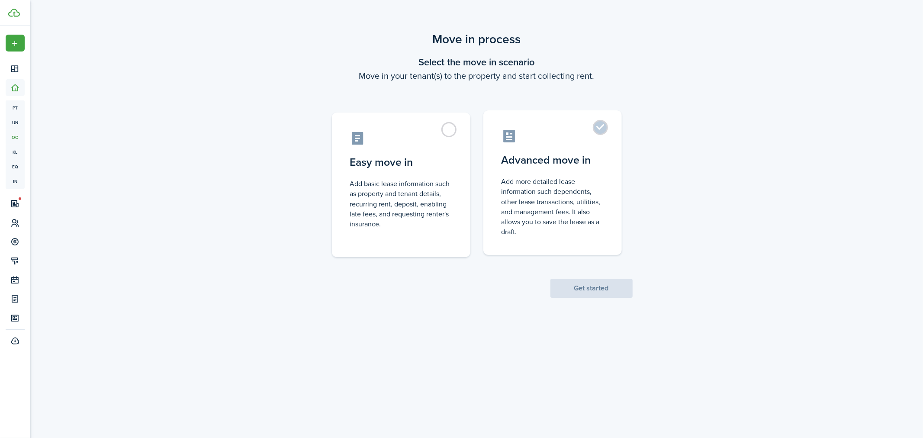
click at [590, 205] on control-radio-card-description "Add more detailed lease information such dependents, other lease transactions, …" at bounding box center [553, 207] width 102 height 60
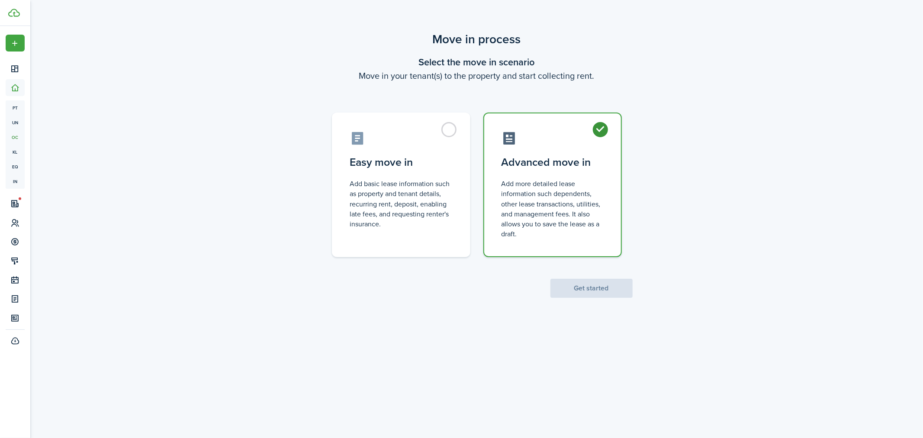
radio input "true"
click at [621, 284] on button "Get started" at bounding box center [592, 288] width 82 height 19
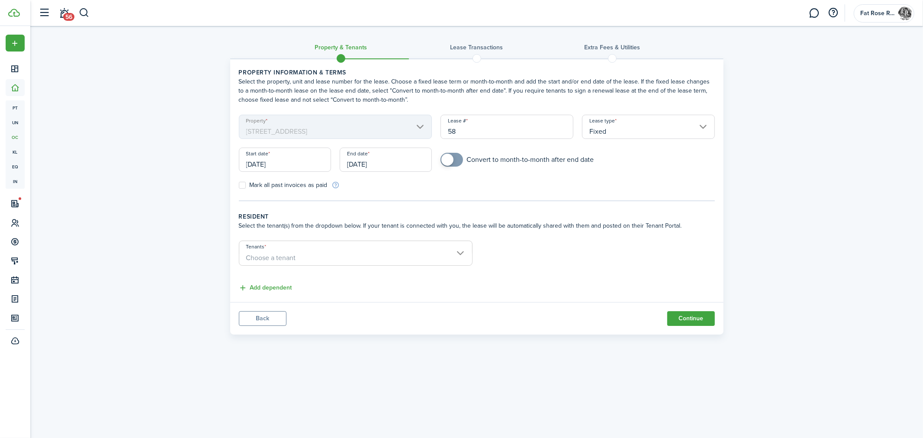
click at [335, 252] on span "Choose a tenant" at bounding box center [355, 258] width 233 height 15
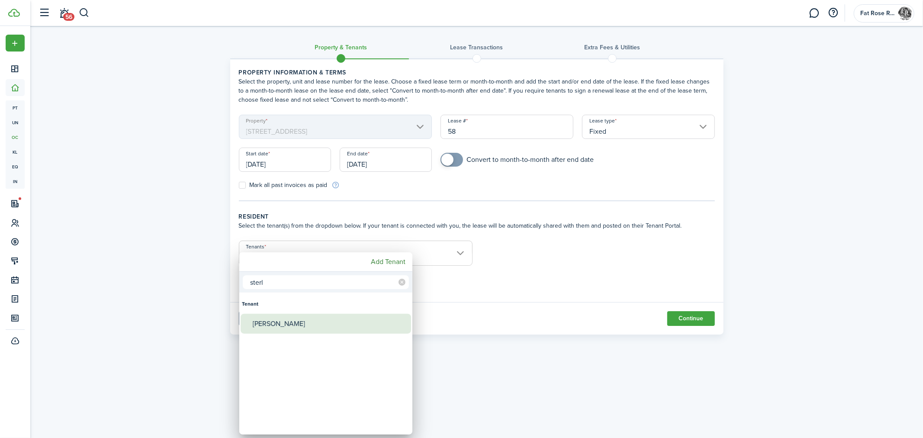
type input "sterl"
click at [281, 322] on div "[PERSON_NAME]" at bounding box center [329, 324] width 153 height 20
type input "[PERSON_NAME]"
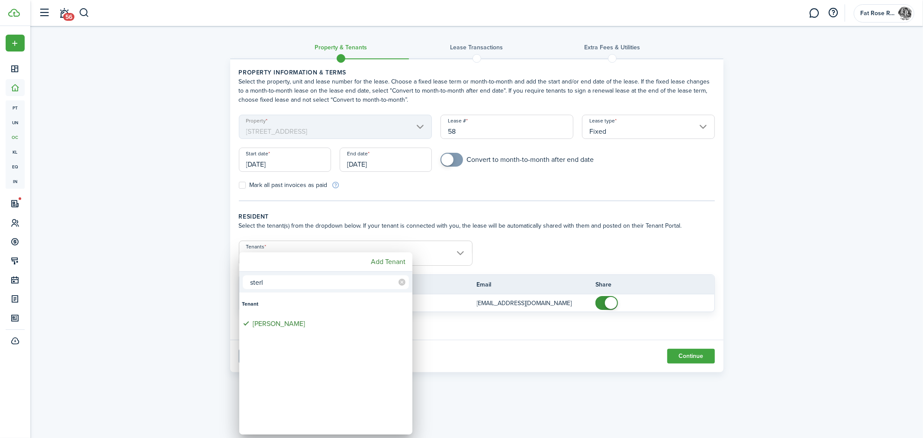
click at [556, 241] on div at bounding box center [462, 219] width 1062 height 577
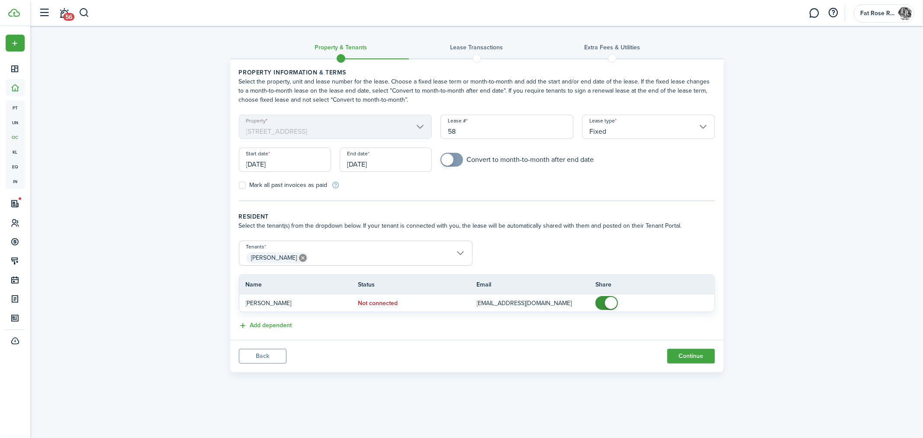
drag, startPoint x: 444, startPoint y: 239, endPoint x: 444, endPoint y: 243, distance: 4.4
click at [444, 240] on lease-classic-resident "Resident Select the tenant(s) from the dropdown below. If your tenant is connec…" at bounding box center [477, 271] width 476 height 119
click at [429, 257] on span "[PERSON_NAME]" at bounding box center [355, 258] width 233 height 15
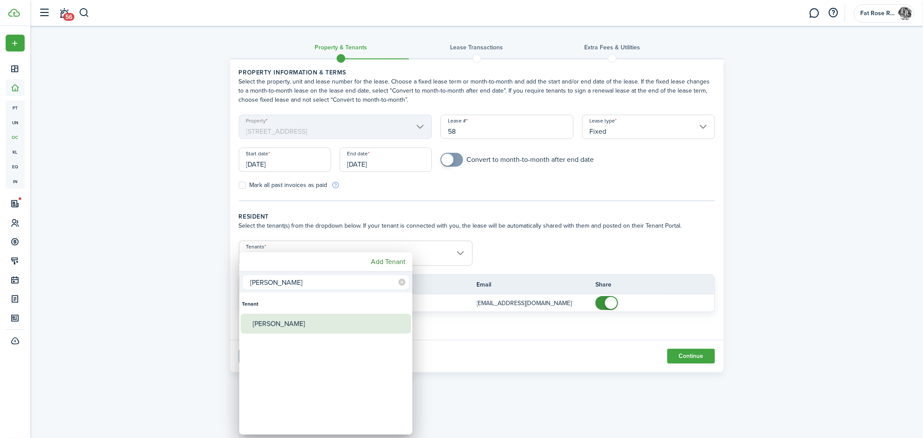
type input "[PERSON_NAME]"
drag, startPoint x: 329, startPoint y: 321, endPoint x: 339, endPoint y: 326, distance: 11.2
click at [330, 321] on div "[PERSON_NAME]" at bounding box center [329, 324] width 153 height 20
type input "[PERSON_NAME], [PERSON_NAME]"
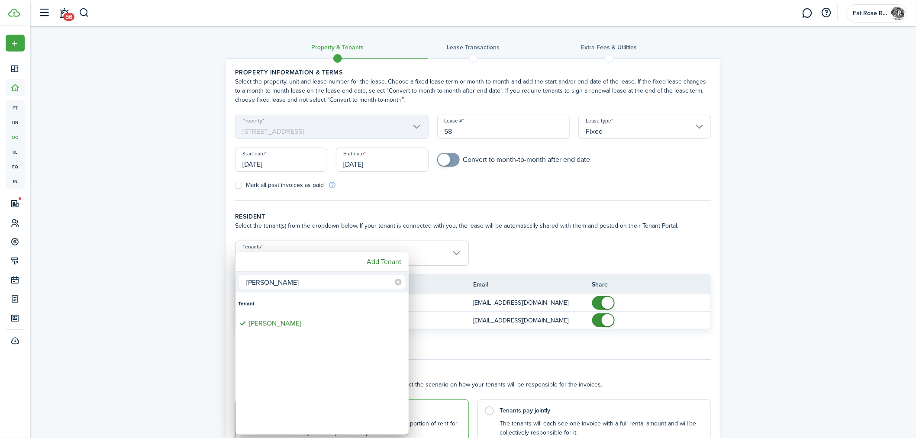
click at [573, 241] on div at bounding box center [458, 219] width 1055 height 577
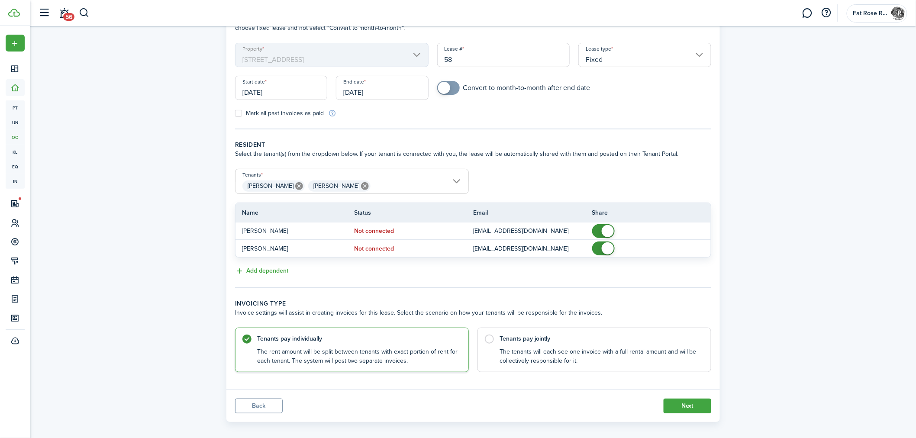
scroll to position [79, 0]
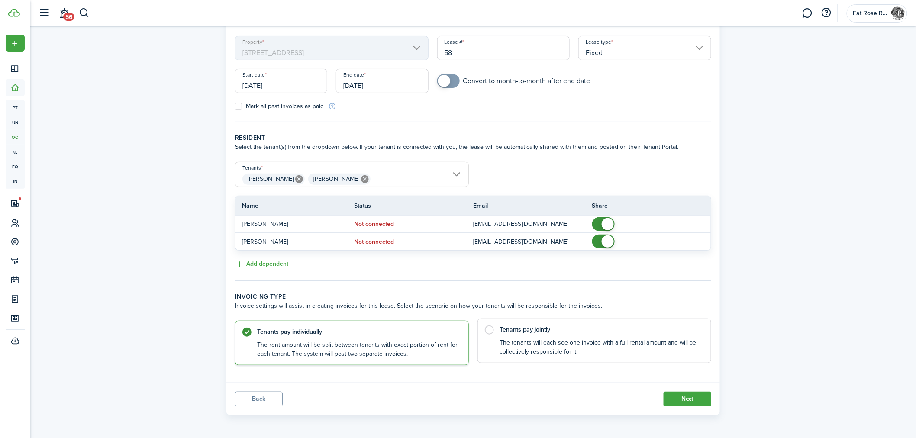
click at [529, 355] on control-radio-card-description "The tenants will each see one invoice with a full rental amount and will be col…" at bounding box center [601, 348] width 203 height 18
radio input "false"
radio input "true"
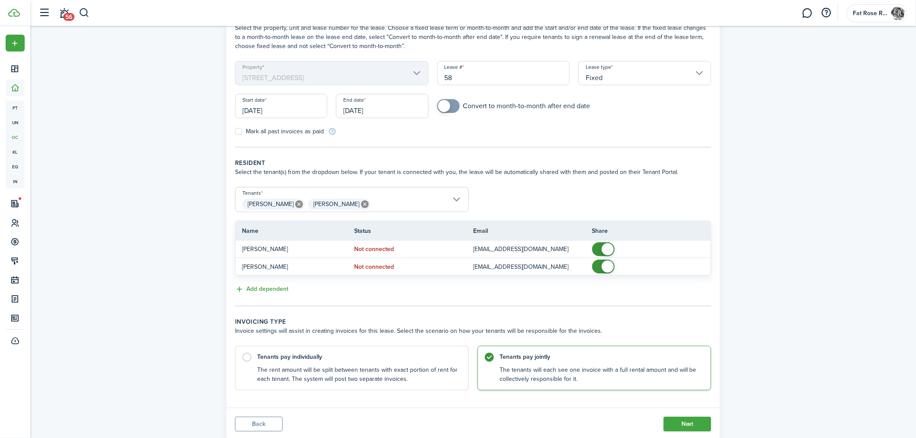
scroll to position [31, 0]
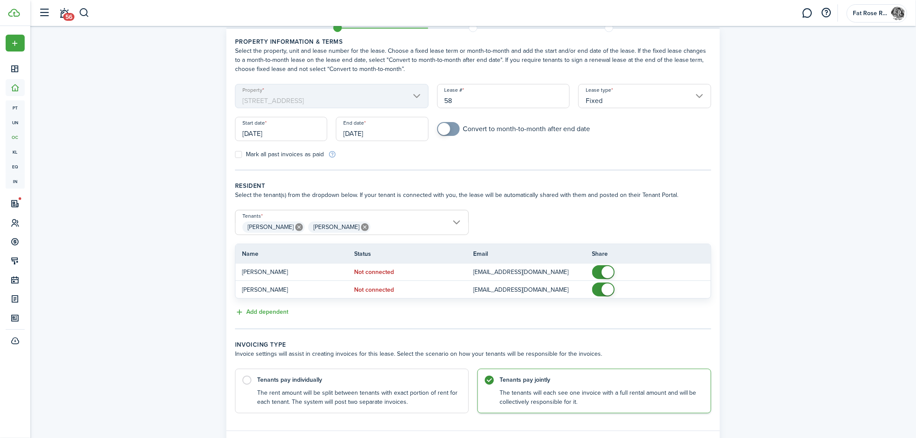
click at [403, 131] on input "[DATE]" at bounding box center [382, 129] width 92 height 24
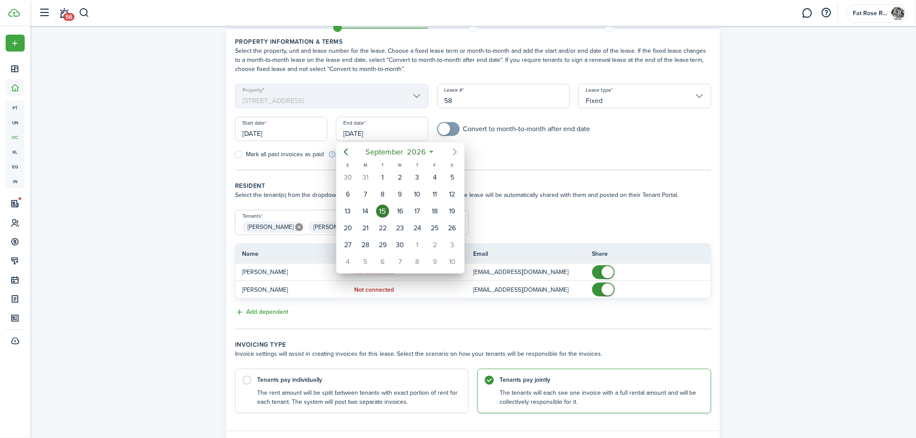
click at [456, 149] on icon "Next page" at bounding box center [455, 152] width 10 height 10
drag, startPoint x: 452, startPoint y: 240, endPoint x: 432, endPoint y: 185, distance: 57.9
click at [452, 239] on div "31" at bounding box center [452, 245] width 13 height 13
type input "[DATE]"
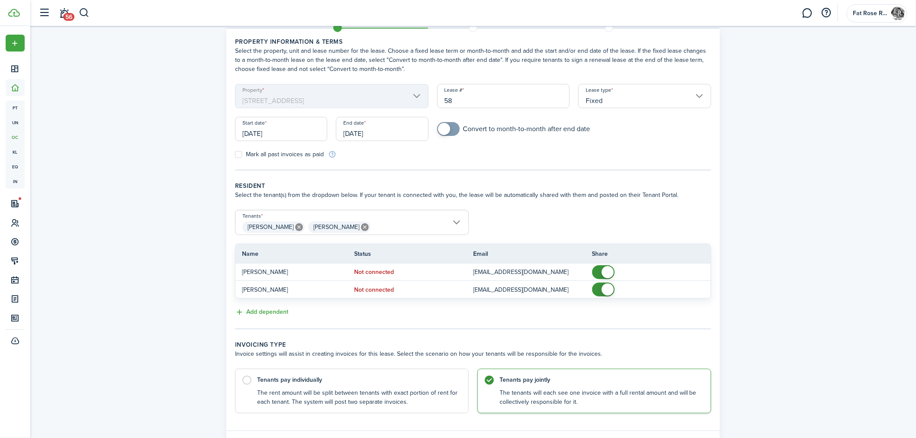
click at [446, 129] on span at bounding box center [444, 129] width 12 height 12
drag, startPoint x: 455, startPoint y: 129, endPoint x: 460, endPoint y: 133, distance: 6.8
click at [453, 130] on span at bounding box center [448, 129] width 9 height 14
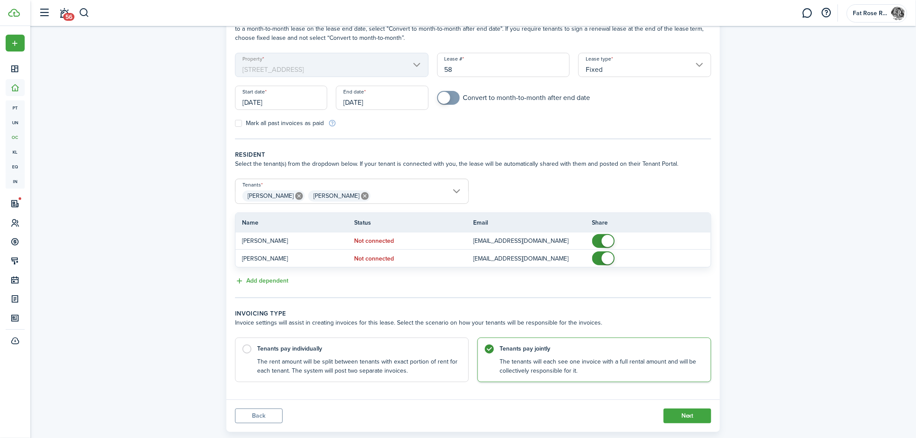
scroll to position [79, 0]
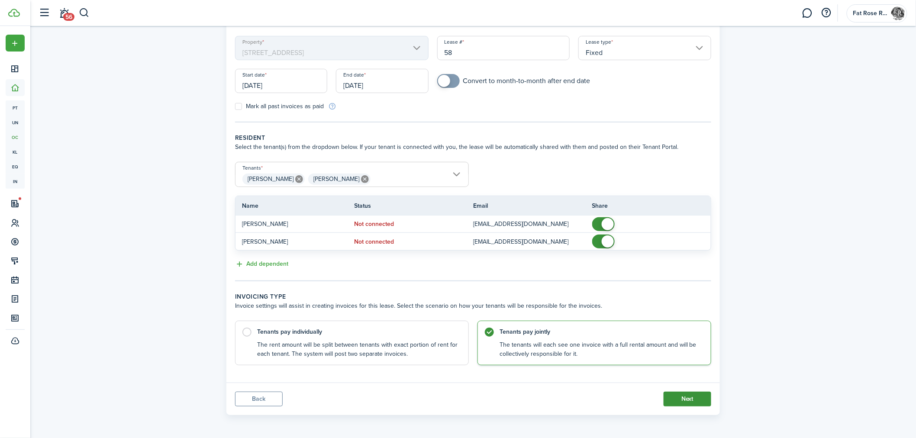
click at [689, 399] on button "Next" at bounding box center [688, 399] width 48 height 15
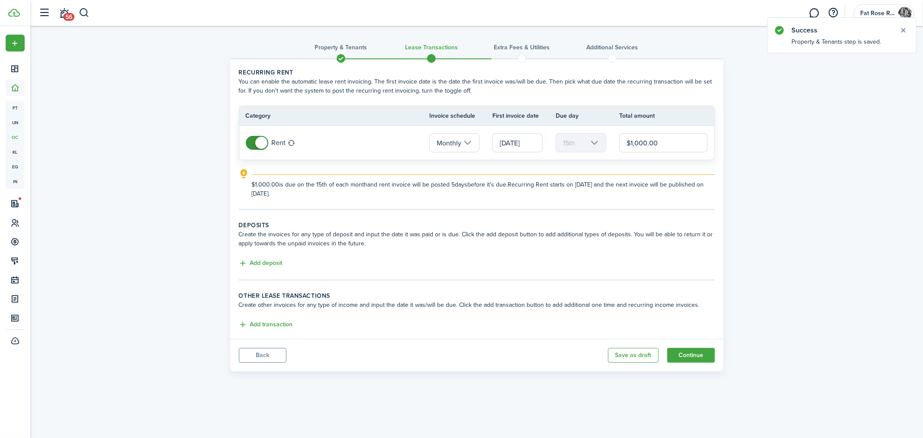
drag, startPoint x: 294, startPoint y: 349, endPoint x: 273, endPoint y: 358, distance: 22.3
click at [292, 351] on panel-main-footer "Back Save as draft Continue" at bounding box center [477, 355] width 494 height 32
drag, startPoint x: 273, startPoint y: 358, endPoint x: 373, endPoint y: 355, distance: 99.6
click at [274, 359] on button "Back" at bounding box center [263, 355] width 48 height 15
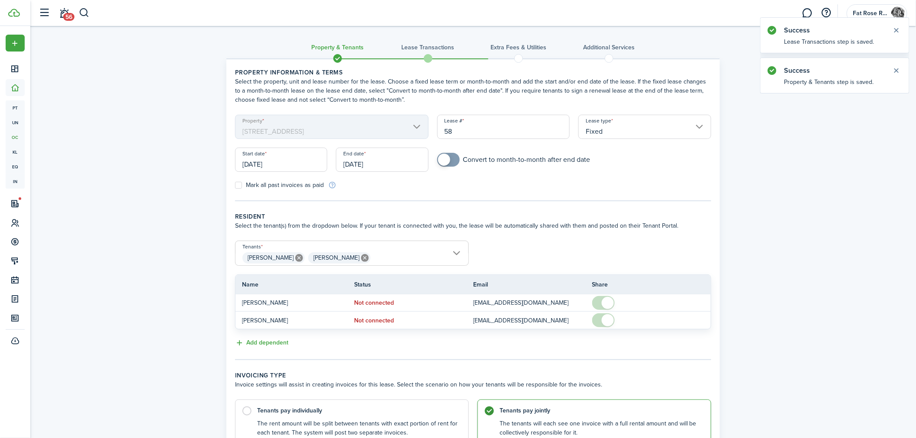
checkbox input "true"
click at [453, 161] on span at bounding box center [448, 160] width 9 height 14
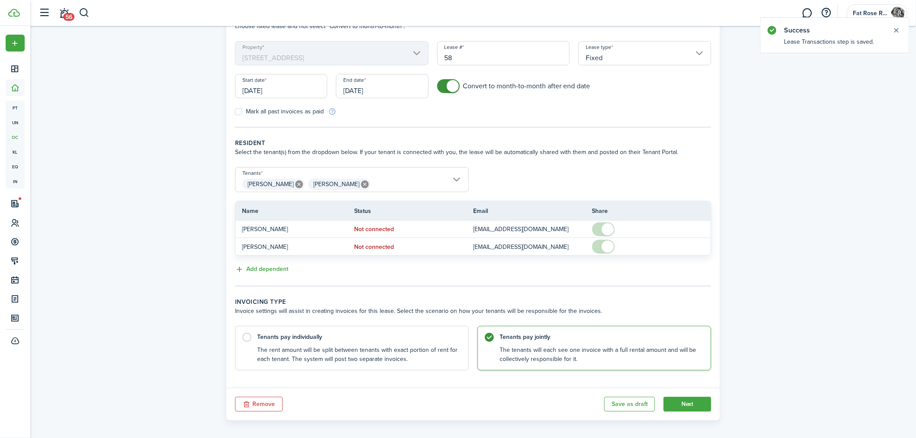
scroll to position [79, 0]
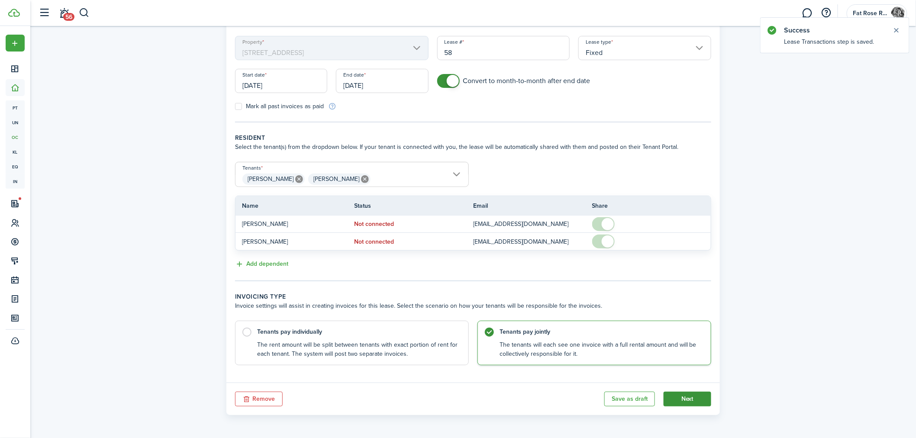
click at [689, 397] on button "Next" at bounding box center [688, 399] width 48 height 15
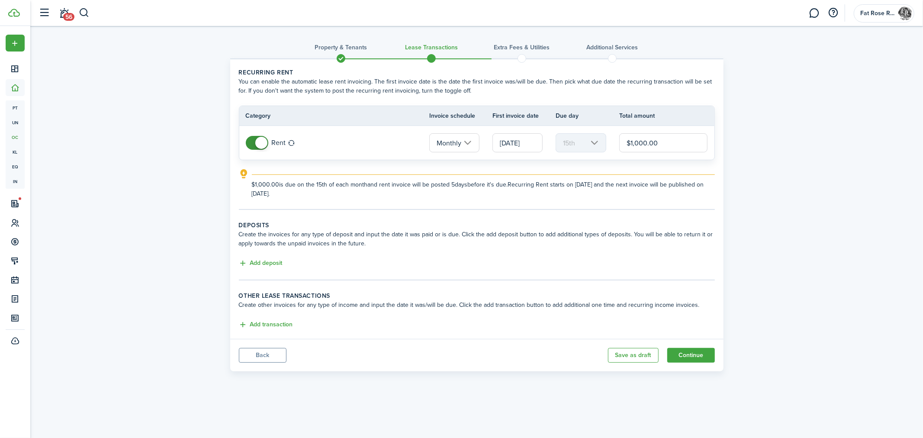
click at [510, 151] on input "[DATE]" at bounding box center [518, 142] width 50 height 19
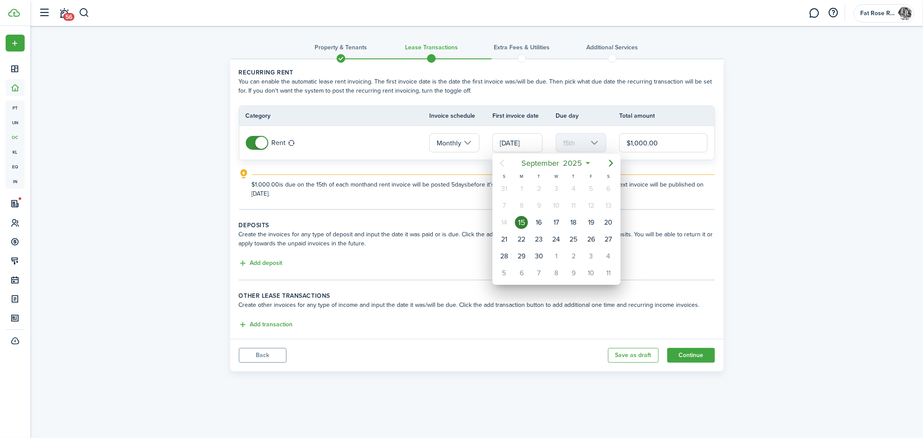
click at [516, 137] on div at bounding box center [462, 219] width 1062 height 577
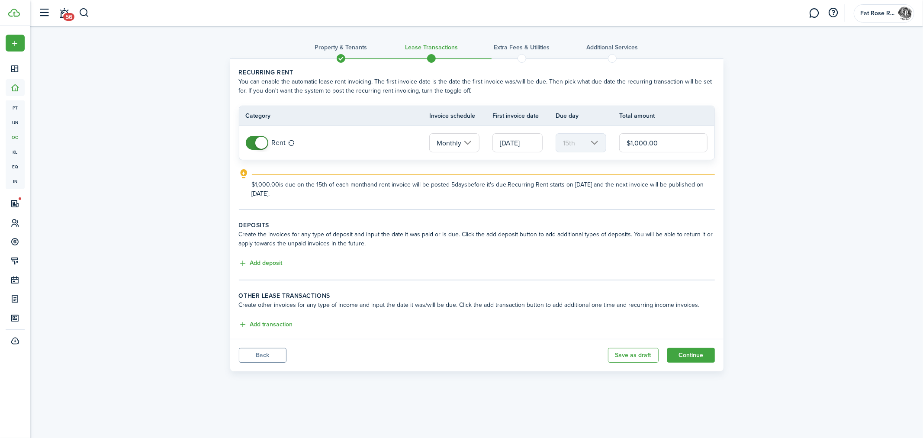
click at [517, 138] on input "[DATE]" at bounding box center [518, 142] width 50 height 19
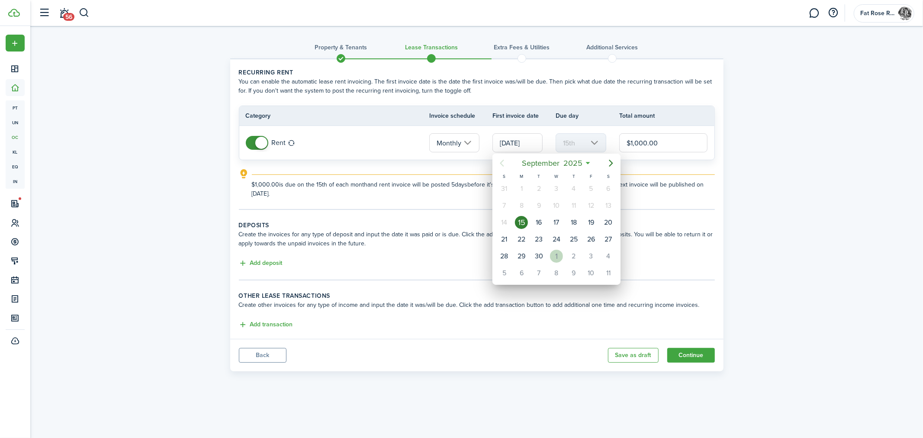
drag, startPoint x: 556, startPoint y: 257, endPoint x: 597, endPoint y: 181, distance: 86.6
click at [558, 256] on div "1" at bounding box center [556, 256] width 13 height 13
type input "[DATE]"
type input "1st"
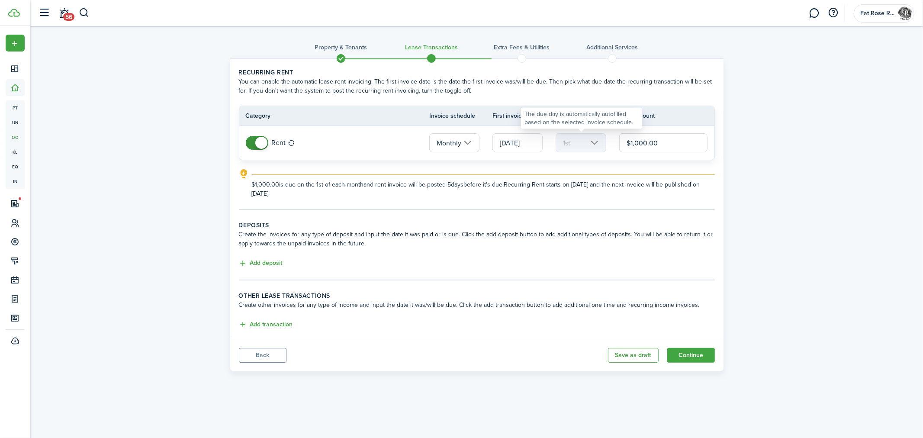
drag, startPoint x: 666, startPoint y: 148, endPoint x: 579, endPoint y: 135, distance: 87.9
click at [579, 135] on tr "Rent Monthly [DATE] 1st $1,000.00" at bounding box center [476, 143] width 475 height 34
type input "$1,250.00"
click at [580, 215] on panel-main-body "Recurring rent You can enable the automatic lease rent invoicing. The first inv…" at bounding box center [477, 199] width 494 height 280
click at [265, 325] on button "Add transaction" at bounding box center [266, 325] width 54 height 10
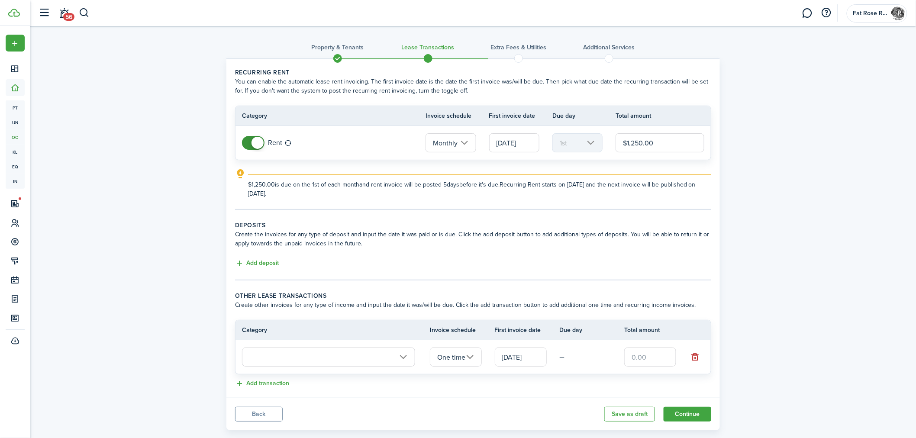
click at [294, 357] on input "text" at bounding box center [328, 357] width 173 height 19
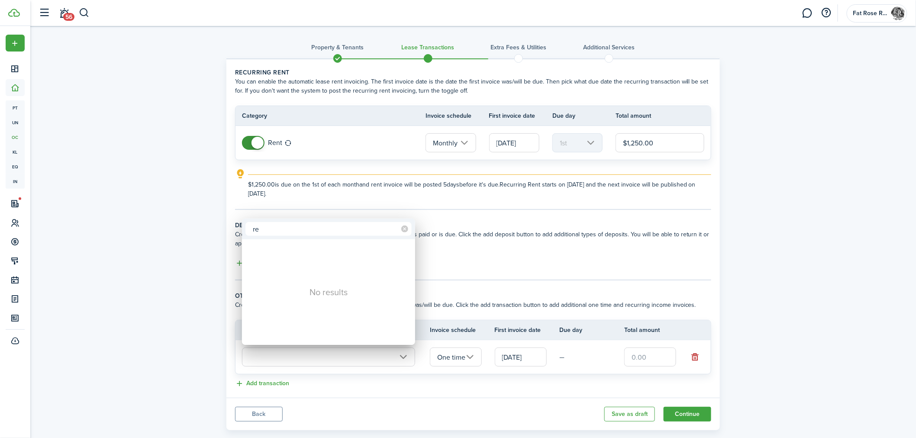
type input "r"
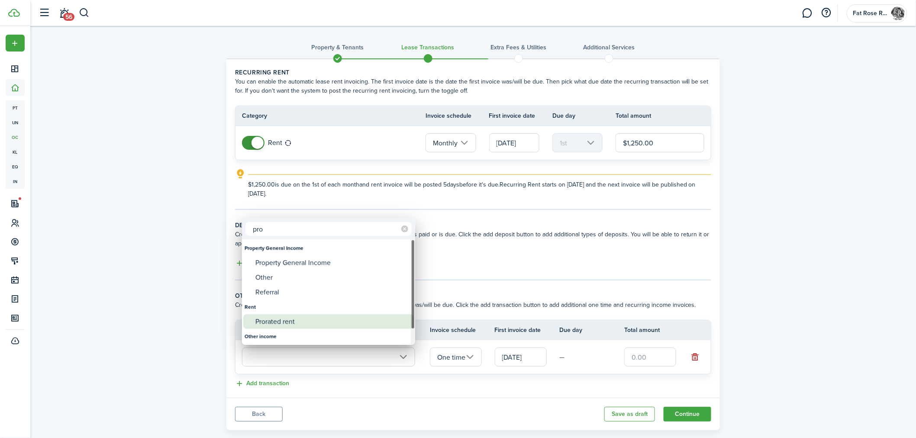
type input "pro"
click at [303, 316] on div "Prorated rent" at bounding box center [331, 321] width 153 height 15
type input "Rent / Prorated rent"
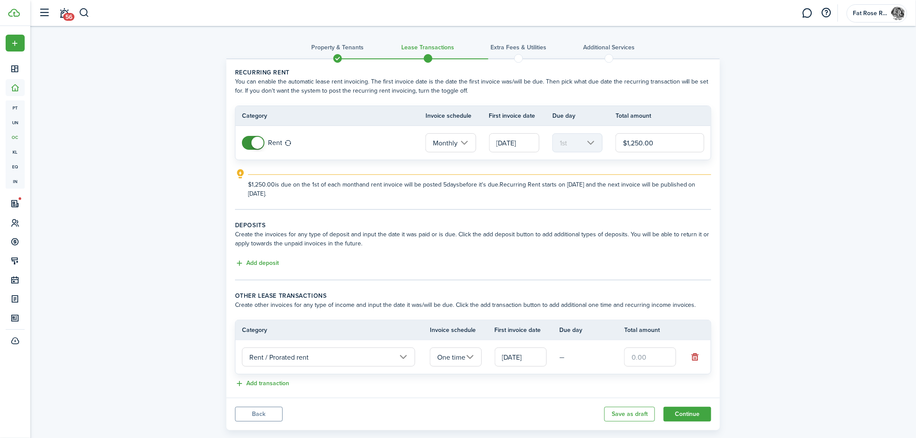
click at [656, 356] on input "text" at bounding box center [650, 357] width 52 height 19
type input "$407.00"
drag, startPoint x: 498, startPoint y: 345, endPoint x: 525, endPoint y: 362, distance: 32.3
click at [513, 356] on td "[DATE]" at bounding box center [527, 356] width 65 height 23
click at [525, 362] on input "[DATE]" at bounding box center [521, 357] width 52 height 19
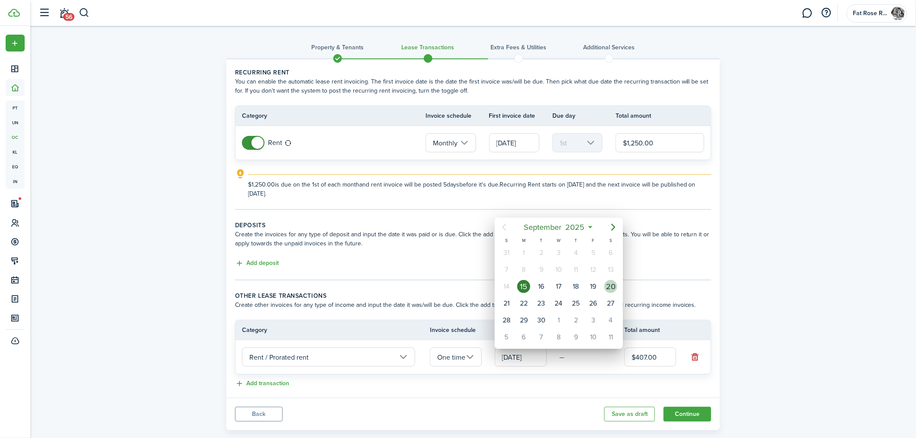
click at [610, 284] on div "20" at bounding box center [610, 286] width 13 height 13
type input "[DATE]"
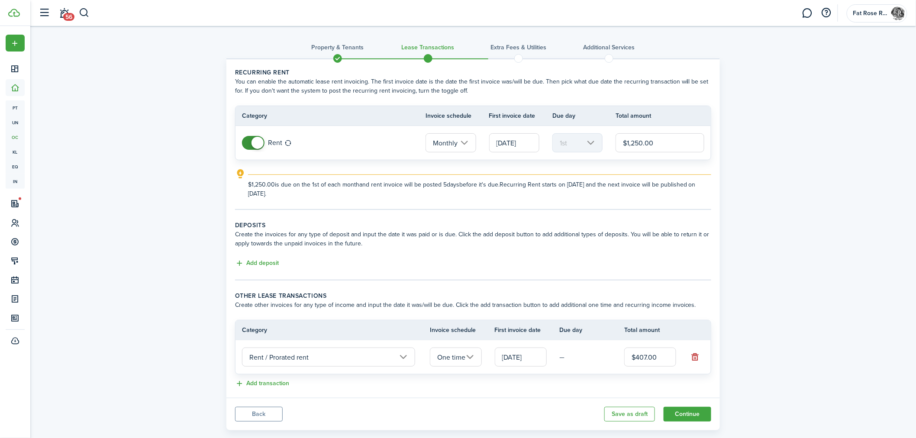
drag, startPoint x: 405, startPoint y: 379, endPoint x: 261, endPoint y: 375, distance: 143.8
click at [386, 382] on div "Add transaction" at bounding box center [473, 384] width 476 height 10
click at [265, 384] on button "Add transaction" at bounding box center [262, 384] width 54 height 10
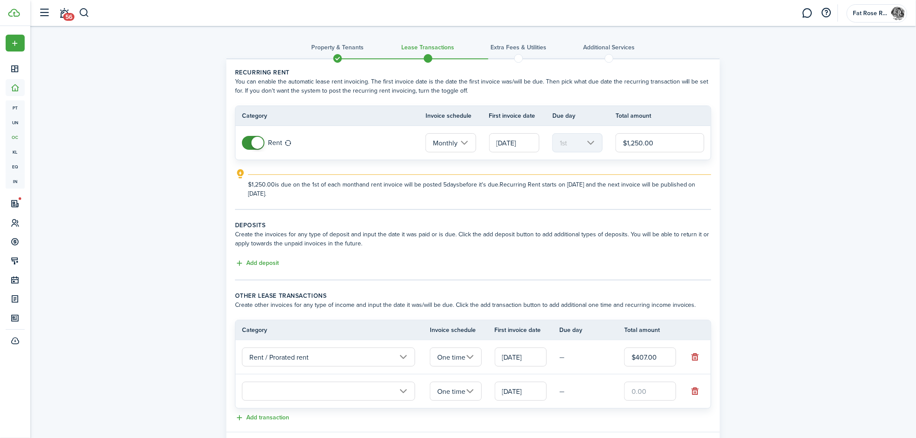
click at [317, 387] on input "text" at bounding box center [328, 391] width 173 height 19
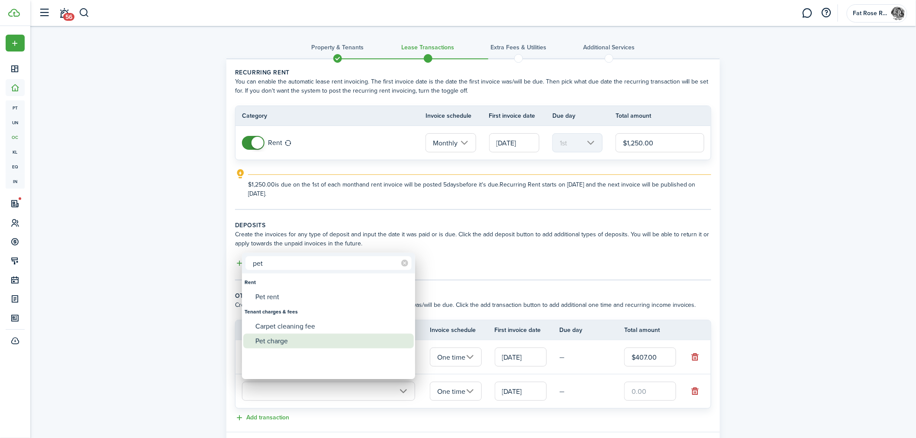
type input "pet"
click at [290, 339] on div "Pet charge" at bounding box center [331, 341] width 153 height 15
type input "Tenant charges & fees / Pet charge"
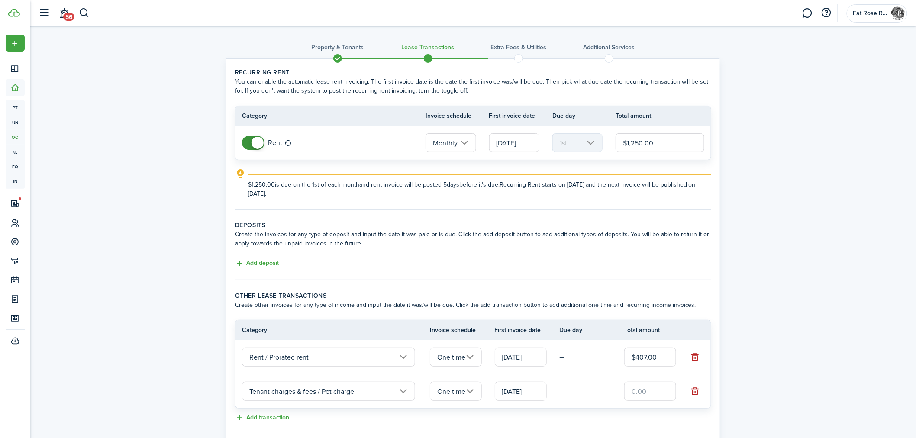
click at [469, 387] on input "One time" at bounding box center [456, 391] width 52 height 19
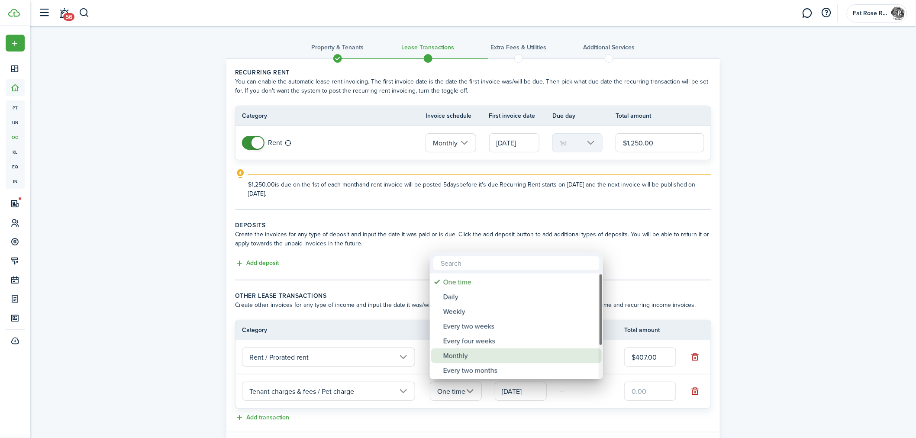
click at [485, 359] on div "Monthly" at bounding box center [519, 355] width 153 height 15
type input "Monthly"
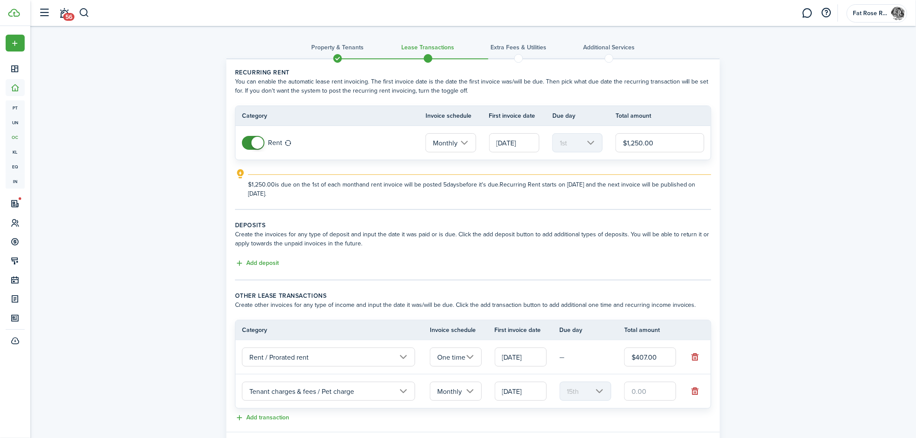
click at [533, 389] on input "[DATE]" at bounding box center [521, 391] width 52 height 19
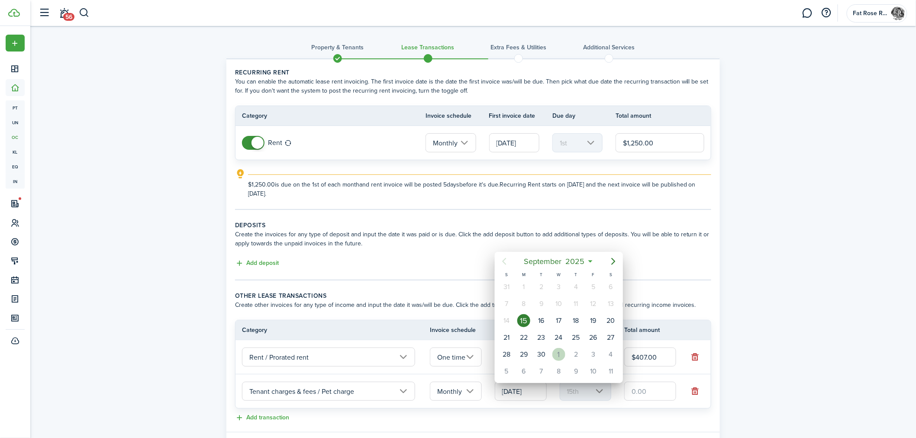
drag, startPoint x: 563, startPoint y: 352, endPoint x: 569, endPoint y: 354, distance: 6.2
click at [563, 351] on div "1" at bounding box center [558, 354] width 13 height 13
type input "[DATE]"
type input "1st"
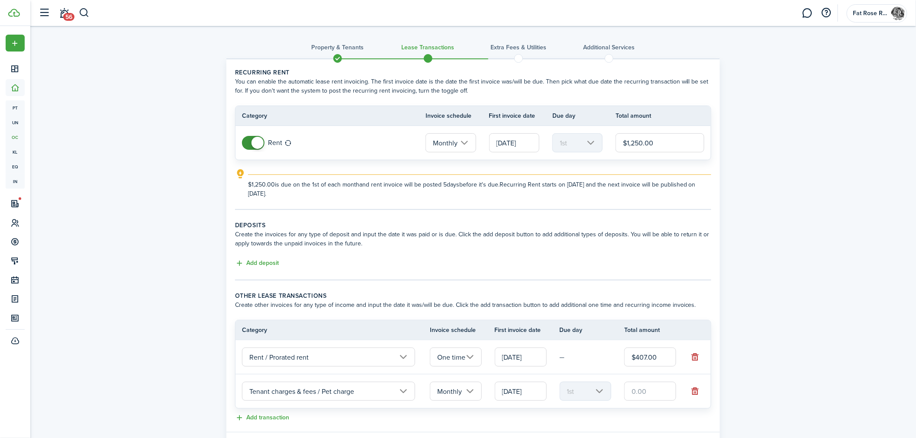
click at [648, 386] on input "text" at bounding box center [650, 391] width 52 height 19
type input "$15.00"
click at [779, 392] on div "Property & Tenants Lease Transactions Extra fees & Utilities Additional Service…" at bounding box center [473, 247] width 886 height 443
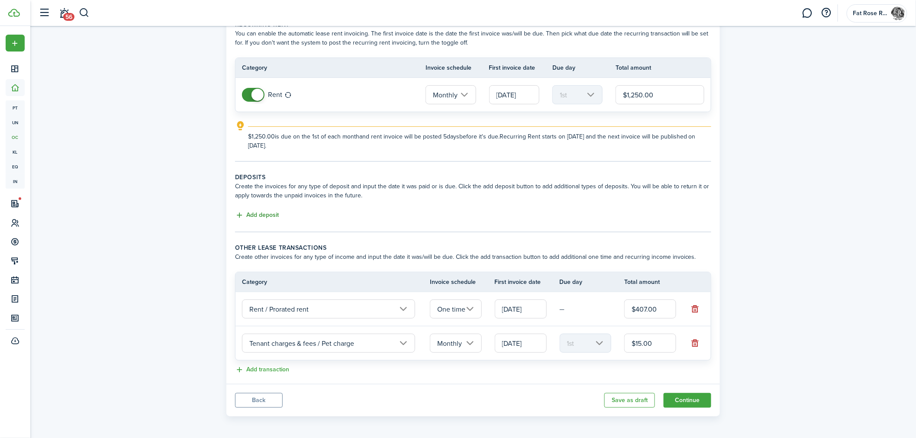
click at [274, 213] on button "Add deposit" at bounding box center [257, 215] width 44 height 10
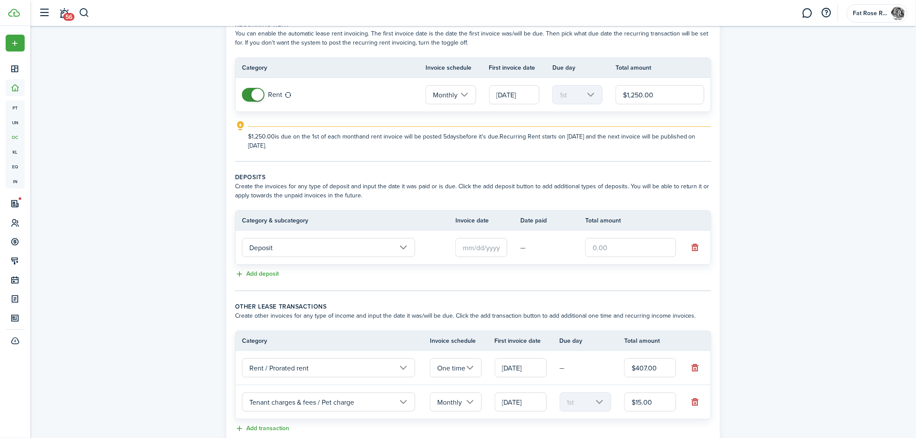
click at [294, 250] on input "Deposit" at bounding box center [328, 247] width 173 height 19
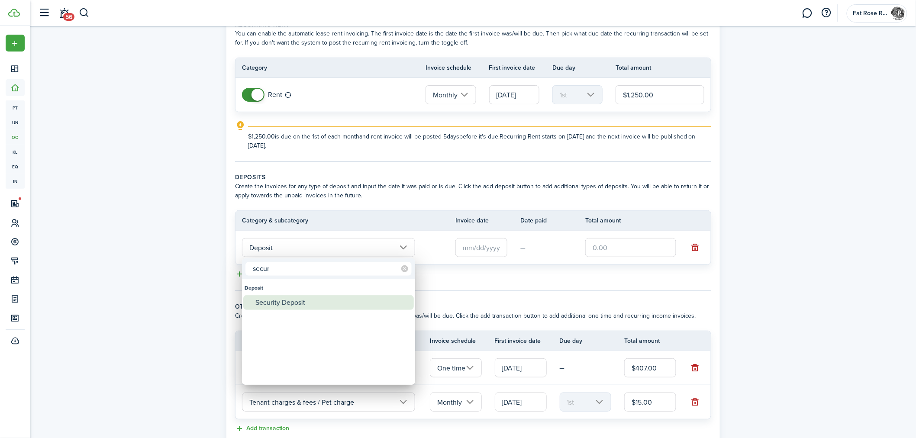
type input "secur"
drag, startPoint x: 309, startPoint y: 300, endPoint x: 422, endPoint y: 283, distance: 114.7
click at [311, 300] on div "Security Deposit" at bounding box center [331, 302] width 153 height 15
type input "Deposit / Security Deposit"
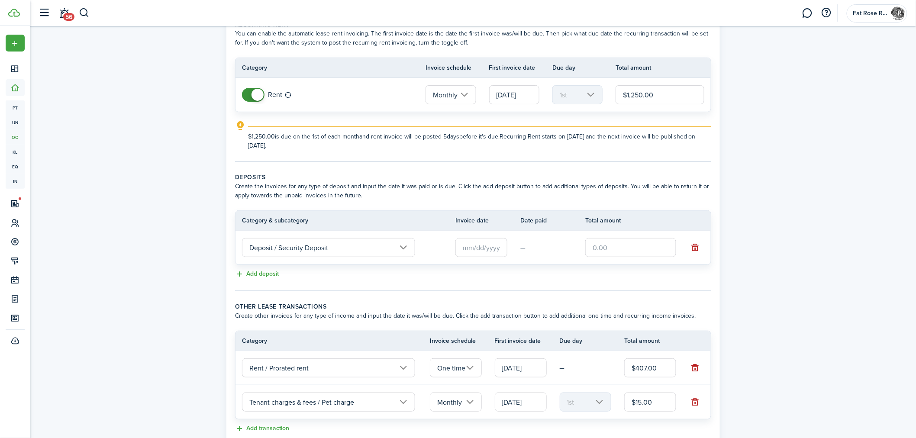
click at [499, 248] on input "text" at bounding box center [481, 247] width 52 height 19
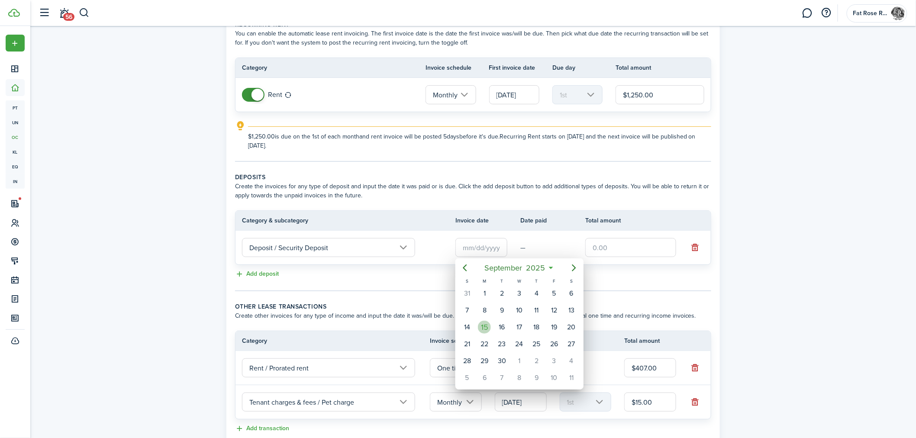
drag, startPoint x: 487, startPoint y: 326, endPoint x: 568, endPoint y: 264, distance: 101.5
click at [490, 323] on div "15" at bounding box center [484, 327] width 17 height 16
type input "[DATE]"
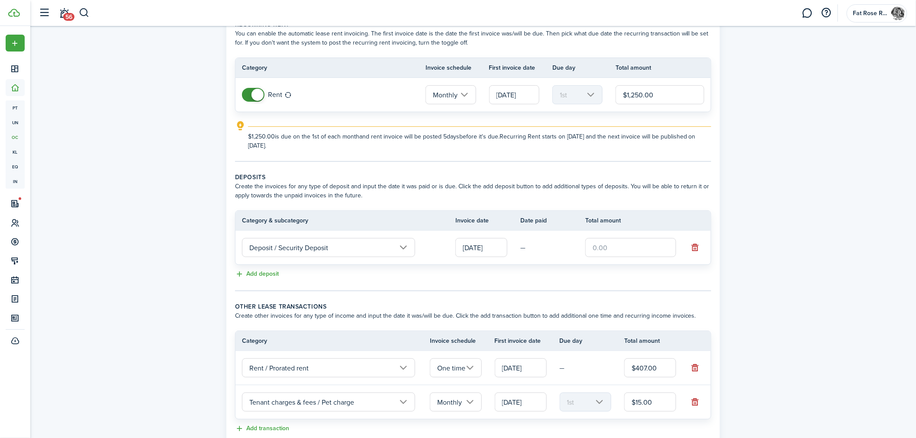
click at [600, 248] on input "text" at bounding box center [630, 247] width 91 height 19
type input "$1,250.00"
click at [782, 333] on div "Property & Tenants Lease Transactions Extra fees & Utilities Additional Service…" at bounding box center [473, 229] width 886 height 502
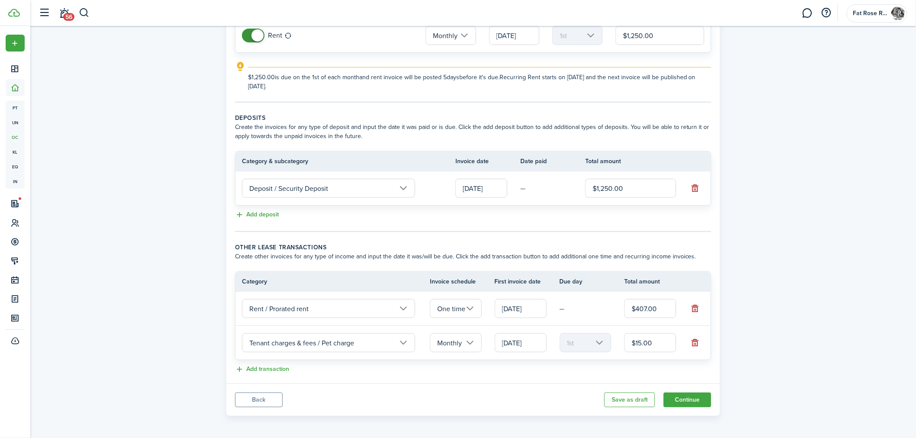
scroll to position [109, 0]
click at [701, 397] on button "Continue" at bounding box center [688, 398] width 48 height 15
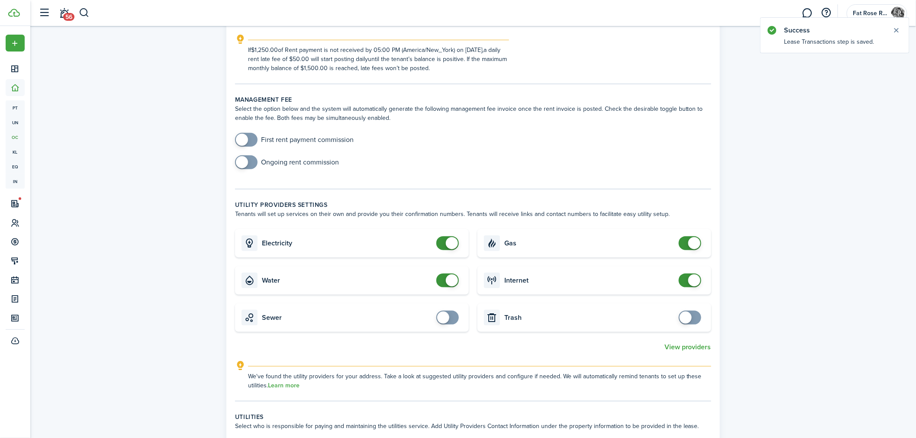
scroll to position [288, 0]
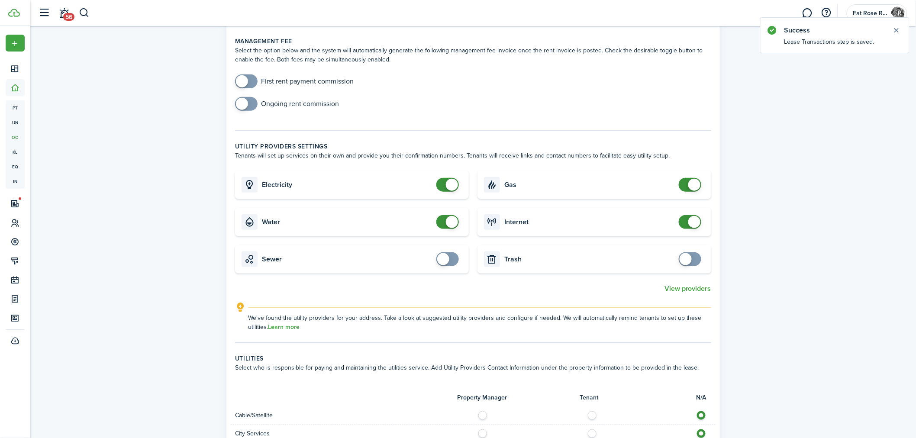
drag, startPoint x: 452, startPoint y: 261, endPoint x: 535, endPoint y: 291, distance: 88.2
click at [452, 261] on span at bounding box center [447, 259] width 9 height 14
checkbox input "true"
click at [452, 258] on span at bounding box center [447, 259] width 9 height 14
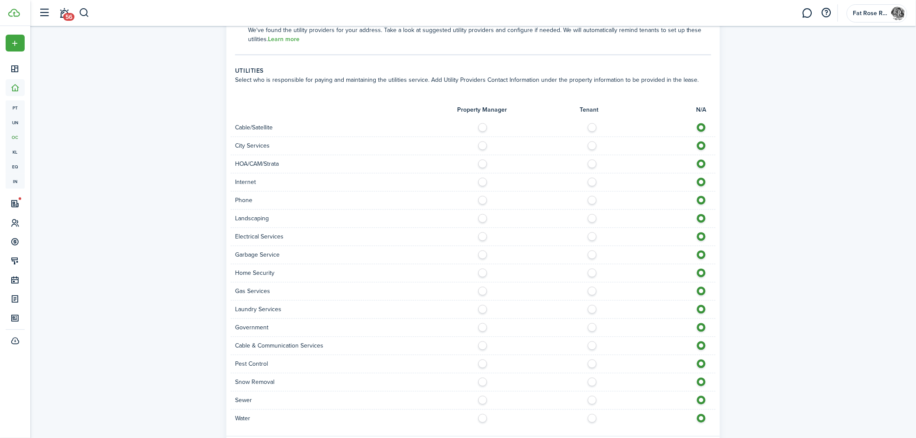
scroll to position [577, 0]
click at [594, 125] on label at bounding box center [594, 125] width 15 height 4
radio input "true"
click at [481, 144] on label at bounding box center [484, 143] width 15 height 4
radio input "true"
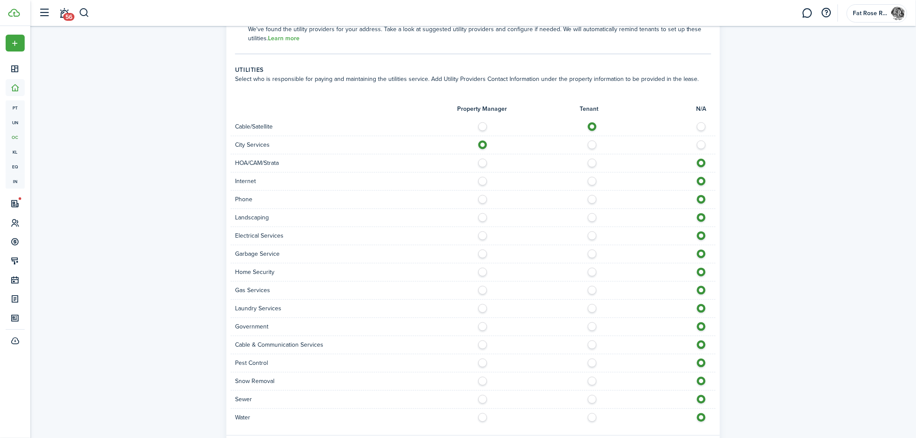
click at [591, 161] on label at bounding box center [594, 161] width 15 height 4
radio input "true"
click at [600, 180] on div at bounding box center [594, 181] width 242 height 9
click at [590, 180] on label at bounding box center [594, 179] width 15 height 4
radio input "true"
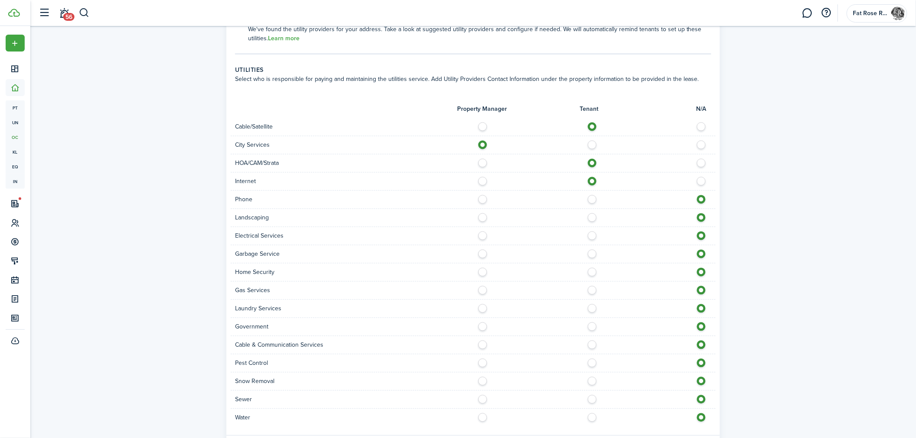
click at [593, 197] on label at bounding box center [594, 197] width 15 height 4
radio input "true"
click at [481, 218] on label at bounding box center [484, 215] width 15 height 4
radio input "true"
drag, startPoint x: 587, startPoint y: 232, endPoint x: 600, endPoint y: 244, distance: 16.9
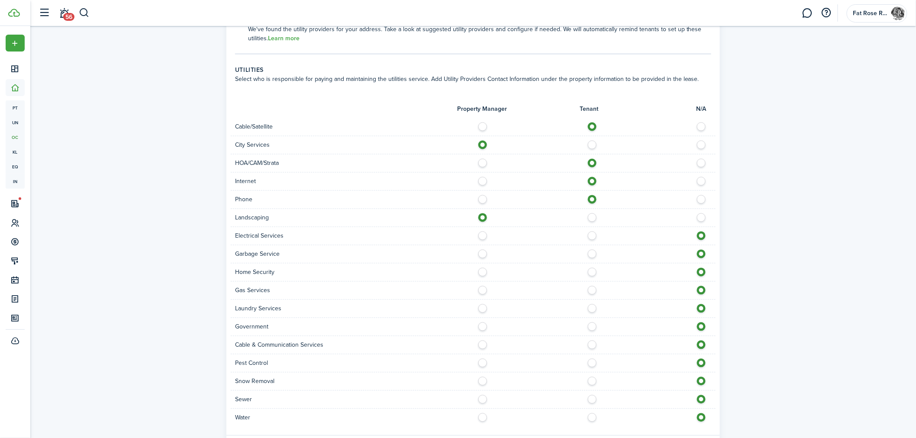
click at [588, 232] on label at bounding box center [594, 234] width 15 height 4
radio input "true"
drag, startPoint x: 484, startPoint y: 255, endPoint x: 546, endPoint y: 284, distance: 68.7
click at [485, 254] on label at bounding box center [484, 252] width 15 height 4
radio input "true"
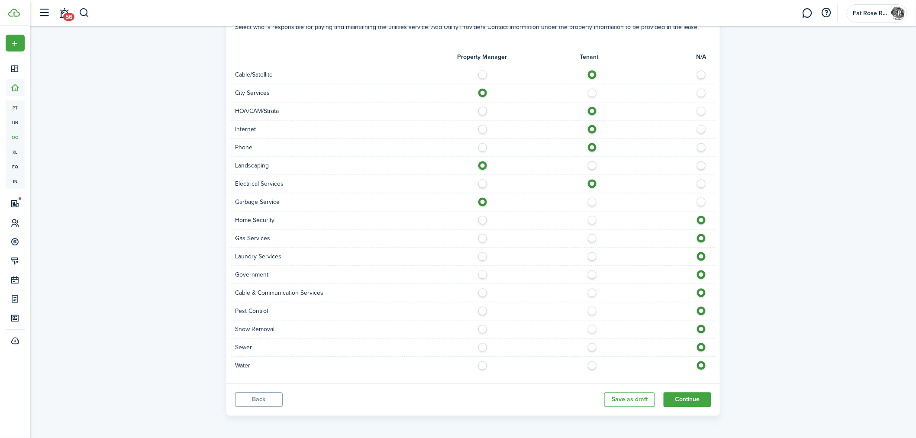
scroll to position [629, 0]
click at [594, 219] on label at bounding box center [594, 218] width 15 height 4
radio input "true"
drag, startPoint x: 592, startPoint y: 238, endPoint x: 603, endPoint y: 250, distance: 16.0
click at [593, 238] on label at bounding box center [594, 236] width 15 height 4
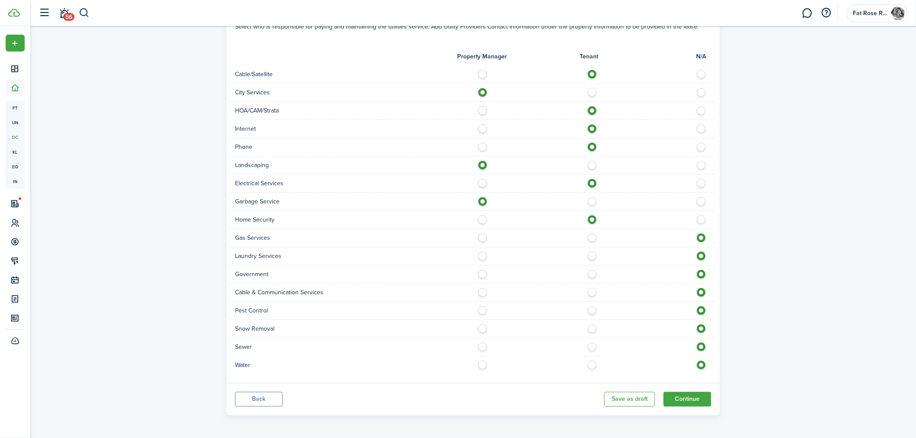
radio input "true"
click at [603, 256] on div at bounding box center [594, 256] width 242 height 9
click at [590, 255] on label at bounding box center [594, 254] width 15 height 4
radio input "true"
click at [594, 274] on label at bounding box center [594, 272] width 15 height 4
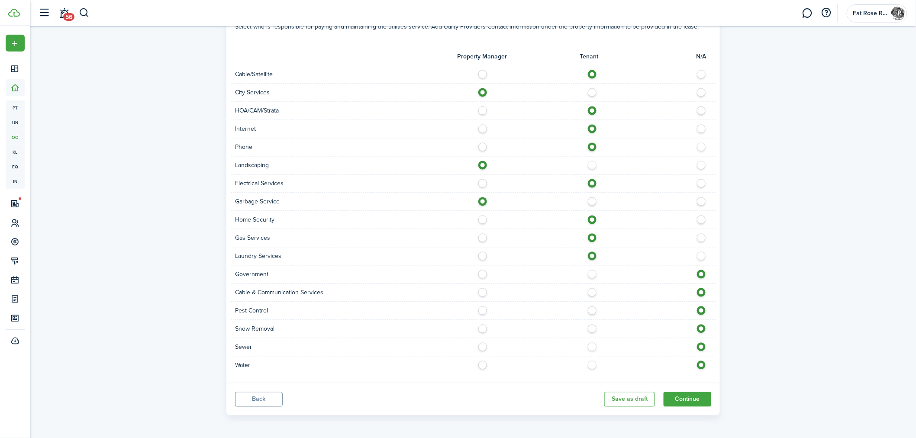
radio input "true"
click at [593, 291] on label at bounding box center [594, 290] width 15 height 4
radio input "true"
click at [483, 310] on label at bounding box center [484, 308] width 15 height 4
radio input "true"
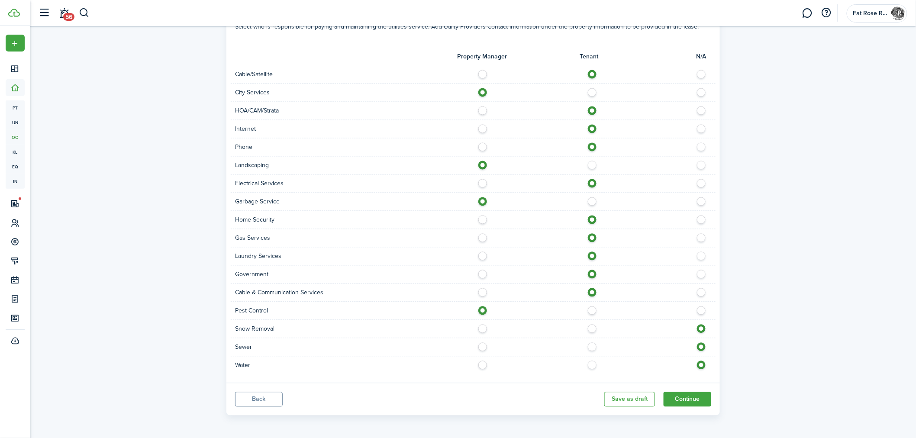
click at [587, 327] on label at bounding box center [594, 327] width 15 height 4
radio input "true"
drag, startPoint x: 595, startPoint y: 351, endPoint x: 595, endPoint y: 358, distance: 7.4
click at [596, 353] on div "Sewer" at bounding box center [473, 348] width 485 height 18
click at [592, 364] on label at bounding box center [594, 363] width 15 height 4
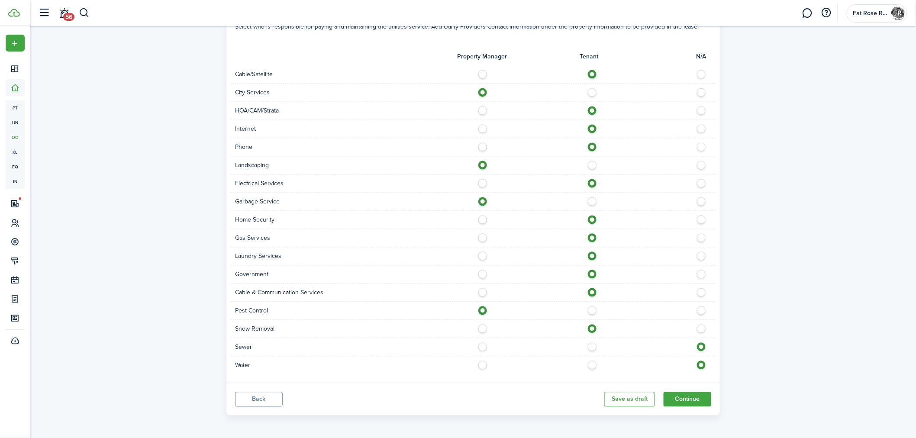
radio input "true"
drag, startPoint x: 590, startPoint y: 349, endPoint x: 625, endPoint y: 367, distance: 39.5
click at [592, 347] on label at bounding box center [594, 345] width 15 height 4
radio input "true"
click at [696, 400] on button "Continue" at bounding box center [688, 399] width 48 height 15
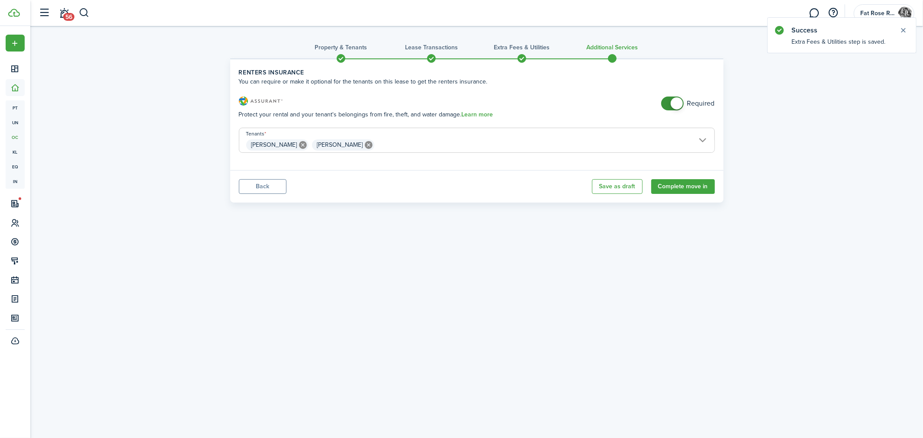
checkbox input "false"
click at [669, 103] on span at bounding box center [672, 104] width 9 height 14
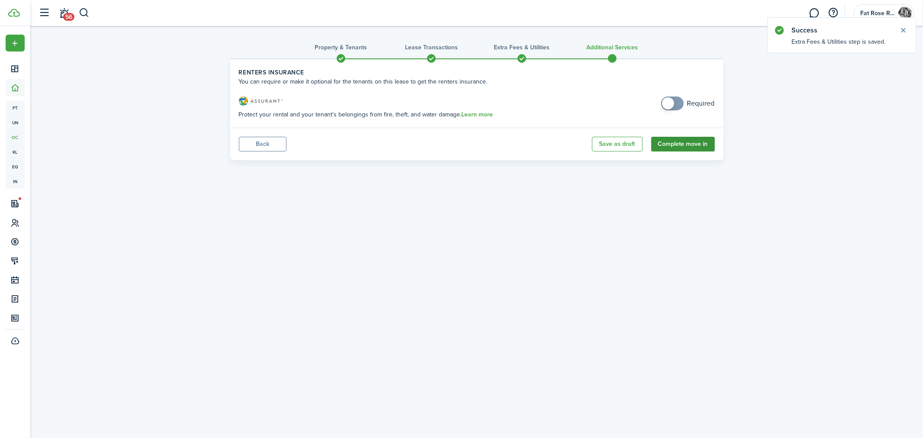
click at [661, 146] on button "Complete move in" at bounding box center [684, 144] width 64 height 15
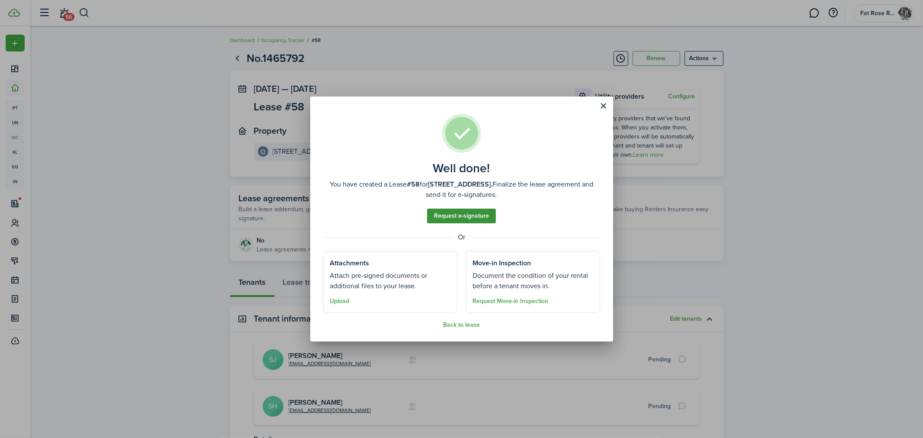
click at [484, 216] on link "Request e-signature" at bounding box center [461, 216] width 69 height 15
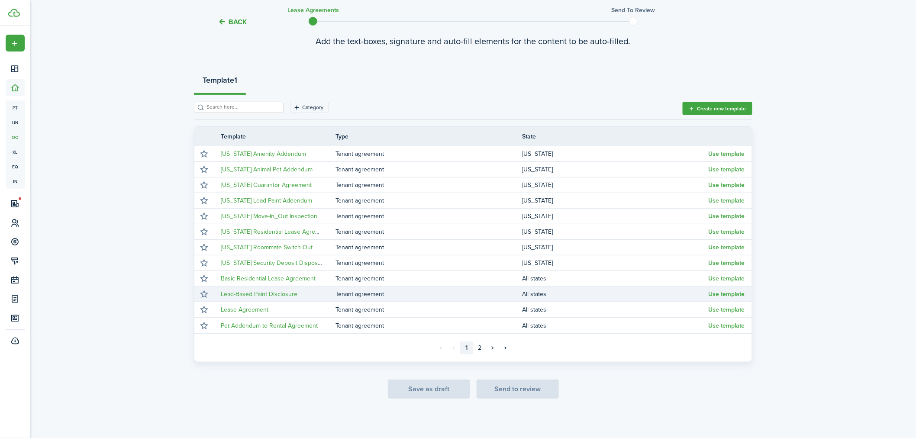
scroll to position [68, 0]
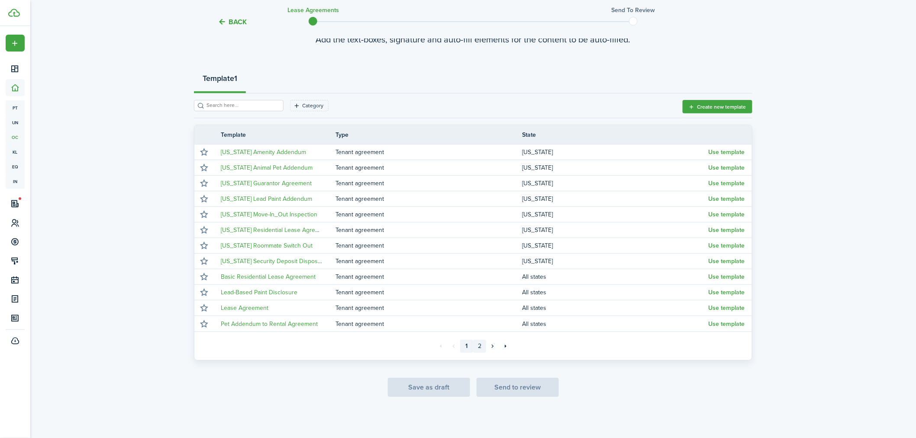
click at [482, 344] on link "2" at bounding box center [479, 346] width 13 height 13
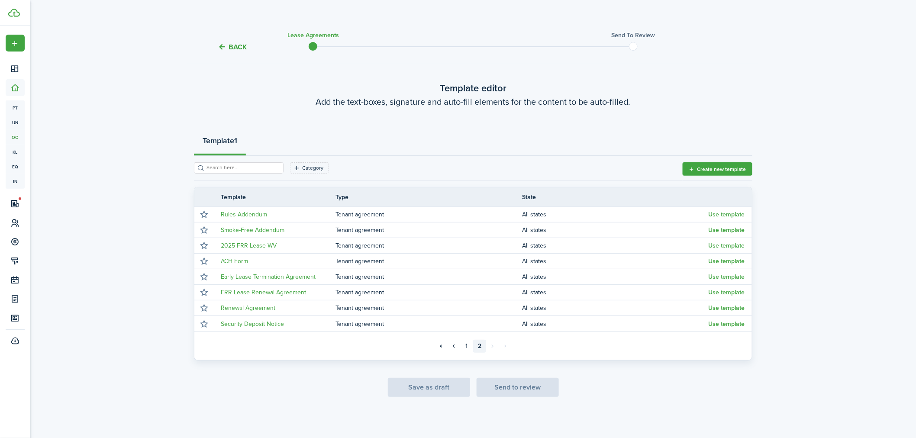
scroll to position [6, 0]
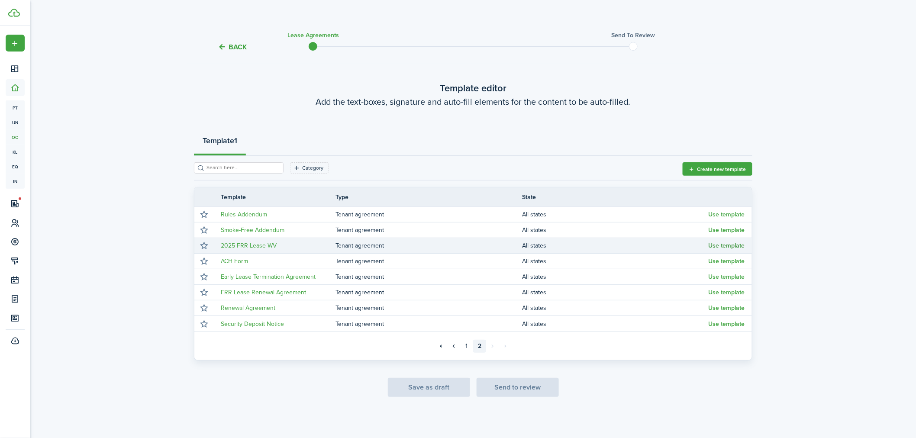
click at [735, 245] on button "Use template" at bounding box center [727, 245] width 36 height 7
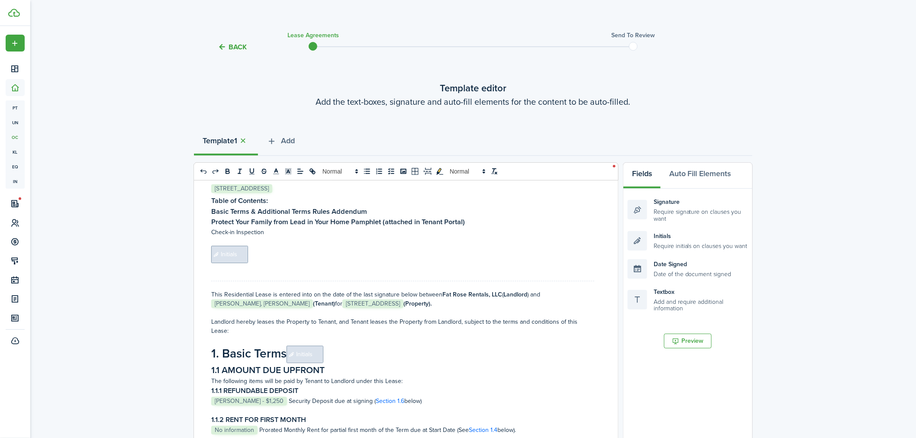
scroll to position [48, 0]
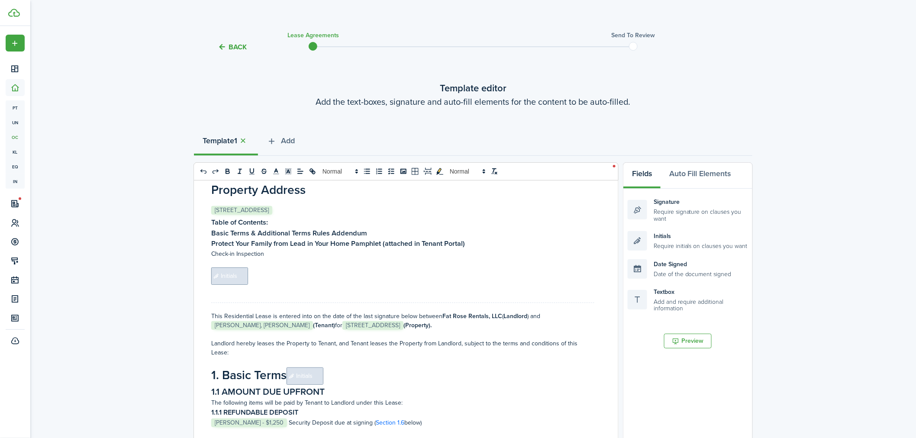
click at [286, 281] on p "﻿ Initials ﻿" at bounding box center [402, 276] width 383 height 17
click at [272, 265] on p at bounding box center [402, 262] width 383 height 9
click at [271, 269] on p "﻿ Initials ﻿" at bounding box center [402, 276] width 383 height 17
click at [691, 248] on div "Initials Require initials on clauses you want" at bounding box center [688, 240] width 120 height 19
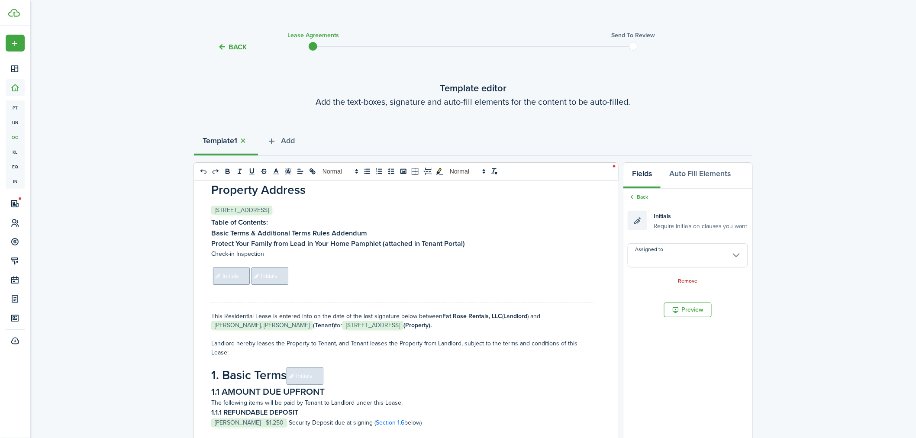
drag, startPoint x: 221, startPoint y: 275, endPoint x: 494, endPoint y: 259, distance: 273.2
click at [222, 275] on span "Initials" at bounding box center [231, 276] width 37 height 17
click at [703, 258] on input "Assigned to" at bounding box center [688, 255] width 120 height 24
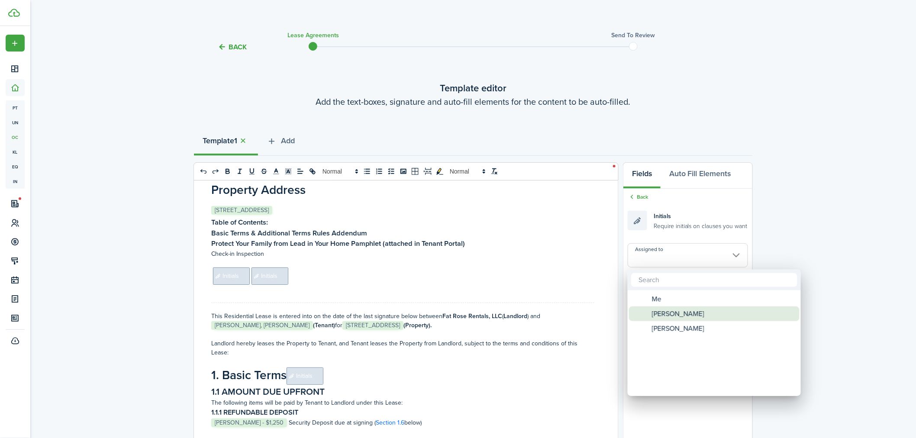
click at [687, 314] on span "[PERSON_NAME]" at bounding box center [678, 313] width 52 height 15
type input "[PERSON_NAME]"
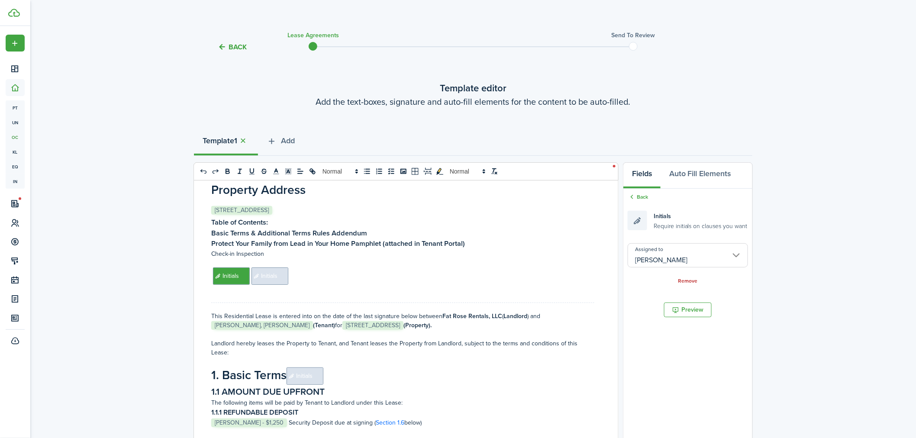
drag, startPoint x: 270, startPoint y: 280, endPoint x: 604, endPoint y: 296, distance: 335.0
click at [270, 280] on span "Initials" at bounding box center [270, 276] width 37 height 17
click at [697, 262] on input "Assigned to" at bounding box center [688, 255] width 120 height 24
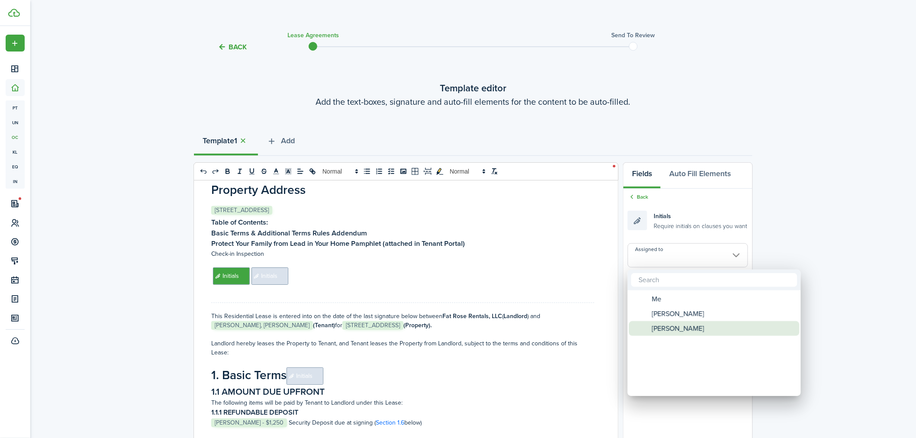
drag, startPoint x: 673, startPoint y: 326, endPoint x: 607, endPoint y: 314, distance: 66.9
click at [671, 326] on span "[PERSON_NAME]" at bounding box center [678, 328] width 52 height 15
type input "[PERSON_NAME]"
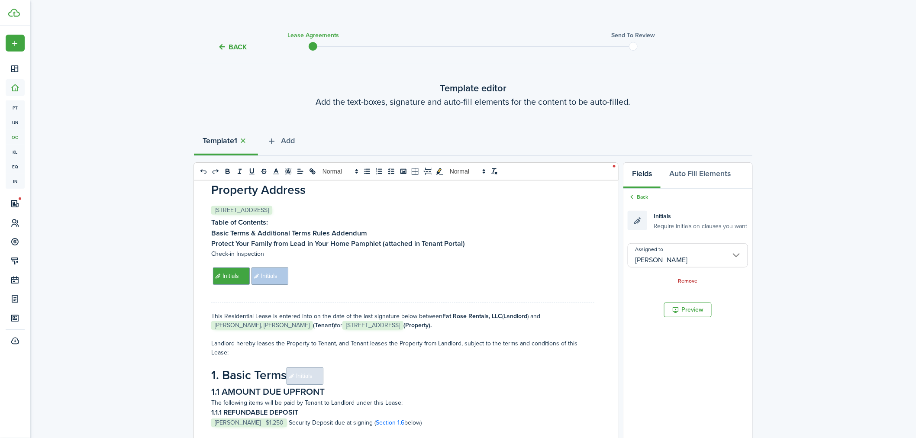
drag, startPoint x: 336, startPoint y: 267, endPoint x: 326, endPoint y: 275, distance: 12.9
click at [335, 268] on p "﻿ Initials ﻿﻿ Initials ﻿" at bounding box center [402, 276] width 383 height 17
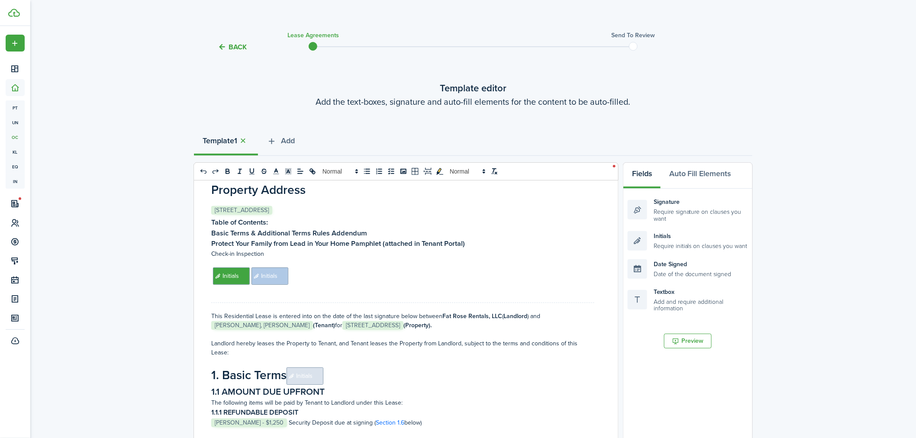
click at [306, 277] on p "﻿ Initials ﻿﻿ Initials ﻿" at bounding box center [402, 276] width 383 height 17
drag, startPoint x: 290, startPoint y: 277, endPoint x: 299, endPoint y: 280, distance: 9.0
click at [290, 276] on p "﻿ Initials ﻿﻿ Initials ﻿" at bounding box center [402, 276] width 383 height 17
drag, startPoint x: 312, startPoint y: 283, endPoint x: 215, endPoint y: 260, distance: 99.5
click at [215, 260] on div "Residential Lease Agreement Property Address ﻿ [STREET_ADDRESS] ﻿ Table of Cont…" at bounding box center [403, 351] width 418 height 340
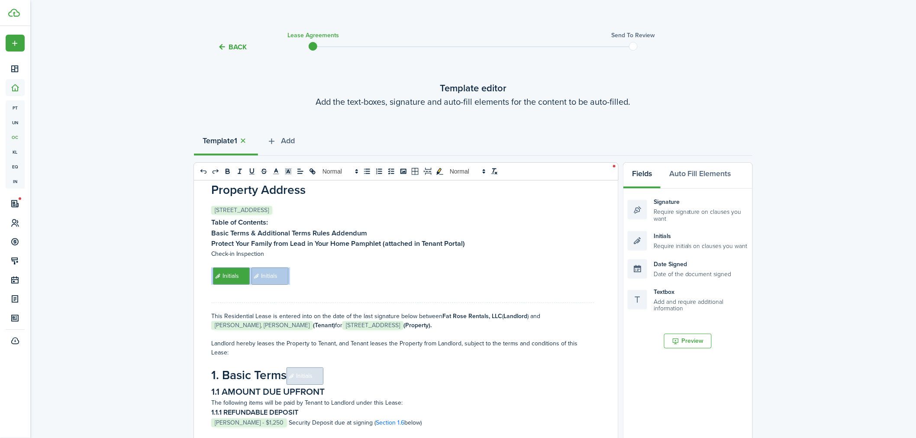
copy div "﻿ Initials ﻿﻿ Initials ﻿"
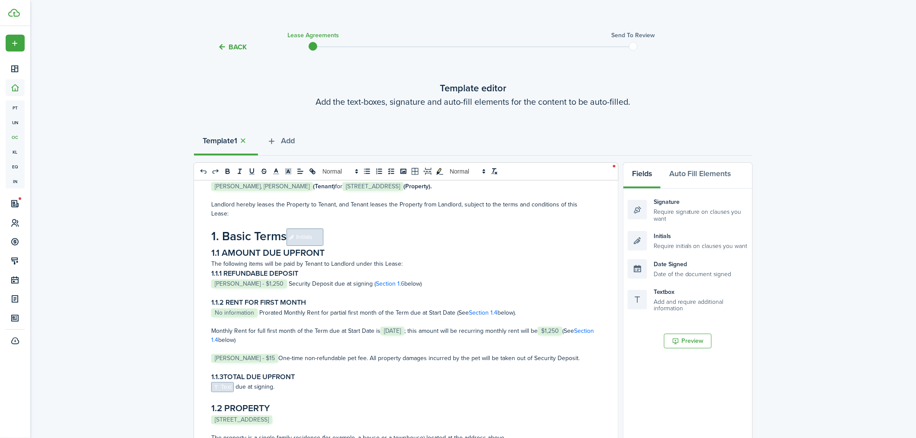
scroll to position [192, 0]
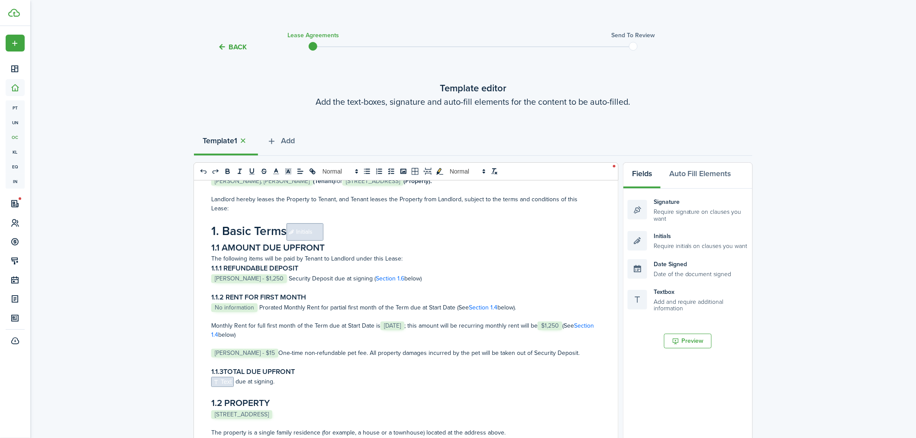
click at [362, 233] on h1 "1. Basic Terms﻿﻿﻿ Initials ﻿" at bounding box center [402, 231] width 383 height 19
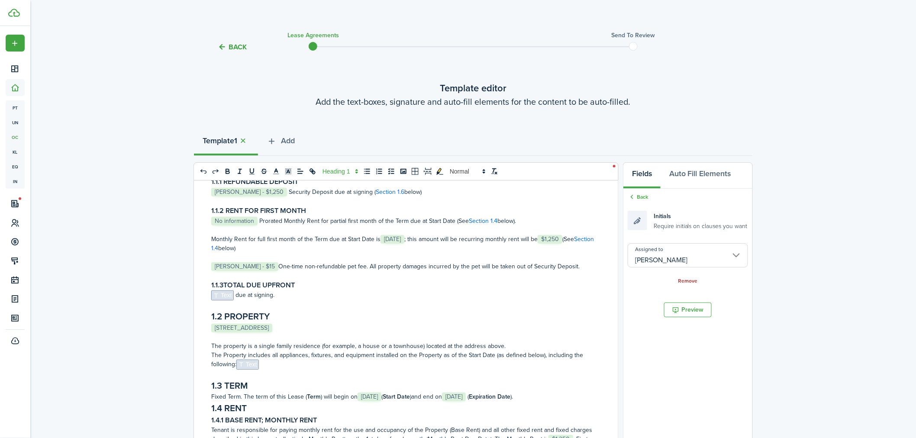
scroll to position [288, 0]
click at [232, 300] on span "Text" at bounding box center [222, 295] width 23 height 10
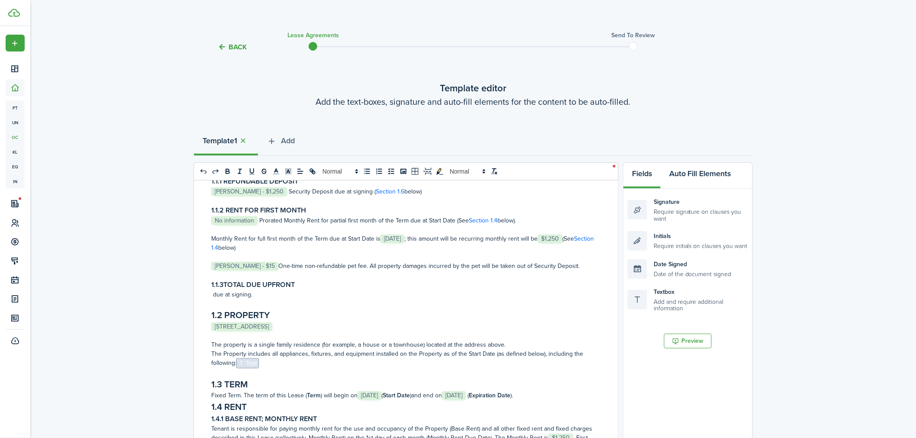
drag, startPoint x: 700, startPoint y: 166, endPoint x: 710, endPoint y: 198, distance: 33.8
click at [702, 172] on button "Auto Fill Elements" at bounding box center [700, 176] width 79 height 26
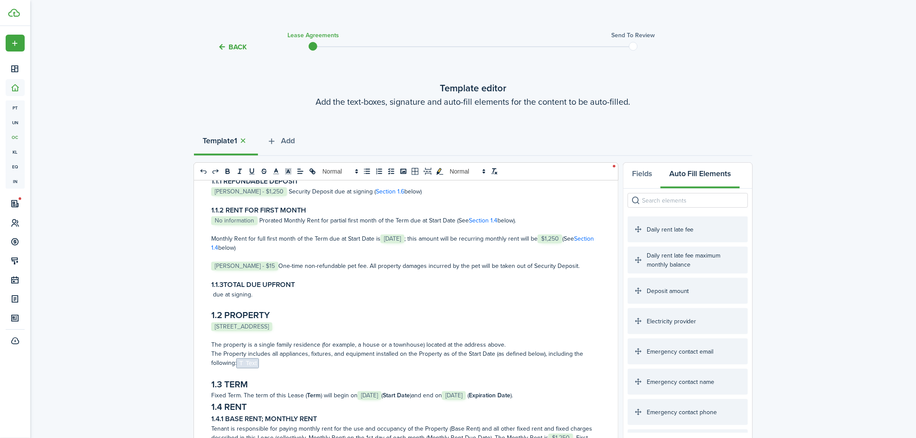
click at [699, 201] on input "search" at bounding box center [688, 200] width 120 height 15
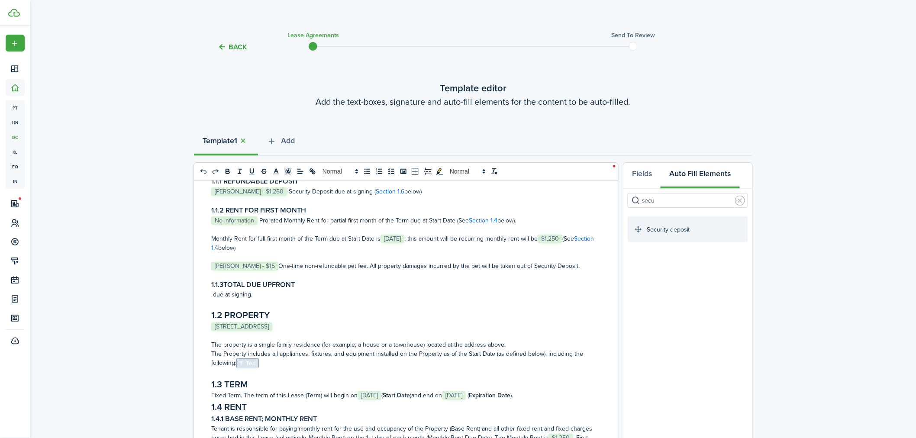
type input "secu"
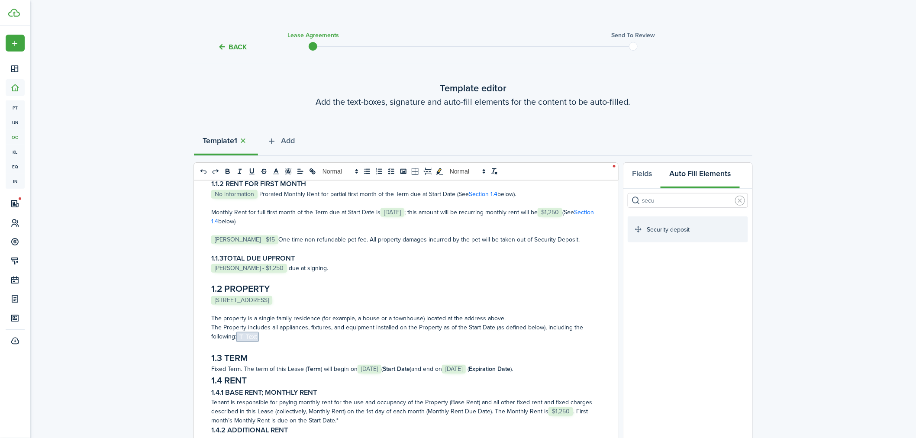
scroll to position [336, 0]
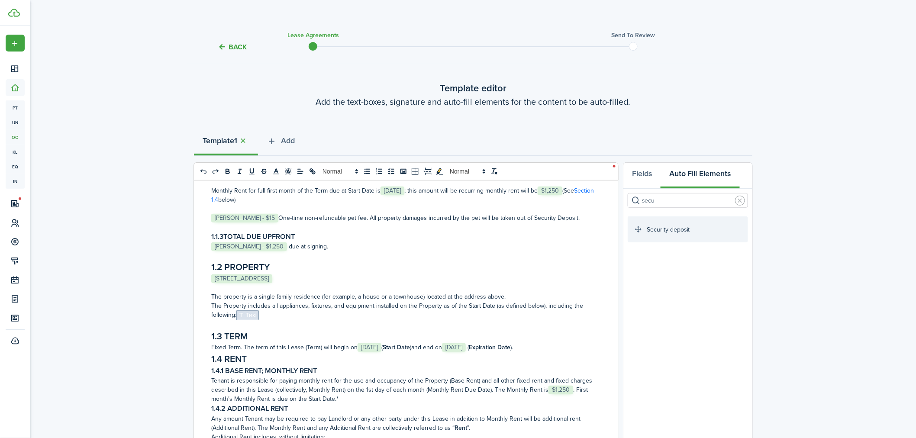
click at [275, 319] on p "The Property includes all appliances, fixtures, and equipment installed on the …" at bounding box center [402, 310] width 383 height 19
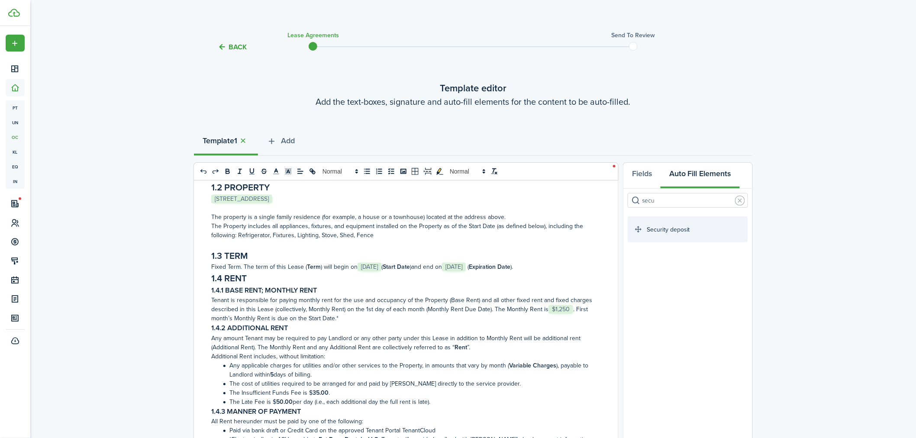
scroll to position [433, 0]
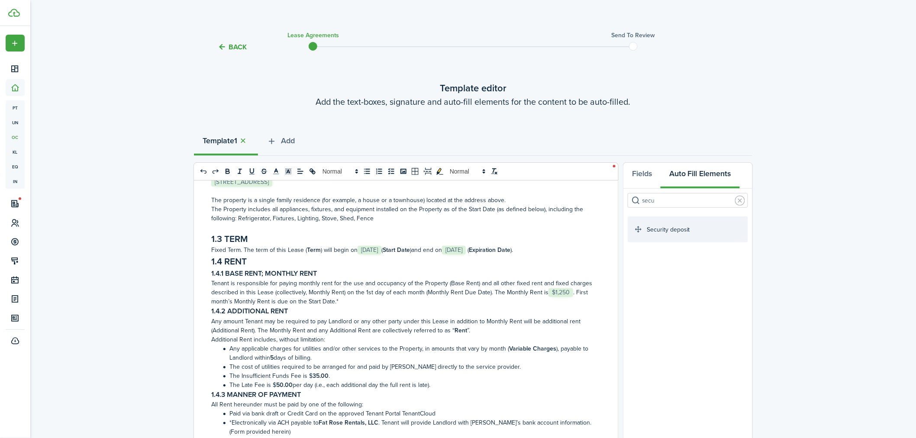
click at [573, 252] on p "Fixed Term. The term of this Lease ( Term ) will begin on ﻿ [DATE] ﻿ ( Start Da…" at bounding box center [402, 249] width 383 height 9
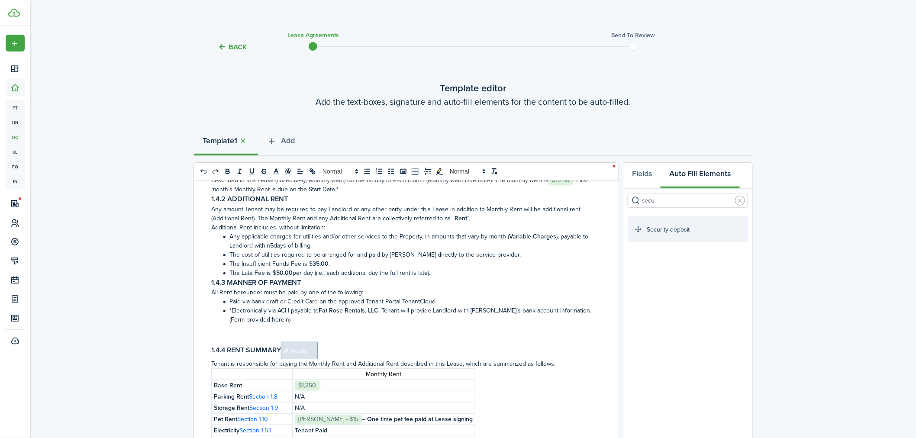
scroll to position [577, 0]
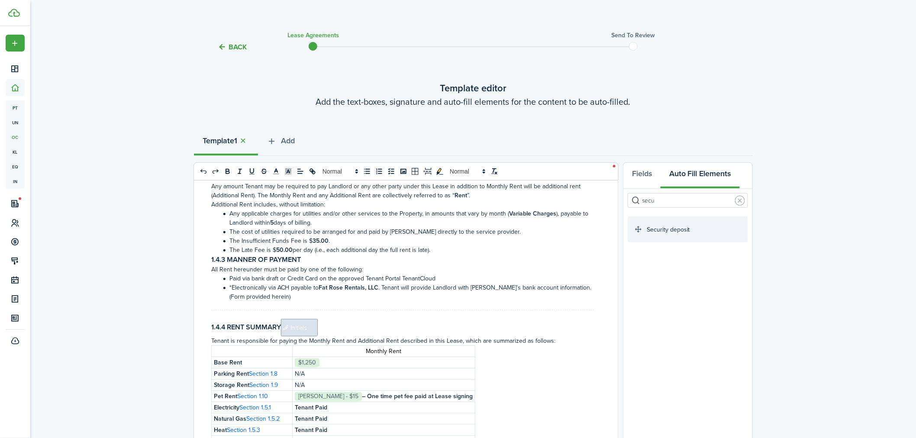
drag, startPoint x: 439, startPoint y: 255, endPoint x: 444, endPoint y: 258, distance: 5.6
click at [440, 255] on li "The Late Fee is $ 50.00 per day (i.e., each additional day the full rent is lat…" at bounding box center [407, 249] width 374 height 9
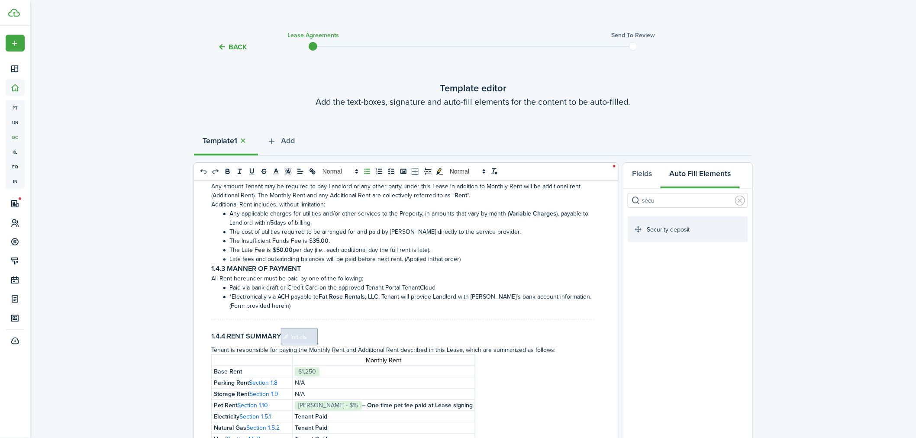
drag, startPoint x: 419, startPoint y: 257, endPoint x: 418, endPoint y: 265, distance: 8.3
click at [432, 261] on li "Late fees and outsatnding balances will be paid before next rent. (Applied inth…" at bounding box center [407, 259] width 374 height 9
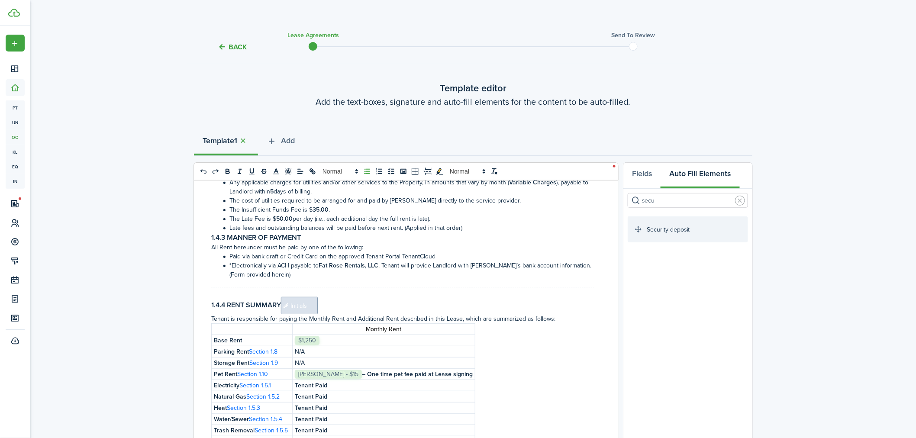
scroll to position [625, 0]
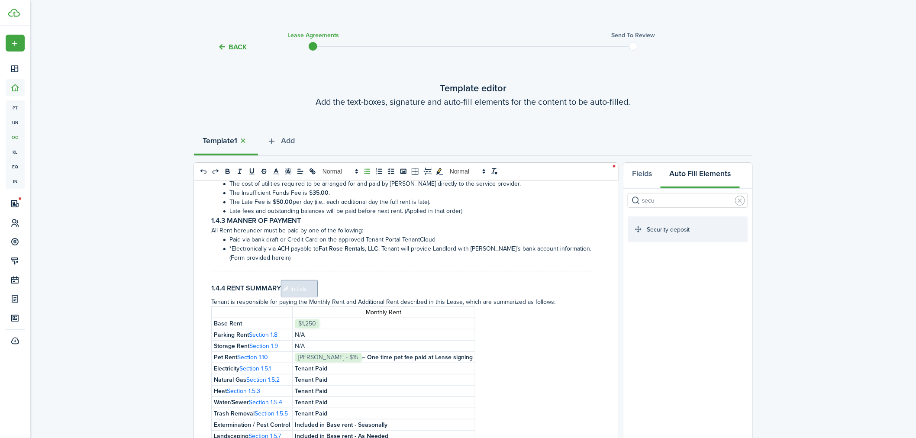
click at [357, 291] on h3 "1.4.4 RENT SUMMARY﻿﻿﻿ Initials ﻿" at bounding box center [402, 288] width 383 height 17
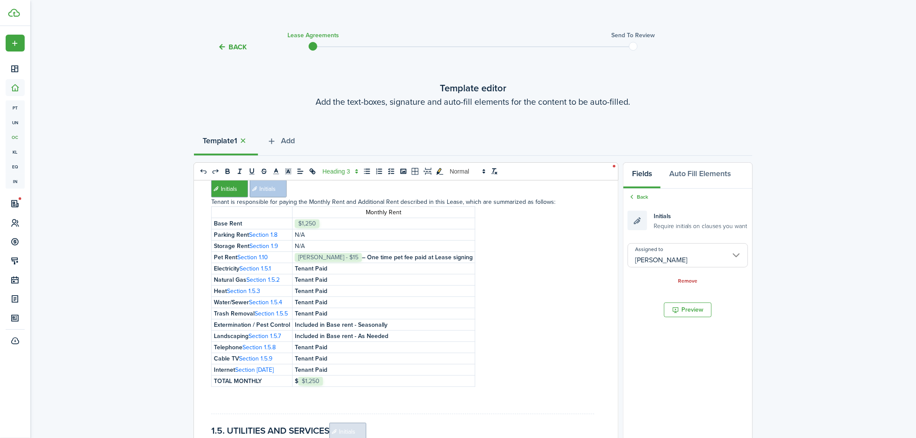
scroll to position [769, 0]
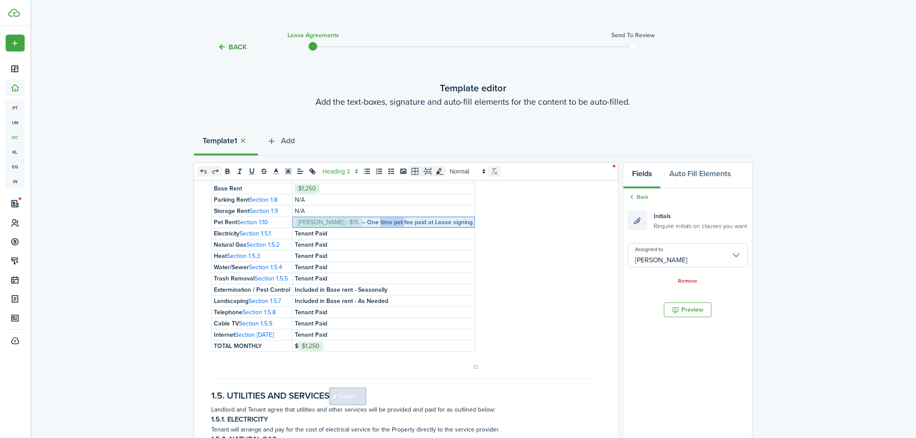
drag, startPoint x: 391, startPoint y: 226, endPoint x: 365, endPoint y: 224, distance: 26.1
click at [365, 224] on td "﻿ [PERSON_NAME] - $15 ﻿ – One time pet fee paid at Lease signing" at bounding box center [384, 222] width 183 height 11
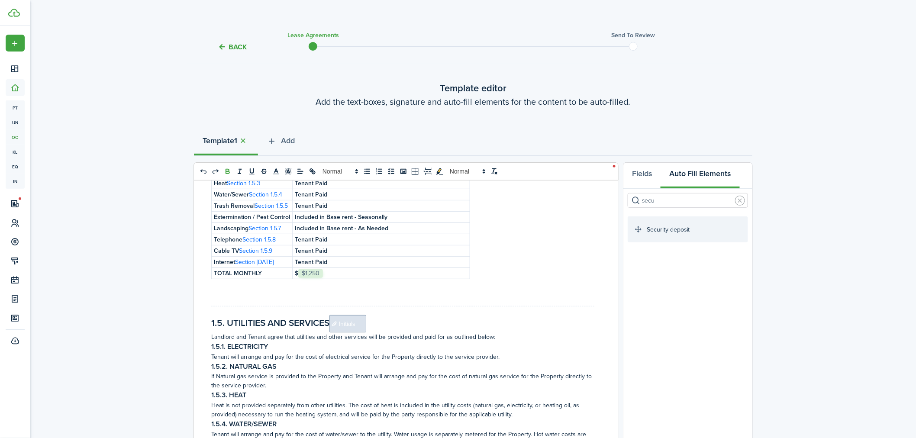
scroll to position [866, 0]
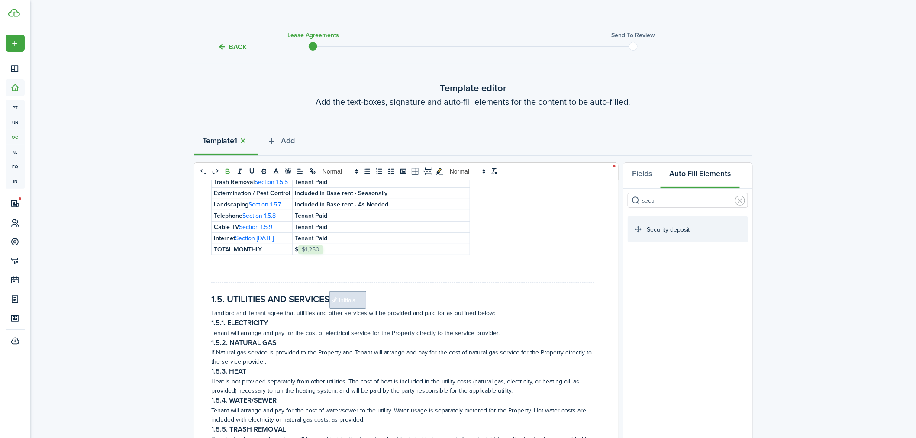
click at [418, 309] on h2 "1.5. UTILITIES AND SERVICES﻿﻿﻿ Initials ﻿" at bounding box center [402, 299] width 383 height 17
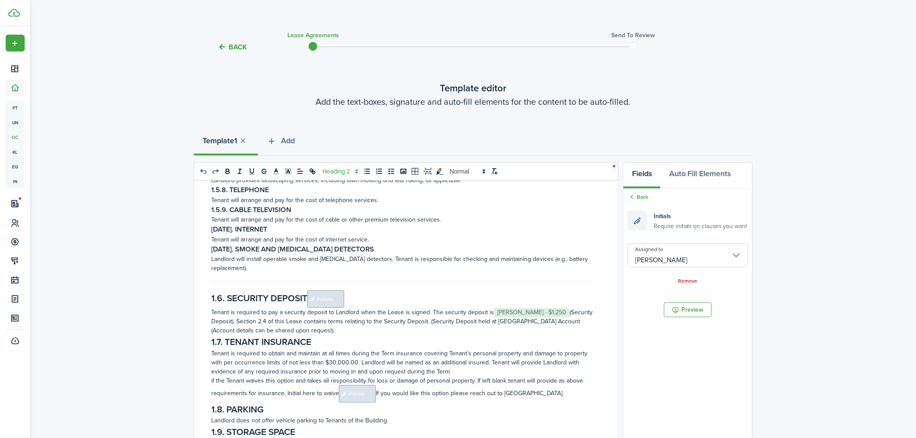
scroll to position [1250, 0]
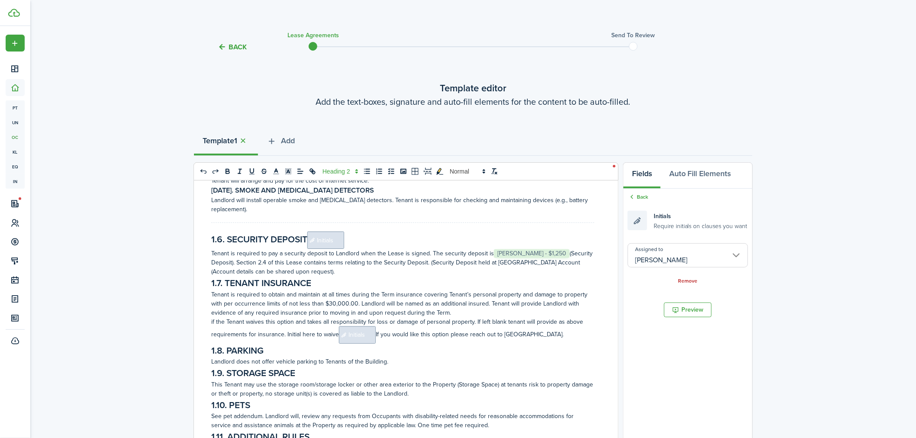
click at [358, 249] on h2 "1.6. SECURITY DEPOSIT﻿﻿﻿ Initials ﻿" at bounding box center [402, 240] width 383 height 17
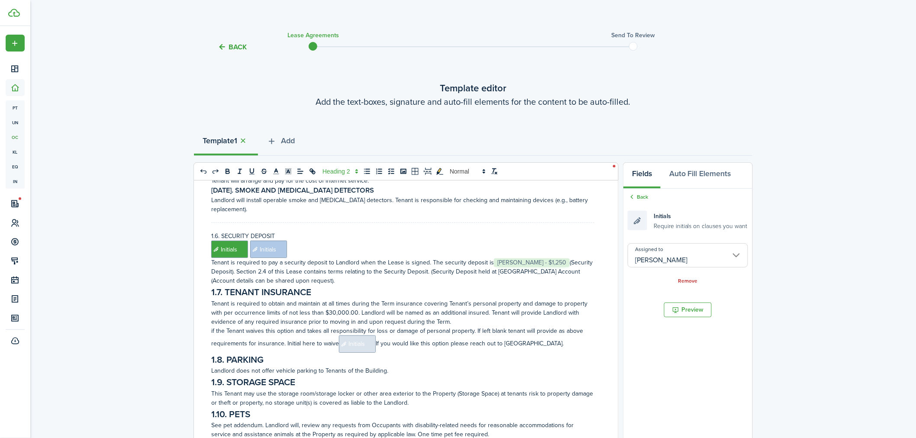
click at [367, 353] on span "Initials" at bounding box center [357, 343] width 37 height 17
click at [693, 253] on input "Assigned to" at bounding box center [688, 255] width 120 height 24
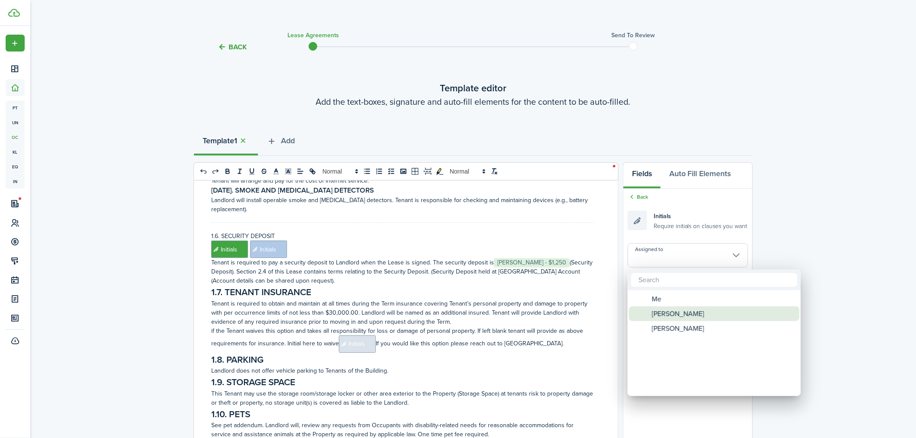
click at [677, 312] on span "[PERSON_NAME]" at bounding box center [678, 313] width 52 height 15
type input "[PERSON_NAME]"
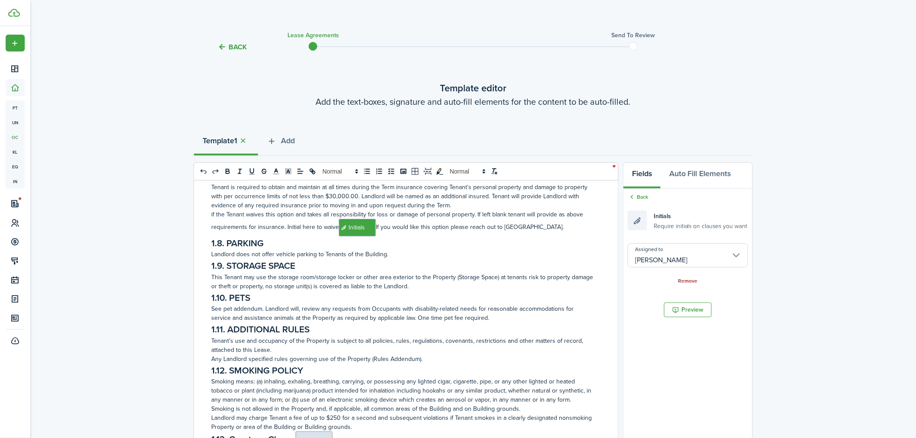
scroll to position [1395, 0]
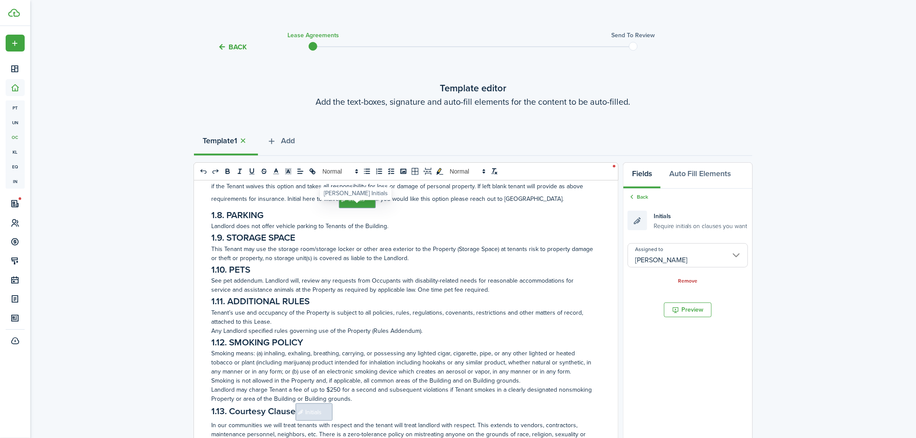
click at [373, 208] on span "Initials" at bounding box center [357, 199] width 37 height 17
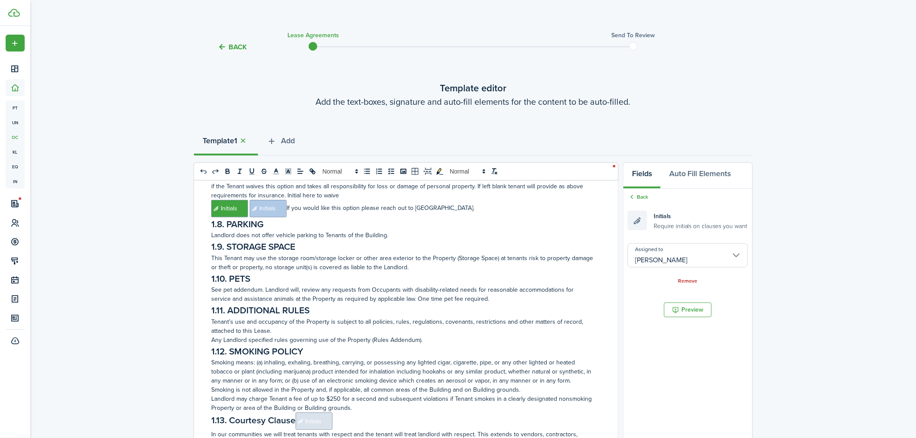
click at [354, 213] on p "﻿ Initials ﻿ ﻿ Initials ﻿ ﻿ If you would like this option please reach out to L…" at bounding box center [402, 208] width 383 height 17
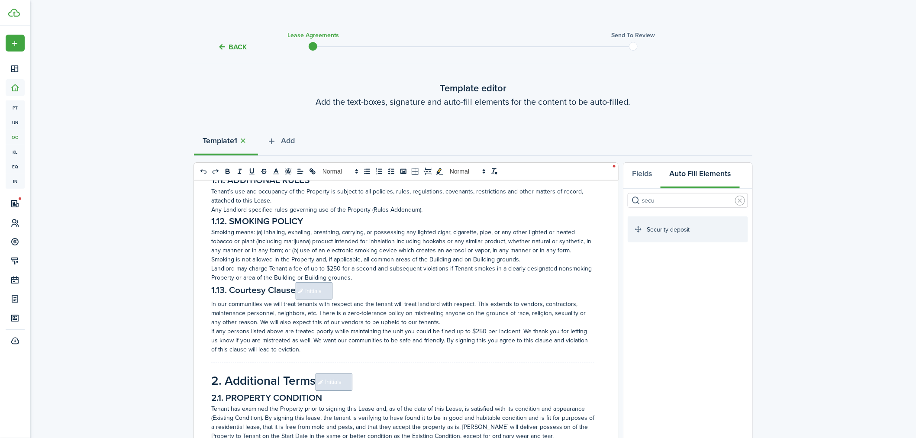
scroll to position [1539, 0]
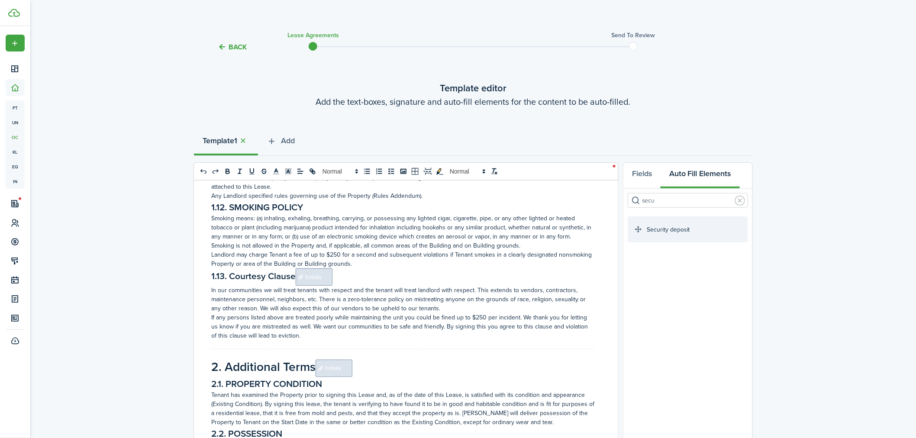
click at [352, 278] on h2 "1.13. Courtesy Clause ﻿﻿﻿ Initials ﻿" at bounding box center [402, 276] width 383 height 17
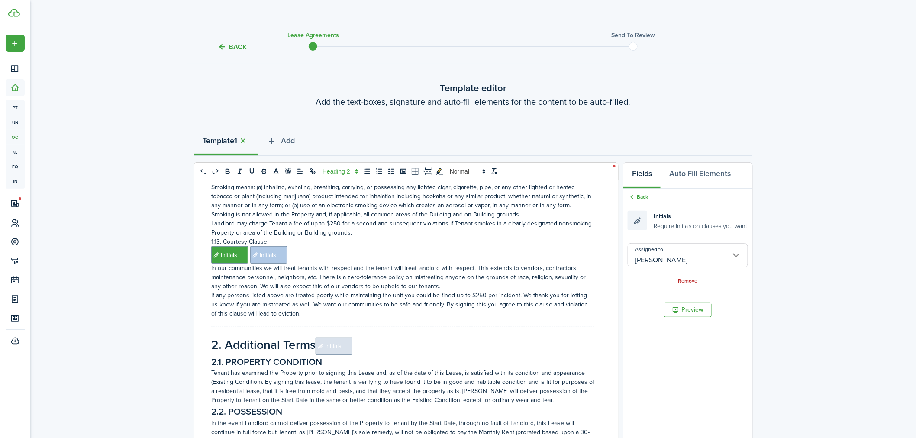
scroll to position [1587, 0]
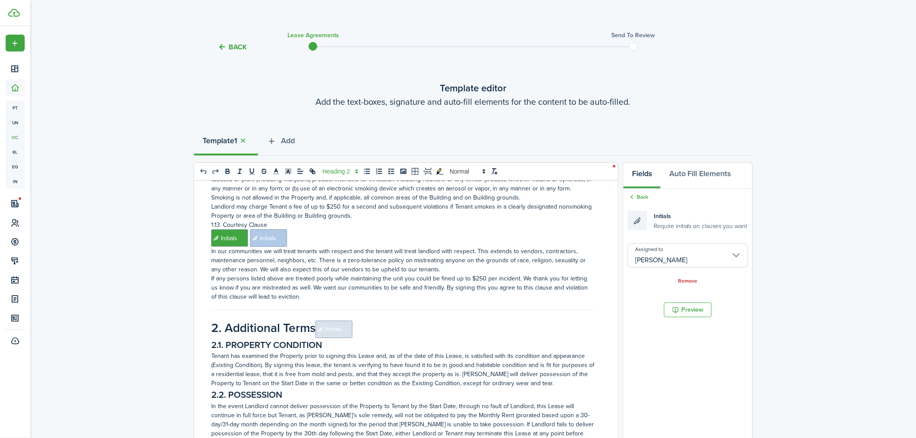
click at [354, 331] on h1 "2. Additional Terms﻿﻿﻿ Initials ﻿" at bounding box center [402, 328] width 383 height 19
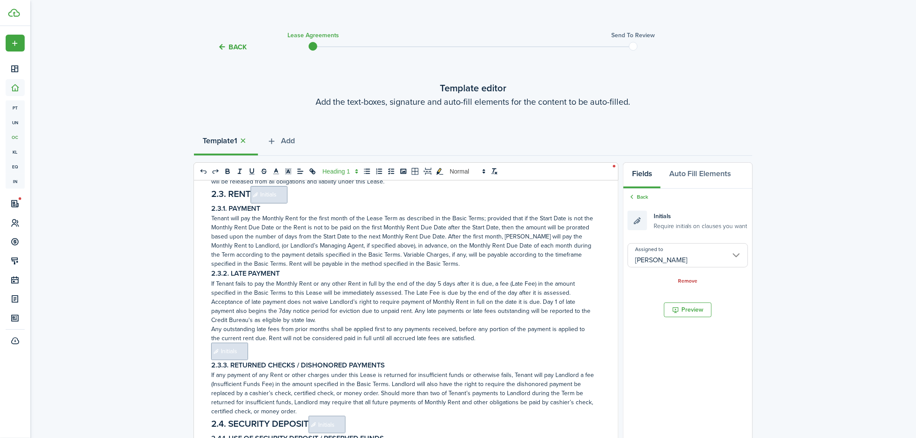
scroll to position [1876, 0]
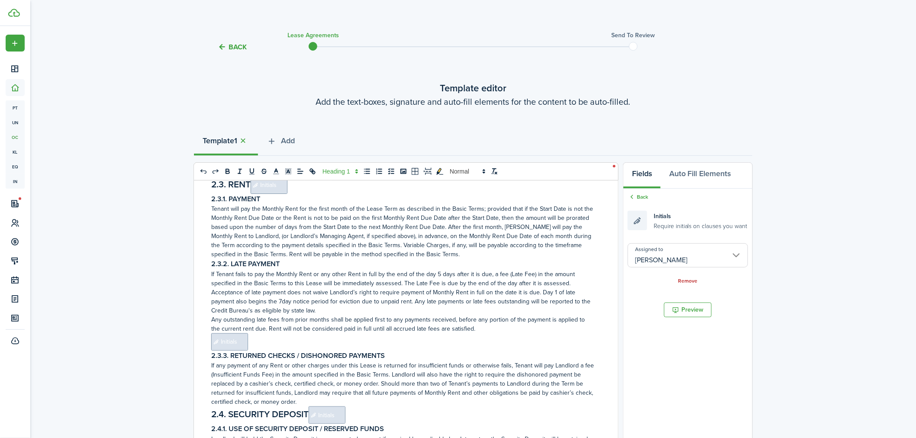
click at [313, 190] on h2 "2.3. RENT﻿﻿﻿ Initials ﻿" at bounding box center [402, 185] width 383 height 17
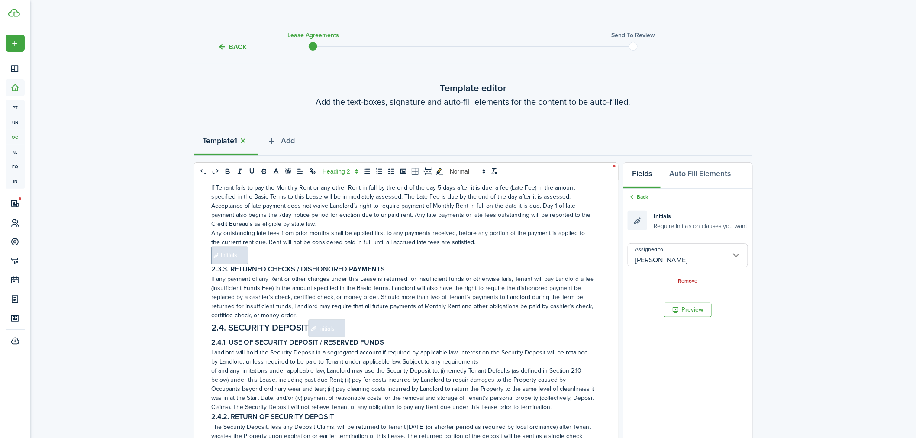
scroll to position [1972, 0]
click at [295, 254] on p "﻿ Initials ﻿" at bounding box center [402, 254] width 383 height 17
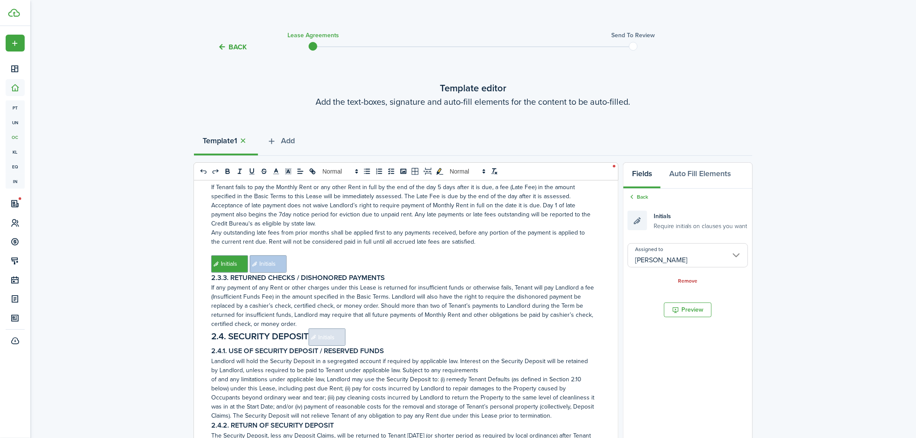
click at [362, 338] on h2 "2.4. SECURITY DEPOSIT﻿﻿﻿ Initials ﻿" at bounding box center [402, 337] width 383 height 17
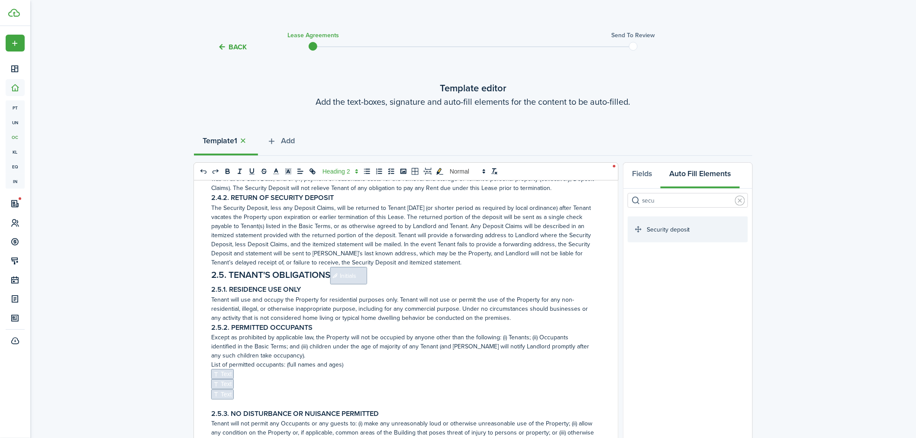
scroll to position [2213, 0]
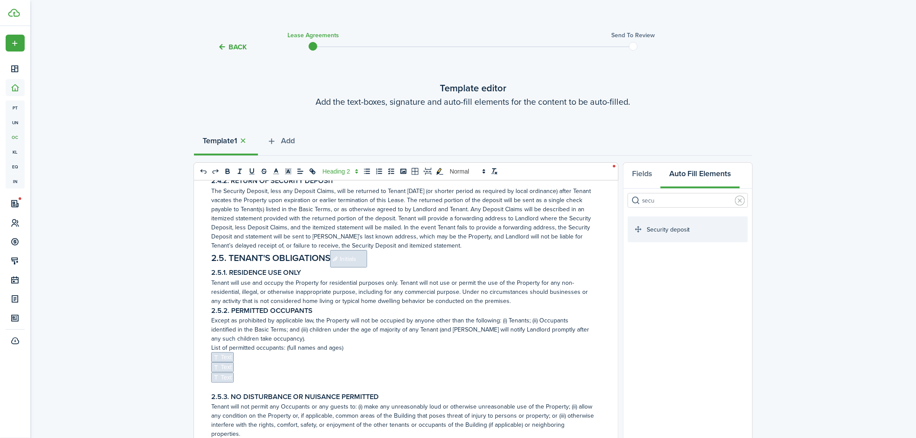
click at [386, 268] on h2 "2.5. TENANT'S OBLIGATIONS﻿﻿﻿ Initials ﻿" at bounding box center [402, 258] width 383 height 17
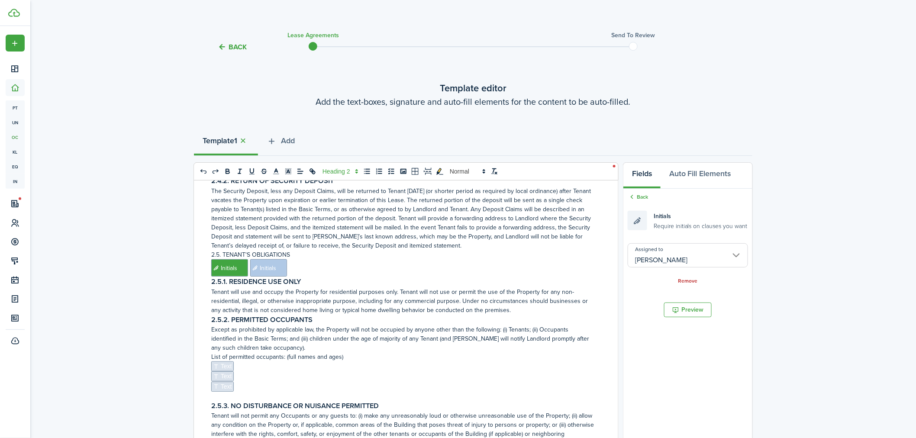
drag, startPoint x: 219, startPoint y: 371, endPoint x: 439, endPoint y: 329, distance: 224.7
click at [219, 371] on span "Text" at bounding box center [222, 366] width 23 height 10
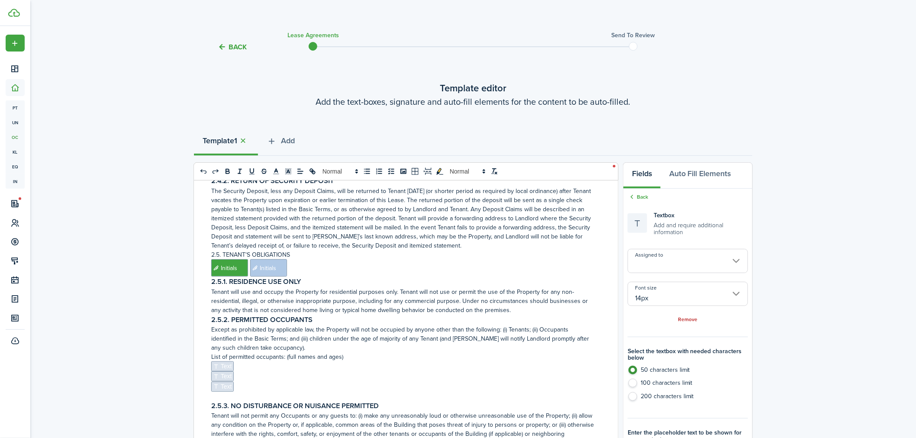
click at [682, 267] on input "Assigned to" at bounding box center [688, 261] width 120 height 24
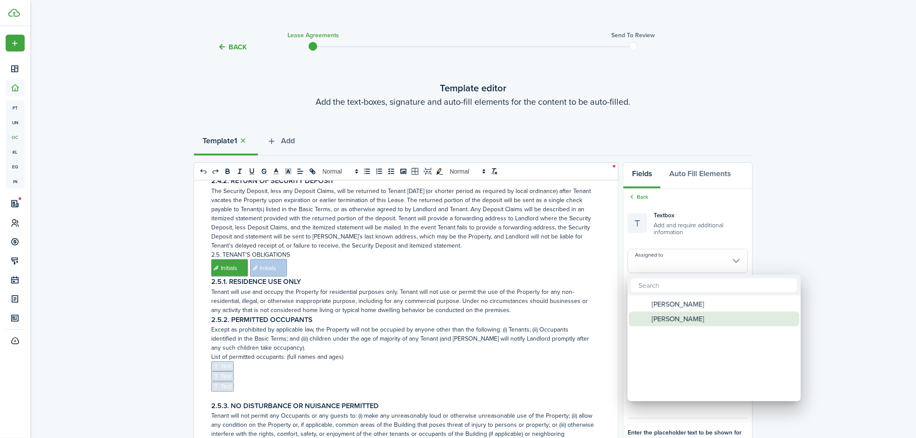
click at [682, 318] on span "[PERSON_NAME]" at bounding box center [678, 319] width 52 height 15
type input "[PERSON_NAME]"
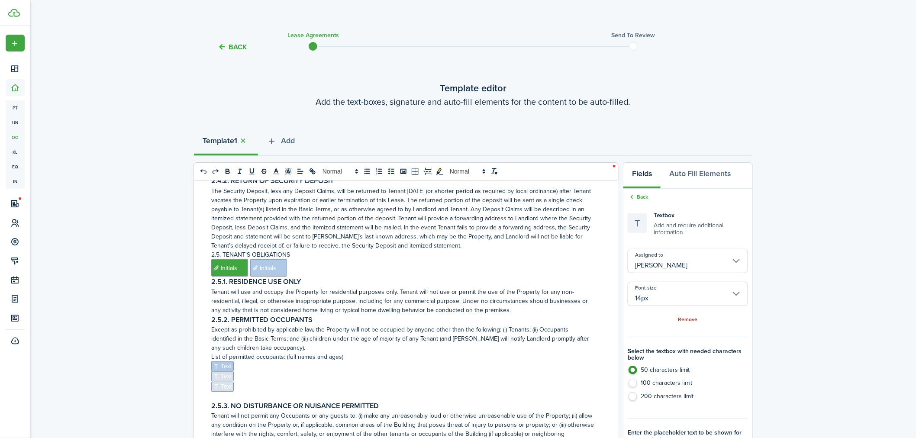
click at [228, 387] on span "Text" at bounding box center [222, 387] width 23 height 10
click at [683, 265] on input "Assigned to" at bounding box center [688, 261] width 120 height 24
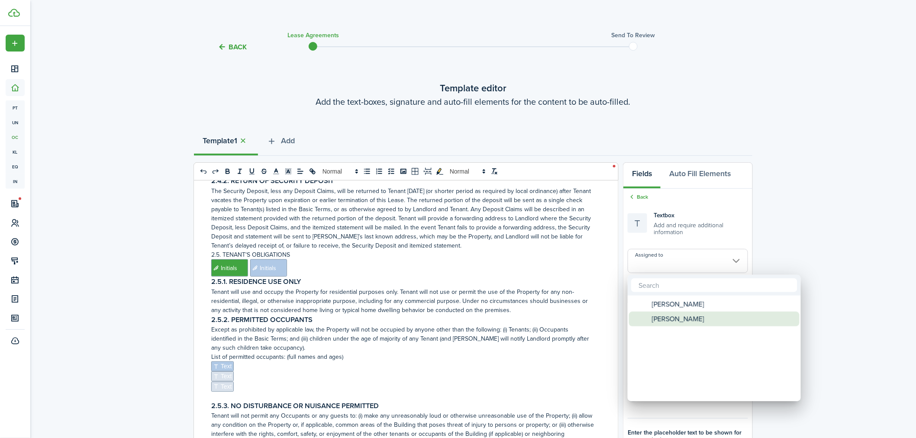
click at [674, 320] on span "[PERSON_NAME]" at bounding box center [678, 319] width 52 height 15
type input "[PERSON_NAME]"
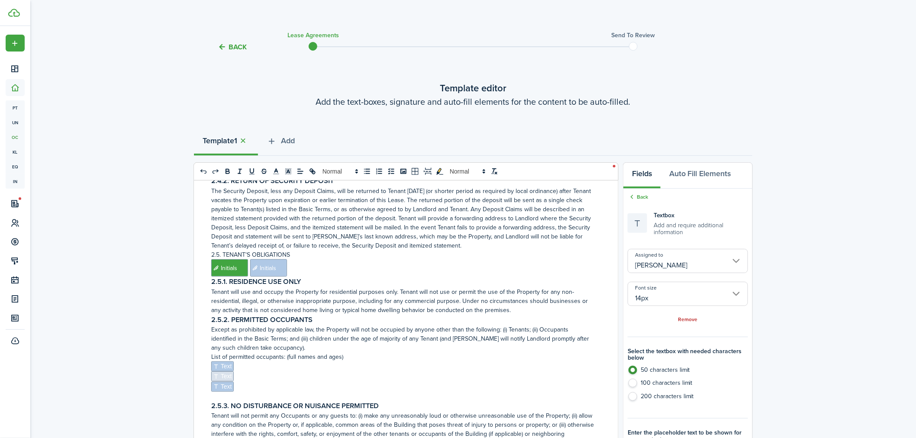
drag, startPoint x: 215, startPoint y: 383, endPoint x: 382, endPoint y: 368, distance: 167.7
click at [216, 381] on span "Text" at bounding box center [222, 376] width 23 height 10
click at [664, 260] on input "Assigned to" at bounding box center [688, 261] width 120 height 24
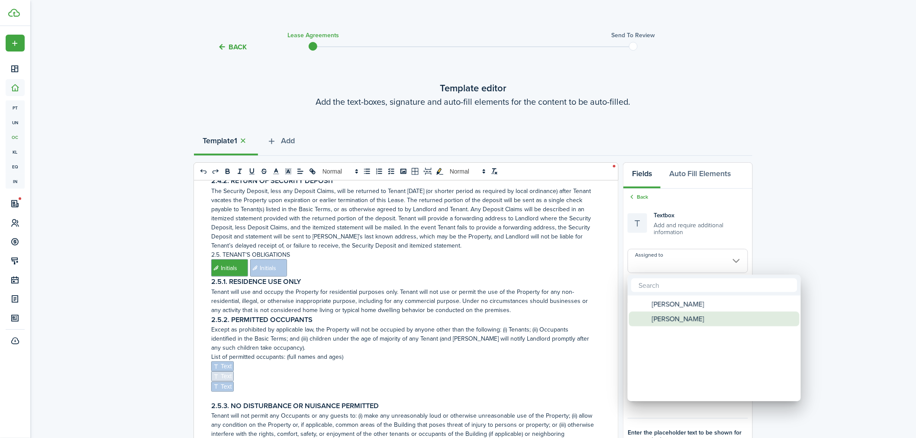
click at [663, 318] on span "[PERSON_NAME]" at bounding box center [678, 319] width 52 height 15
type input "[PERSON_NAME]"
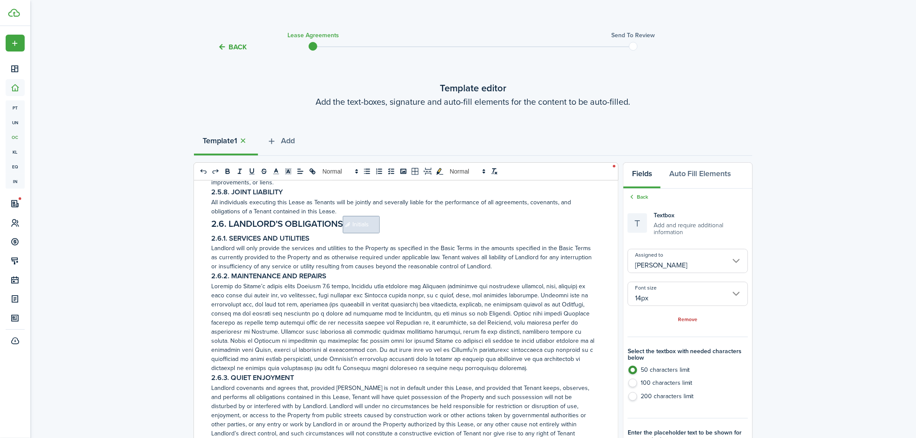
scroll to position [2790, 0]
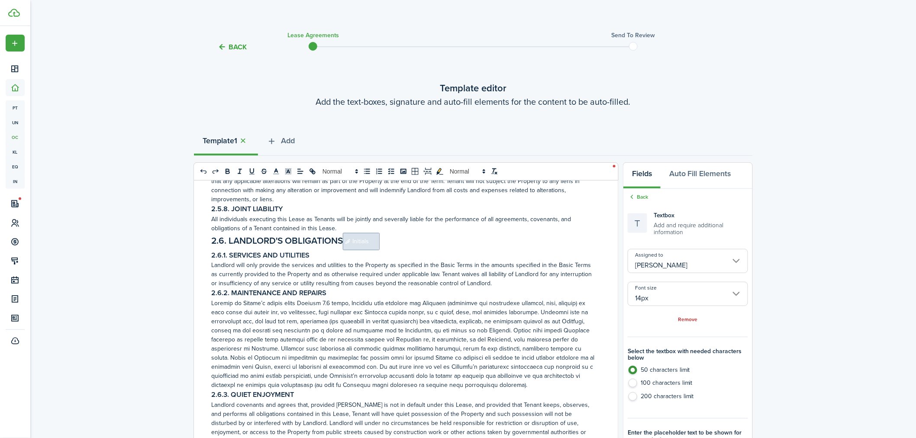
click at [397, 242] on h2 "2.6. LANDLORD'S OBLIGATIONS﻿﻿﻿ Initials ﻿" at bounding box center [402, 241] width 383 height 17
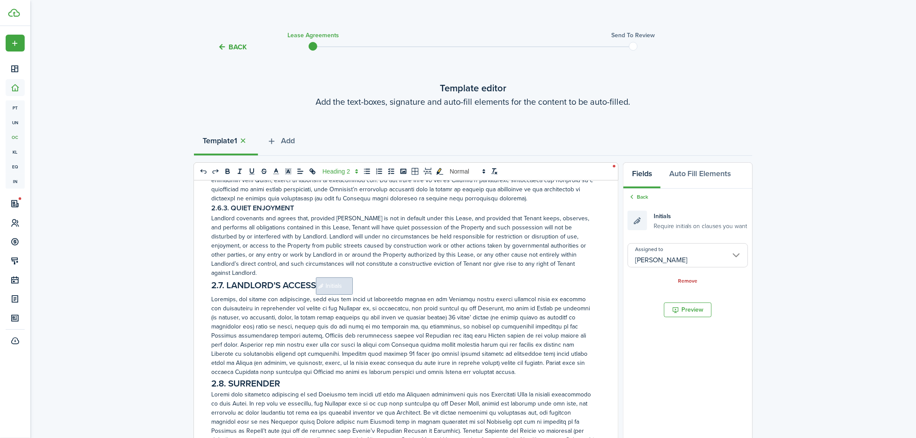
scroll to position [2982, 0]
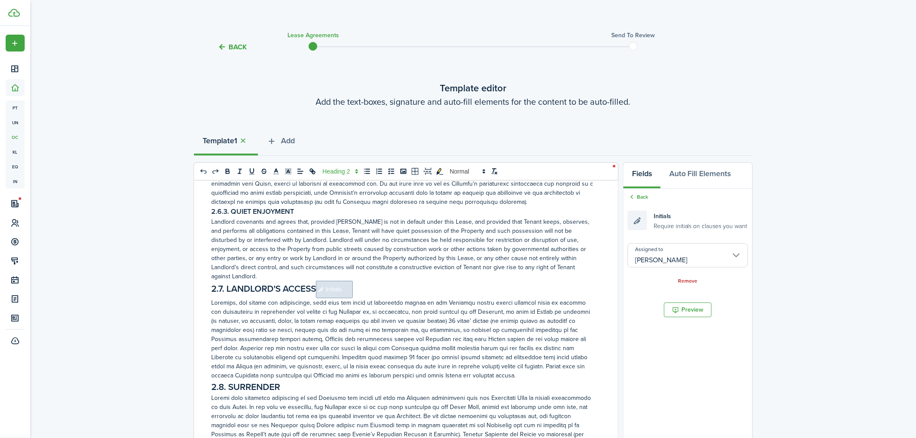
click at [385, 287] on h2 "2.7. LANDLORD'S ACCESS﻿﻿﻿ Initials ﻿" at bounding box center [402, 289] width 383 height 17
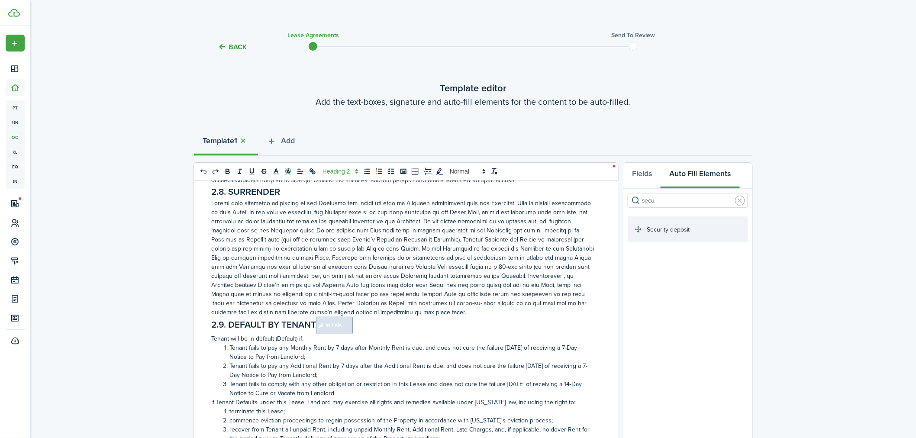
scroll to position [3174, 0]
click at [378, 323] on h2 "2.9. DEFAULT BY TENANT﻿﻿﻿ Initials ﻿" at bounding box center [402, 324] width 383 height 17
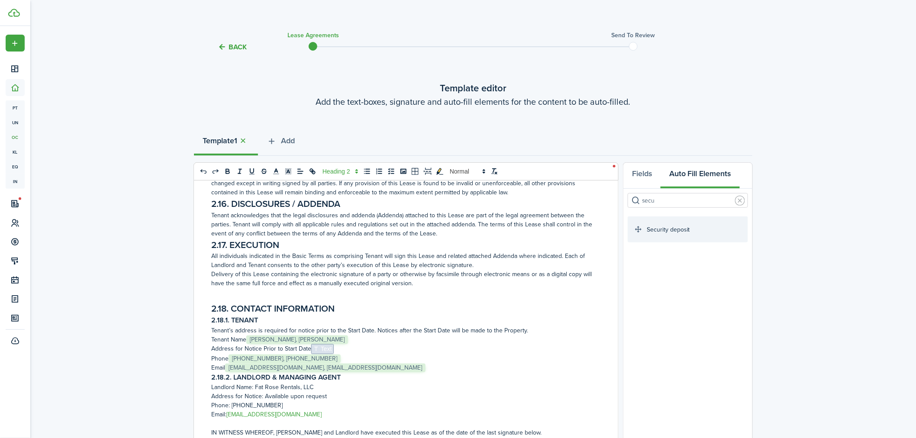
scroll to position [3896, 0]
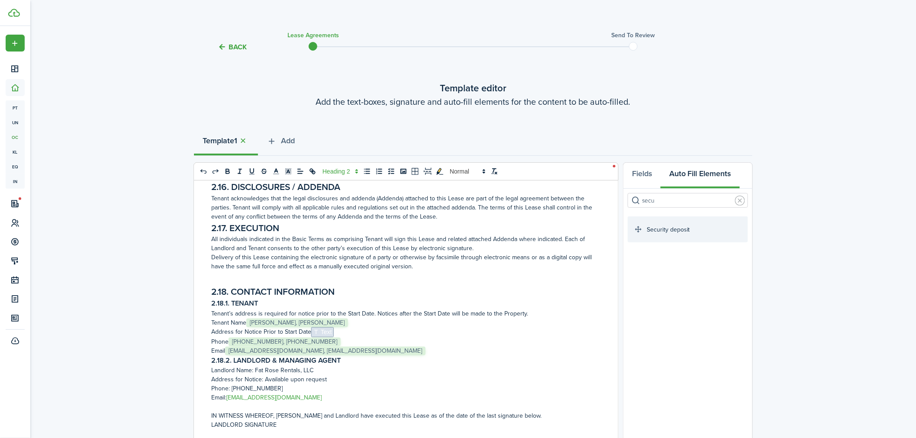
click at [328, 327] on span "Text" at bounding box center [322, 332] width 23 height 10
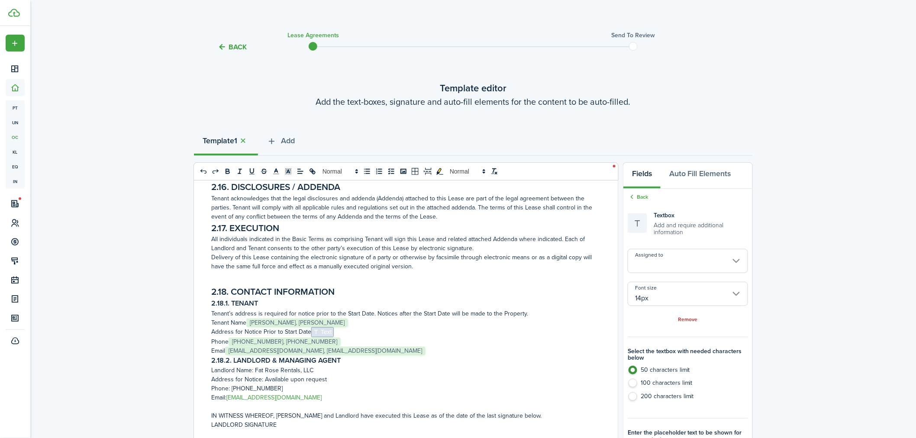
click at [650, 265] on input "Assigned to" at bounding box center [688, 261] width 120 height 24
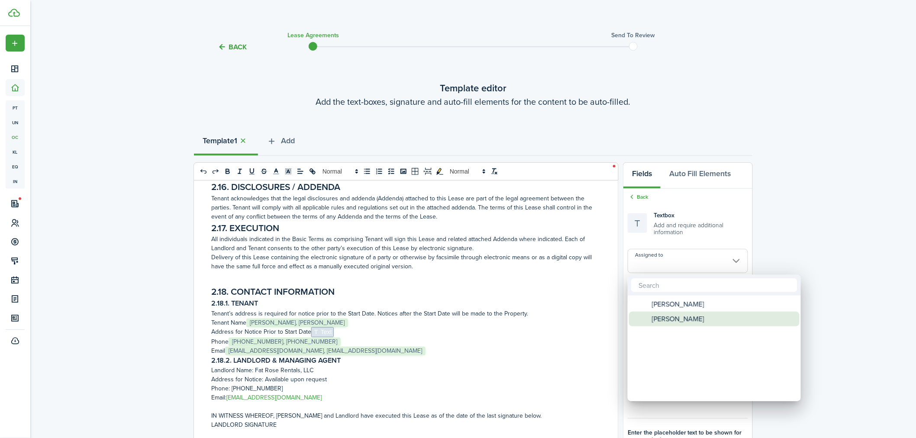
click at [664, 320] on span "[PERSON_NAME]" at bounding box center [678, 319] width 52 height 15
type input "[PERSON_NAME]"
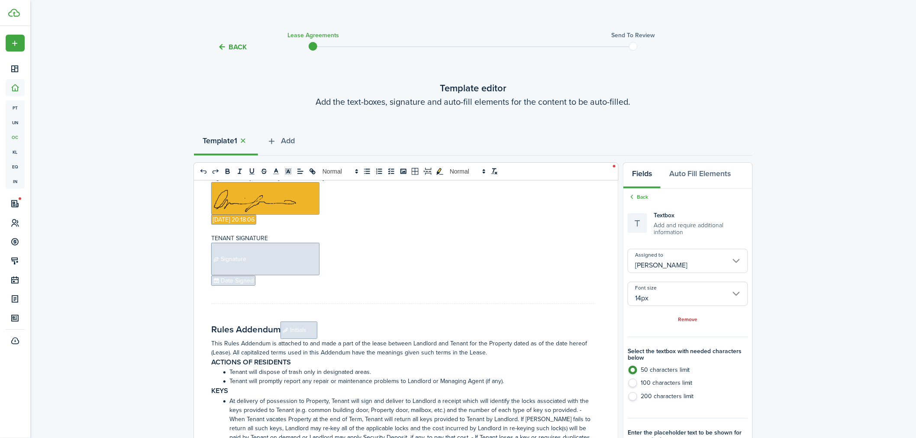
scroll to position [4184, 0]
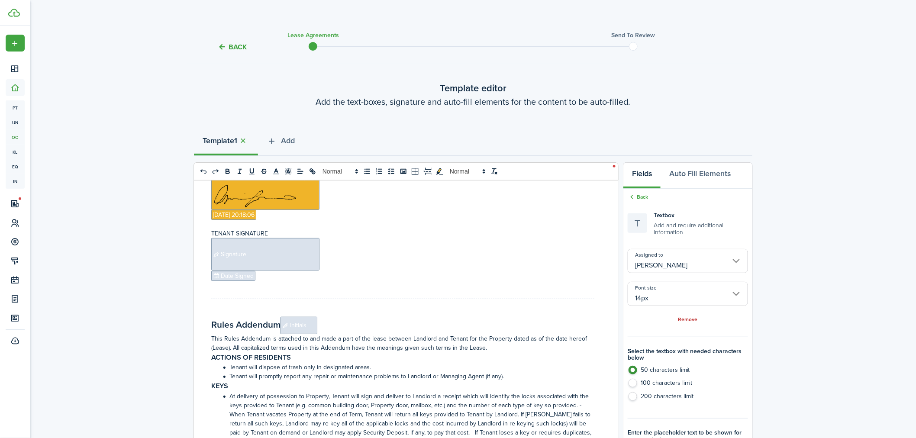
click at [384, 271] on p "﻿ Date Signed ﻿" at bounding box center [402, 276] width 383 height 10
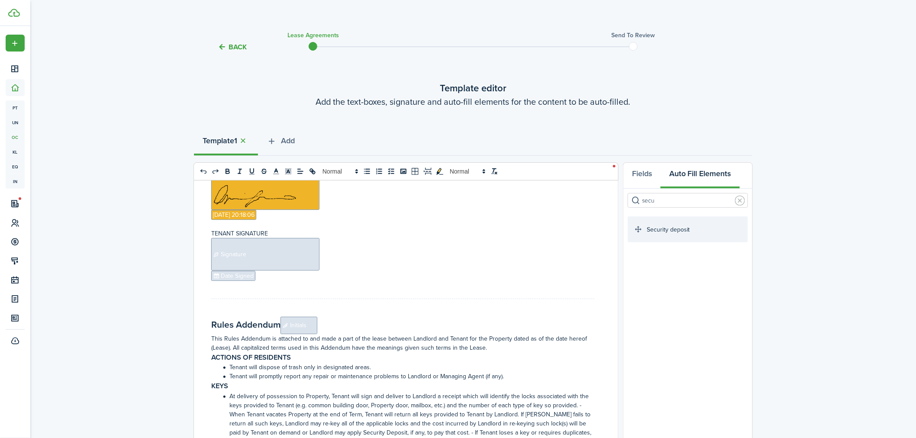
click at [359, 252] on p "﻿ Signature ﻿" at bounding box center [402, 254] width 383 height 32
click at [639, 171] on button "Fields" at bounding box center [641, 176] width 37 height 26
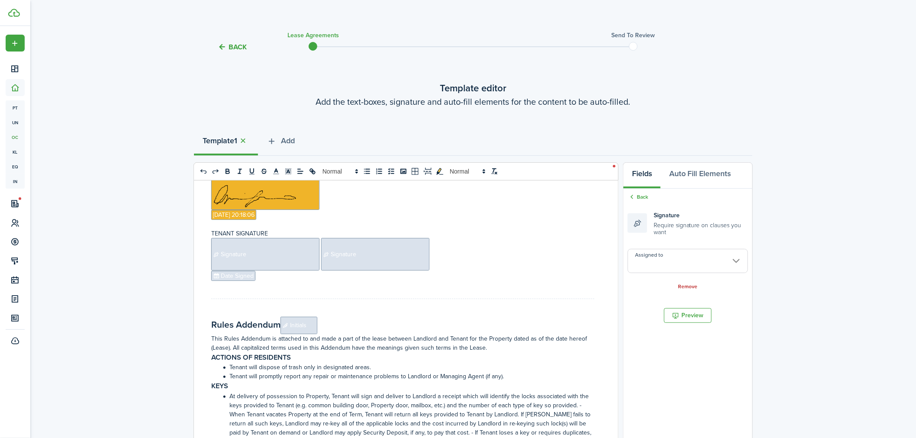
click at [384, 273] on p "﻿ Date Signed ﻿" at bounding box center [402, 276] width 383 height 10
click at [279, 249] on span "Signature" at bounding box center [265, 254] width 108 height 32
click at [681, 250] on input "Assigned to" at bounding box center [688, 261] width 120 height 24
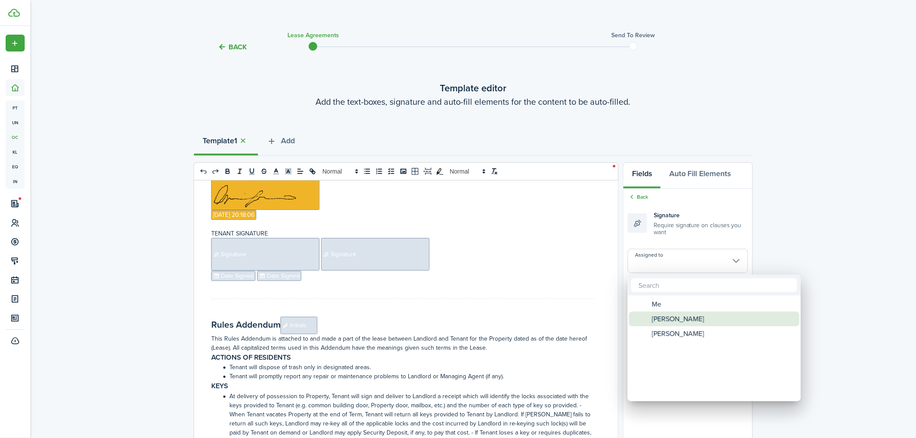
click at [678, 324] on span "[PERSON_NAME]" at bounding box center [678, 319] width 52 height 15
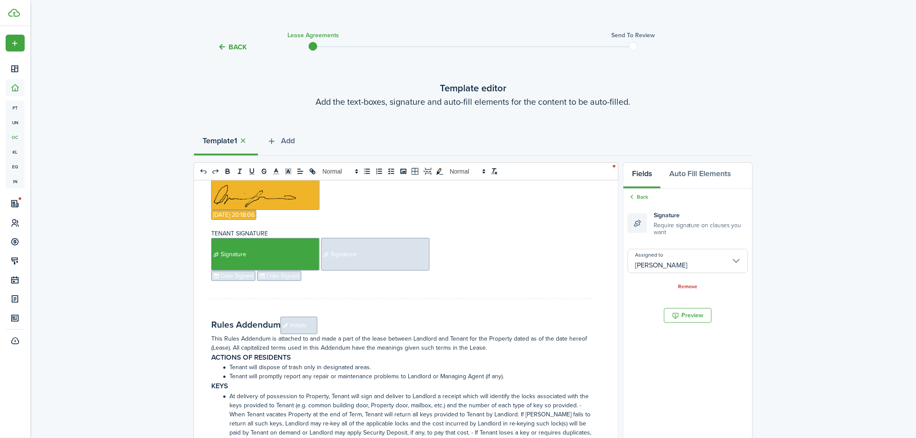
click at [674, 253] on input "[PERSON_NAME]" at bounding box center [688, 261] width 120 height 24
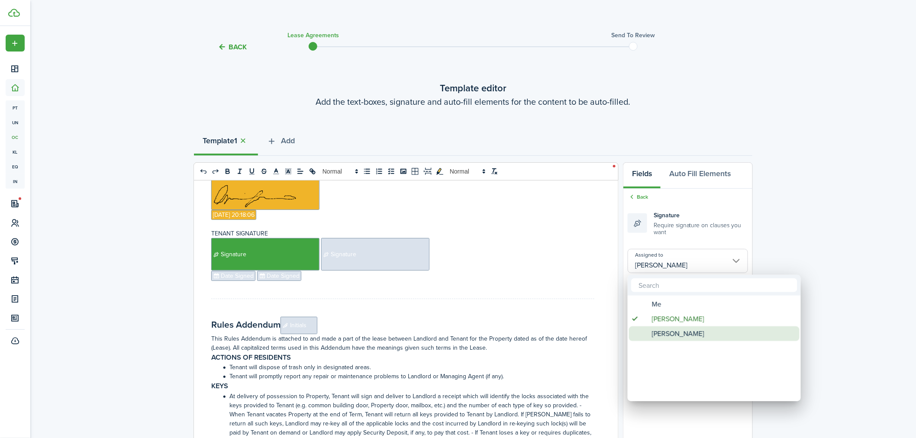
drag, startPoint x: 682, startPoint y: 330, endPoint x: 436, endPoint y: 290, distance: 249.4
click at [680, 330] on span "[PERSON_NAME]" at bounding box center [678, 333] width 52 height 15
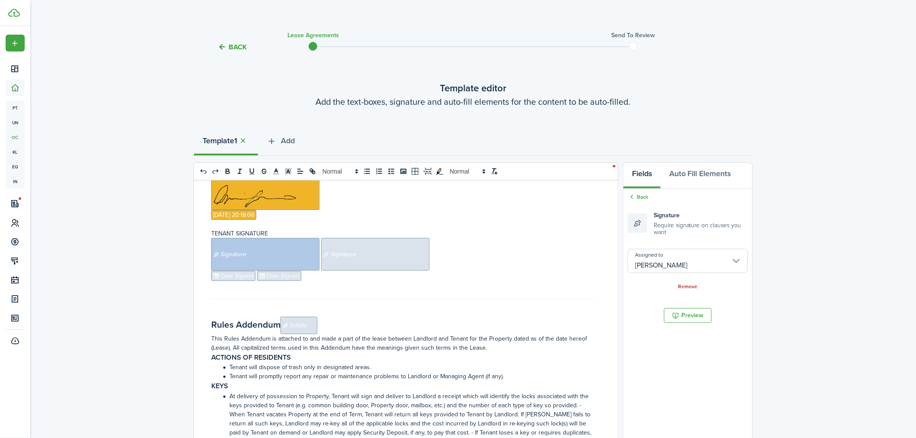
click at [663, 261] on input "[PERSON_NAME]" at bounding box center [688, 261] width 120 height 24
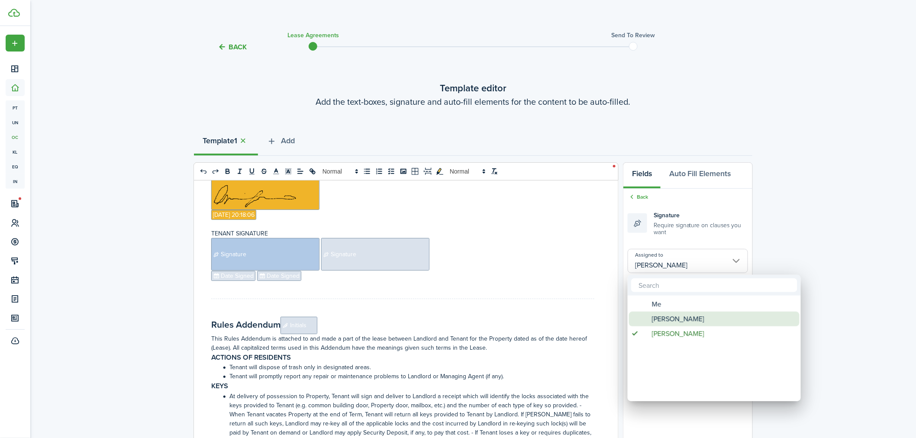
click at [670, 319] on span "[PERSON_NAME]" at bounding box center [678, 319] width 52 height 15
type input "[PERSON_NAME]"
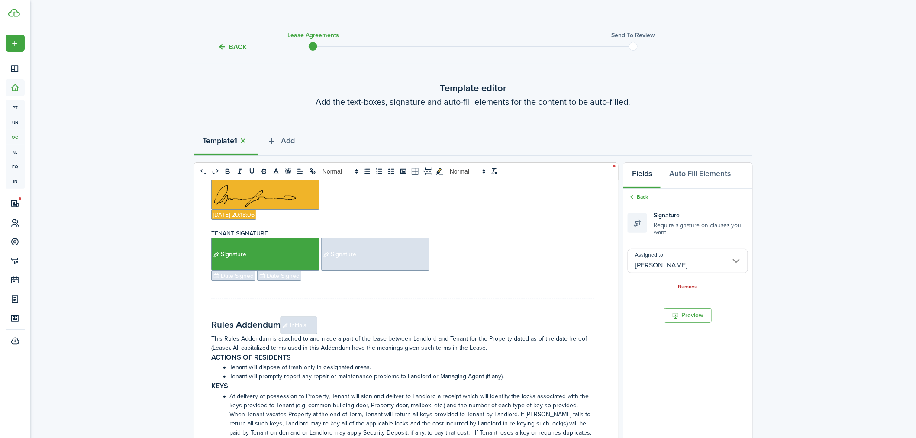
drag, startPoint x: 348, startPoint y: 257, endPoint x: 352, endPoint y: 259, distance: 4.5
click at [348, 257] on span "Signature" at bounding box center [375, 254] width 108 height 32
click at [353, 258] on span "Signature" at bounding box center [375, 254] width 108 height 32
click at [665, 261] on input "Assigned to" at bounding box center [688, 261] width 120 height 24
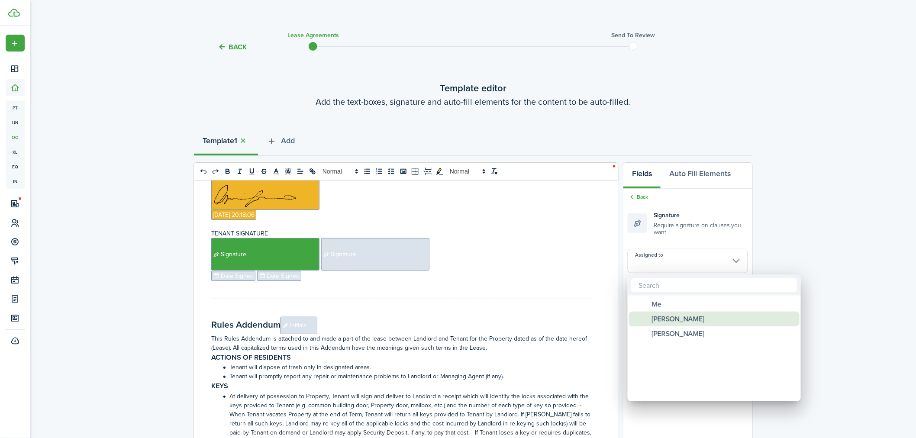
click at [674, 315] on span "[PERSON_NAME]" at bounding box center [678, 319] width 52 height 15
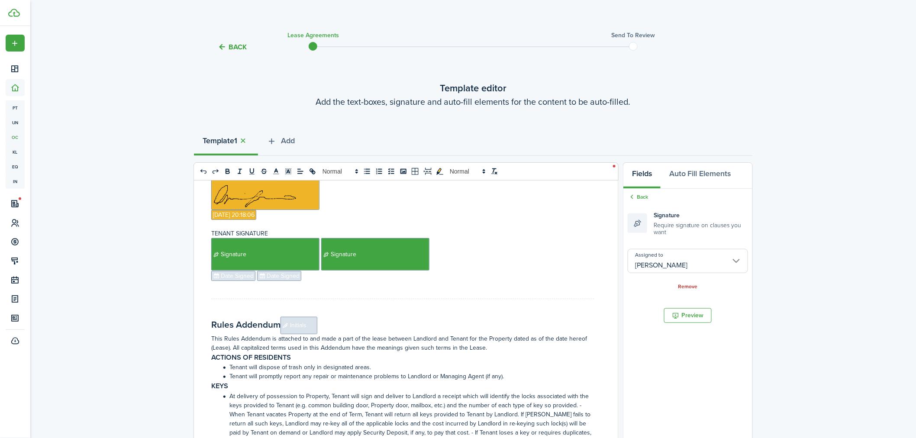
click at [684, 267] on input "[PERSON_NAME]" at bounding box center [688, 261] width 120 height 24
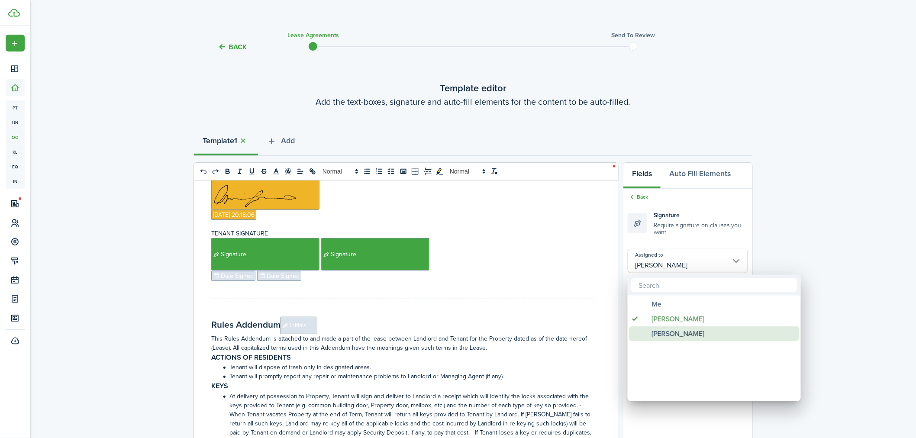
click at [657, 335] on span "[PERSON_NAME]" at bounding box center [678, 333] width 52 height 15
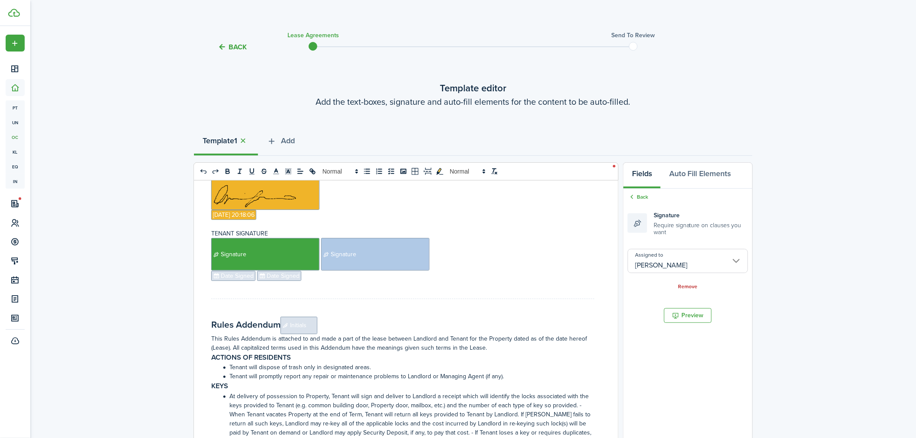
click at [658, 266] on input "[PERSON_NAME]" at bounding box center [688, 261] width 120 height 24
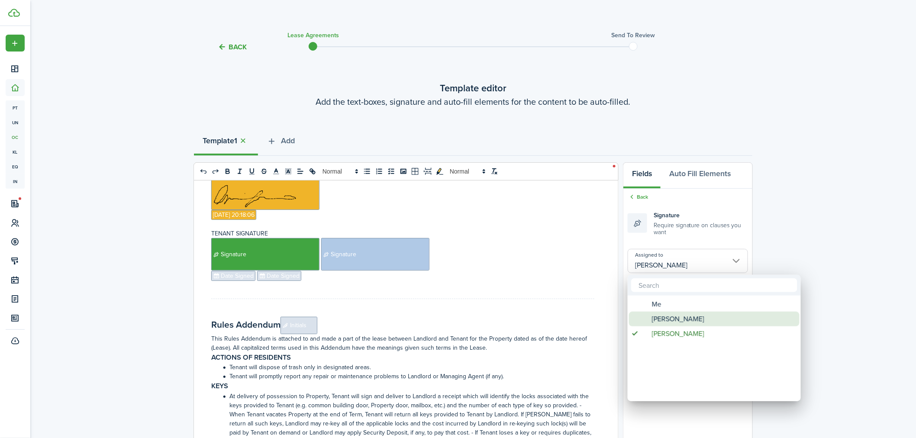
drag, startPoint x: 654, startPoint y: 325, endPoint x: 592, endPoint y: 315, distance: 62.7
click at [653, 325] on span "[PERSON_NAME]" at bounding box center [678, 319] width 52 height 15
type input "[PERSON_NAME]"
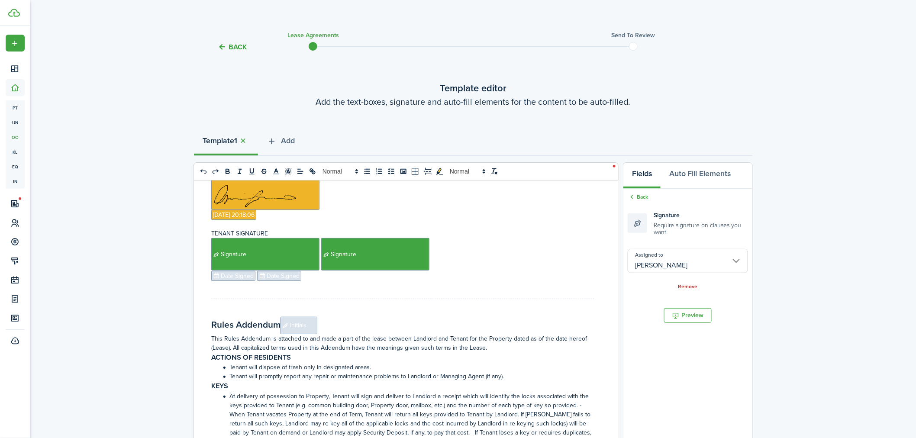
click at [347, 271] on p "﻿ Date Signed ﻿﻿ Date Signed ﻿" at bounding box center [402, 276] width 383 height 10
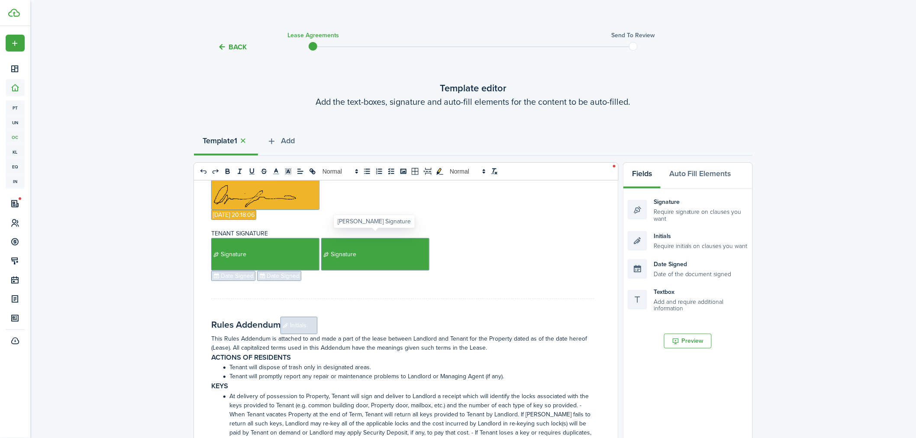
click at [365, 254] on span "Signature" at bounding box center [375, 254] width 108 height 32
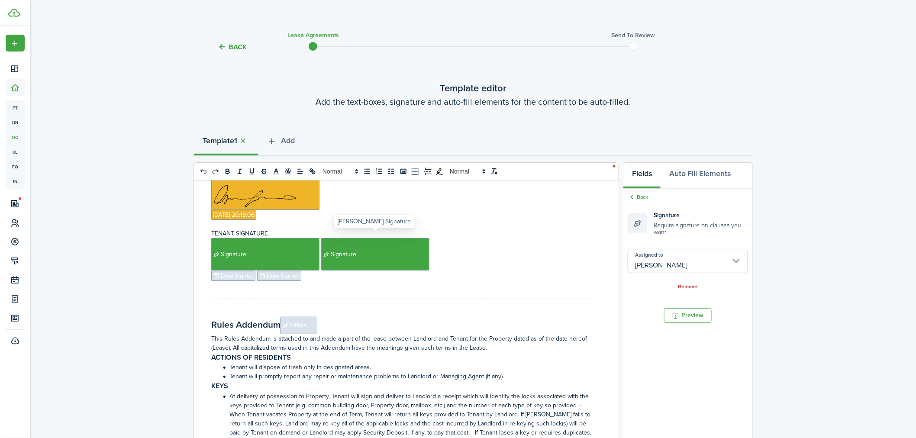
click at [366, 254] on span "Signature" at bounding box center [375, 254] width 108 height 32
click at [677, 270] on input "[PERSON_NAME]" at bounding box center [688, 261] width 120 height 24
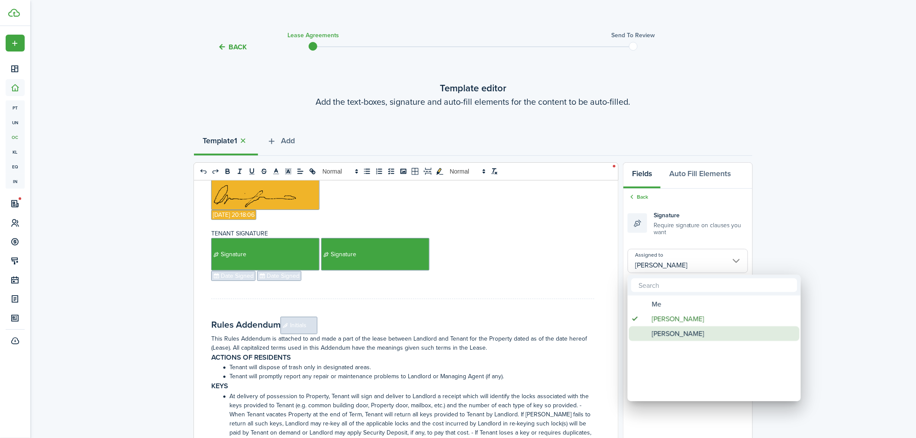
drag, startPoint x: 666, startPoint y: 331, endPoint x: 477, endPoint y: 300, distance: 190.9
click at [661, 332] on span "[PERSON_NAME]" at bounding box center [678, 333] width 52 height 15
type input "[PERSON_NAME]"
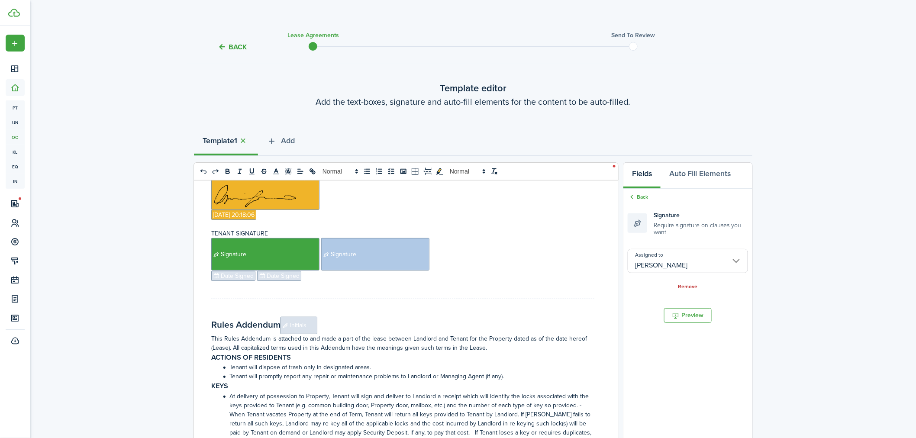
click at [274, 271] on span "Date Signed" at bounding box center [279, 276] width 44 height 10
click at [275, 271] on span "Date Signed" at bounding box center [279, 276] width 44 height 10
click at [674, 258] on input "Assigned to" at bounding box center [688, 255] width 120 height 24
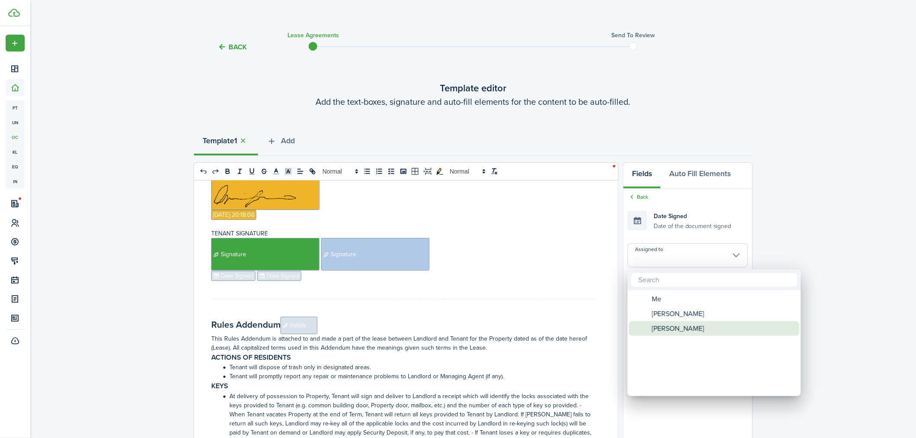
drag, startPoint x: 663, startPoint y: 327, endPoint x: 433, endPoint y: 305, distance: 230.9
click at [663, 327] on span "[PERSON_NAME]" at bounding box center [678, 328] width 52 height 15
type input "[PERSON_NAME]"
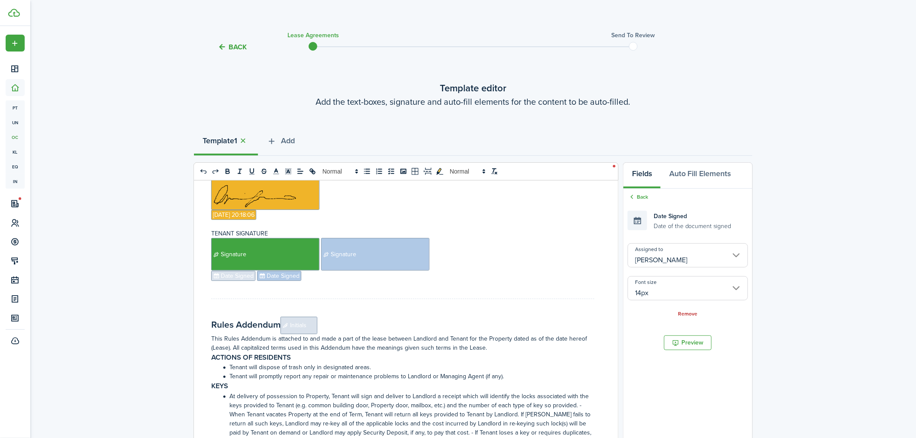
click at [242, 271] on span "Date Signed" at bounding box center [233, 276] width 44 height 10
click at [676, 252] on input "Assigned to" at bounding box center [688, 255] width 120 height 24
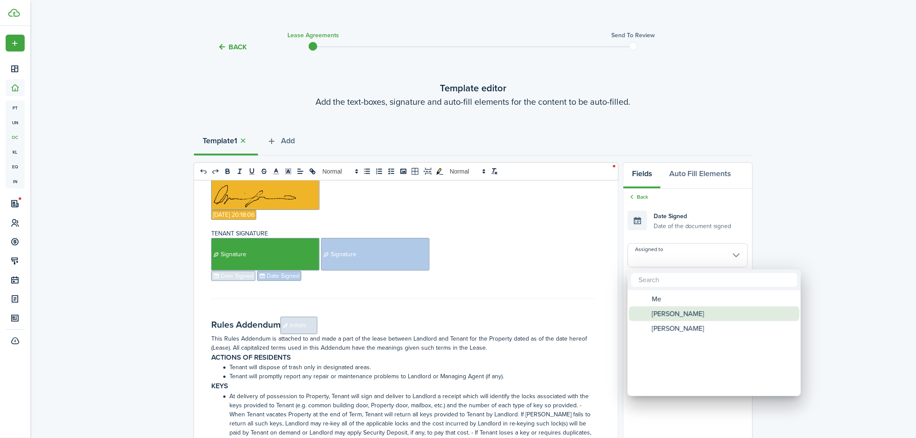
click at [652, 308] on span "[PERSON_NAME]" at bounding box center [678, 313] width 52 height 15
type input "[PERSON_NAME]"
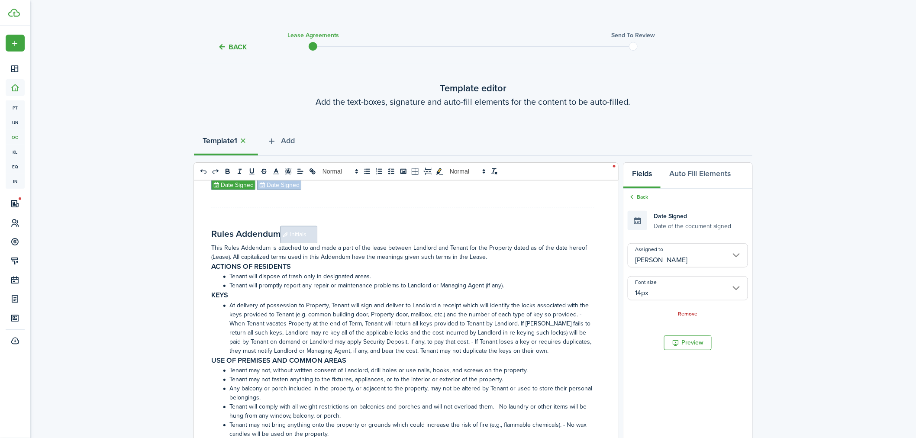
scroll to position [4280, 0]
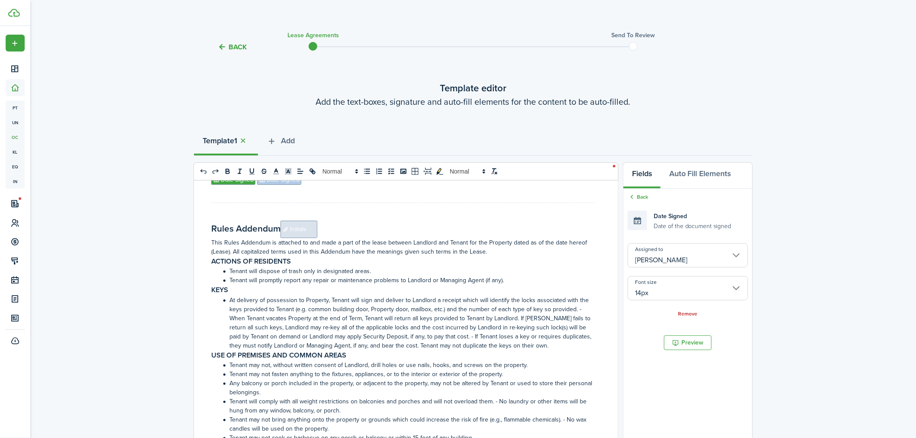
click at [393, 216] on div "Residential Lease Agreement Property Address ﻿ [STREET_ADDRESS] ﻿ Table of Cont…" at bounding box center [403, 351] width 418 height 340
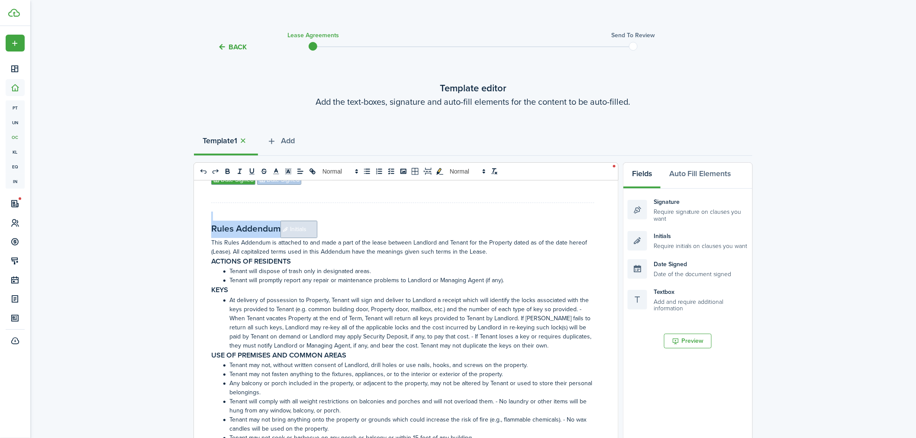
click at [381, 224] on h2 "Rules Addendum﻿﻿﻿ Initials ﻿" at bounding box center [402, 229] width 383 height 17
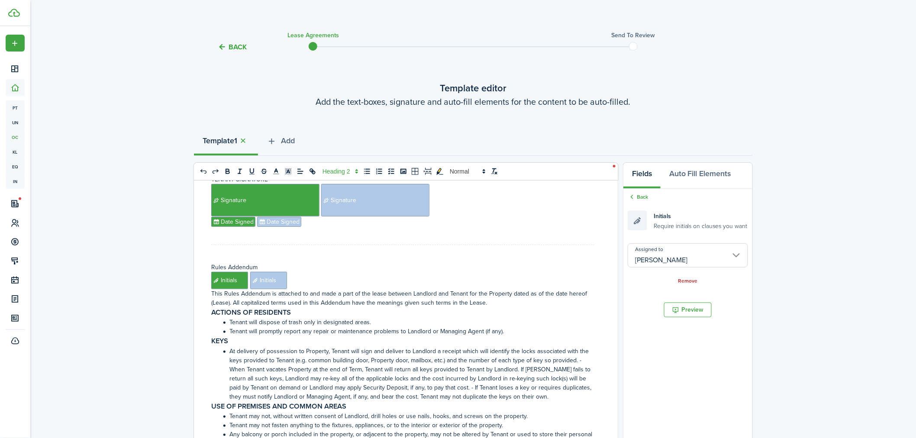
scroll to position [4184, 0]
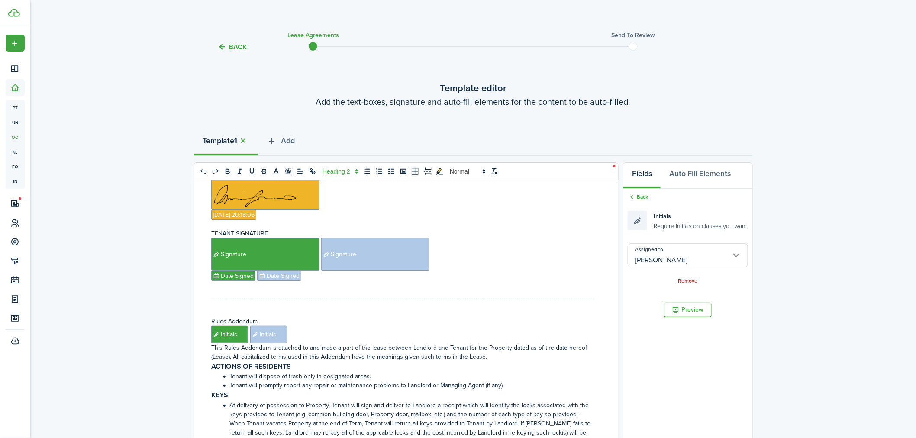
drag, startPoint x: 303, startPoint y: 267, endPoint x: 322, endPoint y: 276, distance: 20.7
click at [308, 271] on p "﻿ Date Signed ﻿﻿ Date Signed ﻿" at bounding box center [402, 276] width 383 height 10
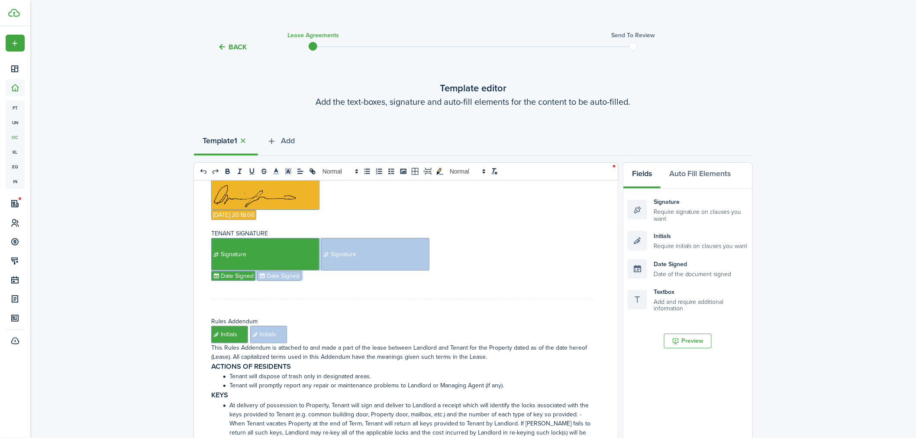
copy div "﻿ Signature ﻿﻿ Signature ﻿ ﻿ Date Signed ﻿﻿ Date Signed"
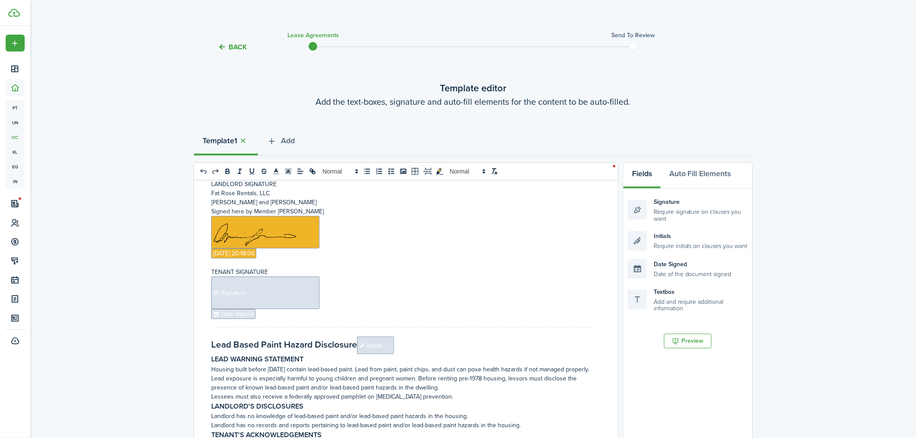
scroll to position [4713, 0]
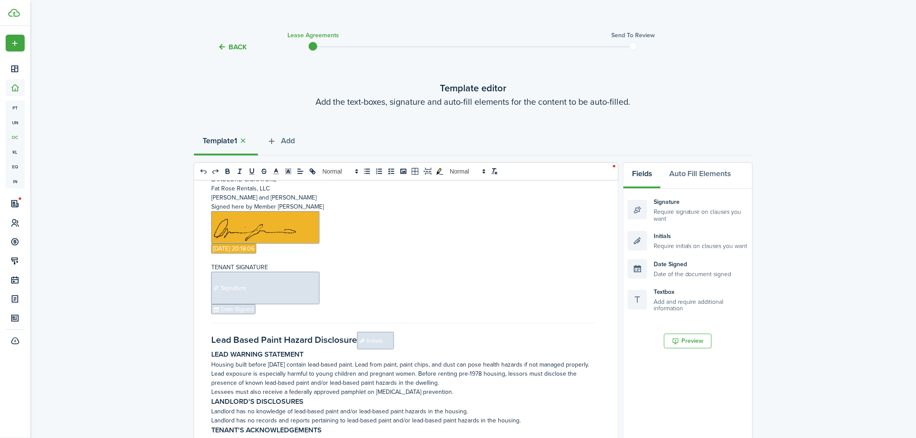
click at [306, 312] on div "Residential Lease Agreement Property Address ﻿ [STREET_ADDRESS] ﻿ Table of Cont…" at bounding box center [403, 351] width 418 height 340
click at [306, 306] on p "﻿ Date Signed ﻿" at bounding box center [402, 309] width 383 height 10
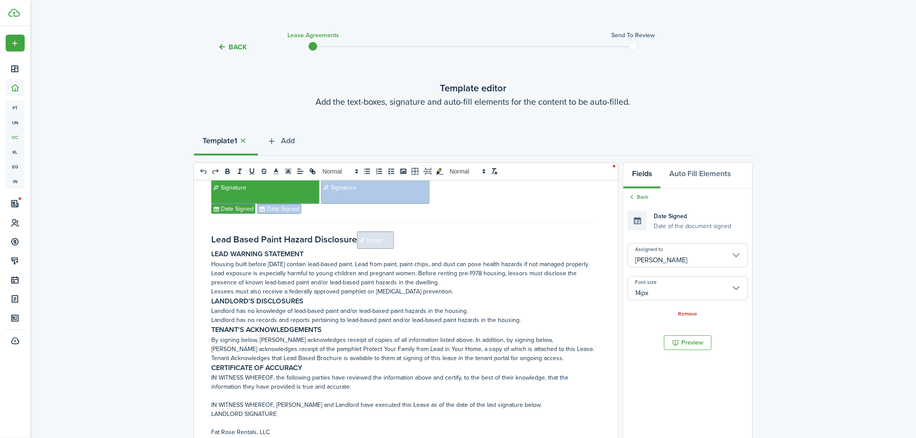
scroll to position [4822, 0]
click at [411, 239] on h2 "Lead Based Paint Hazard Disclosure﻿﻿﻿ Initials ﻿" at bounding box center [402, 241] width 383 height 17
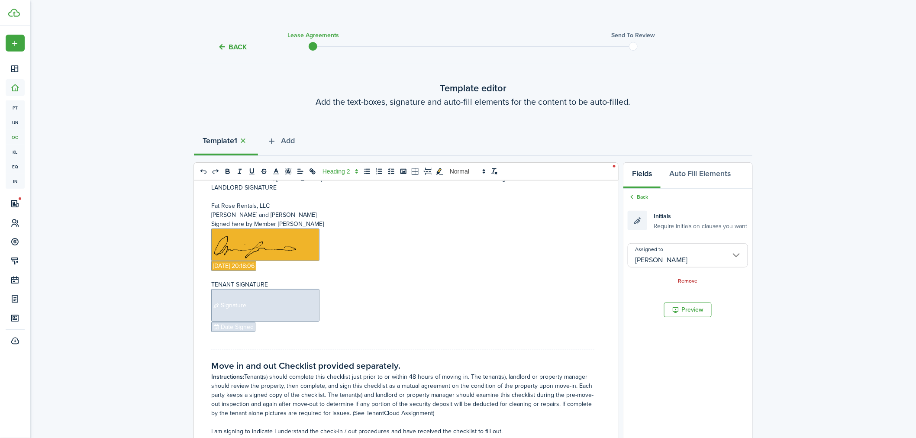
scroll to position [5062, 0]
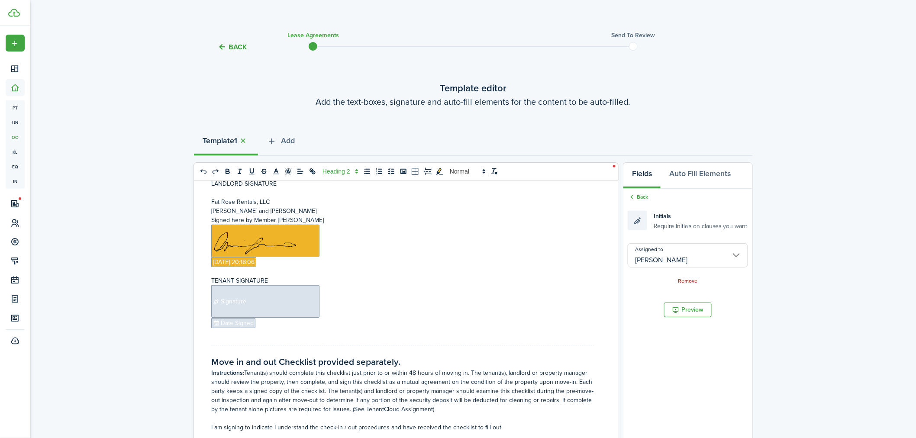
click at [297, 311] on span "Signature" at bounding box center [265, 301] width 108 height 32
click at [283, 331] on div "Residential Lease Agreement Property Address ﻿ [STREET_ADDRESS] ﻿ Table of Cont…" at bounding box center [403, 351] width 418 height 340
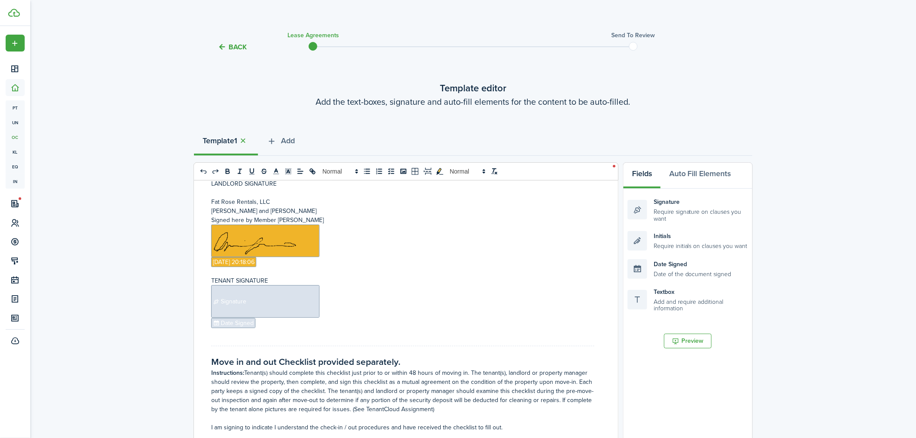
click at [279, 318] on p "﻿ Date Signed ﻿" at bounding box center [402, 323] width 383 height 10
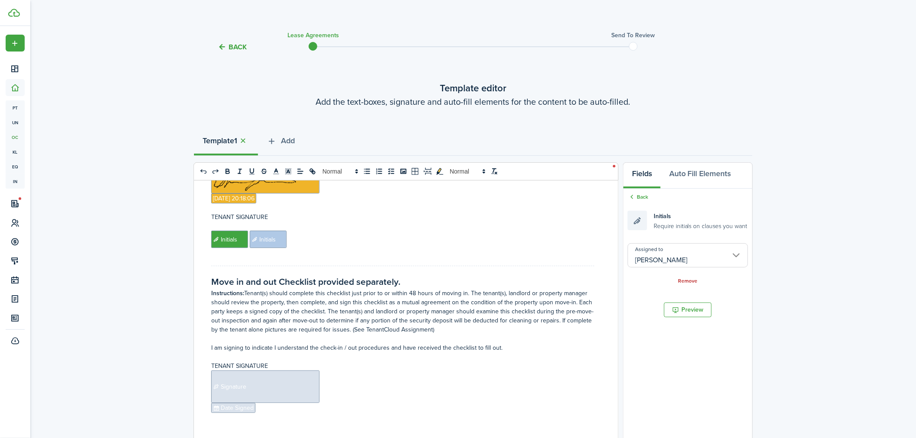
scroll to position [5267, 0]
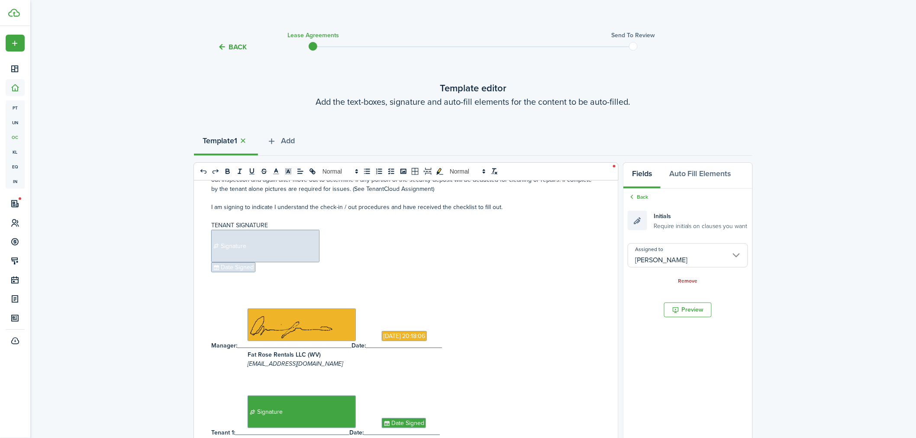
click at [267, 274] on p at bounding box center [402, 276] width 383 height 9
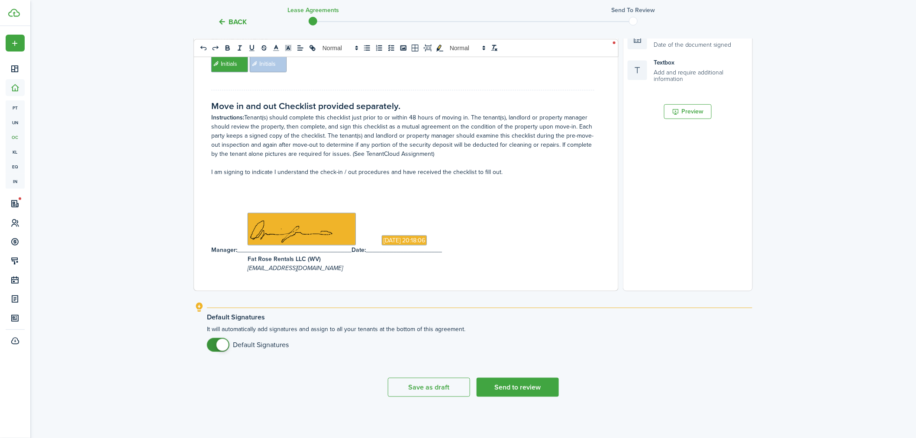
scroll to position [5024, 0]
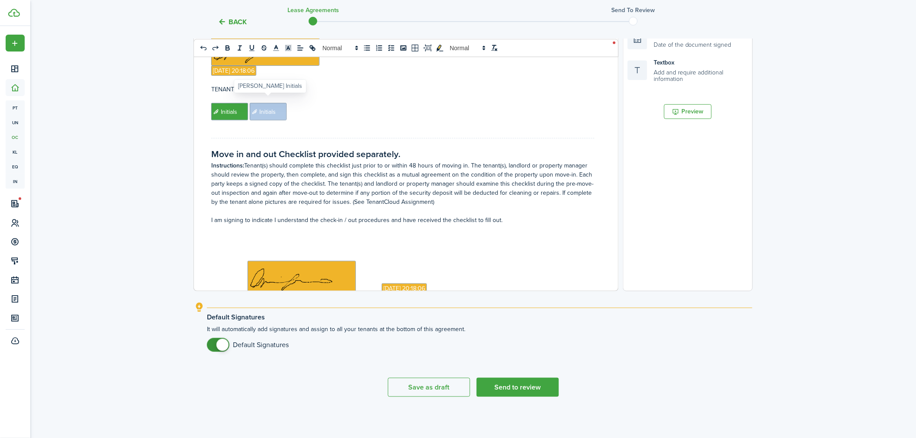
click at [273, 106] on span "Initials" at bounding box center [268, 111] width 37 height 17
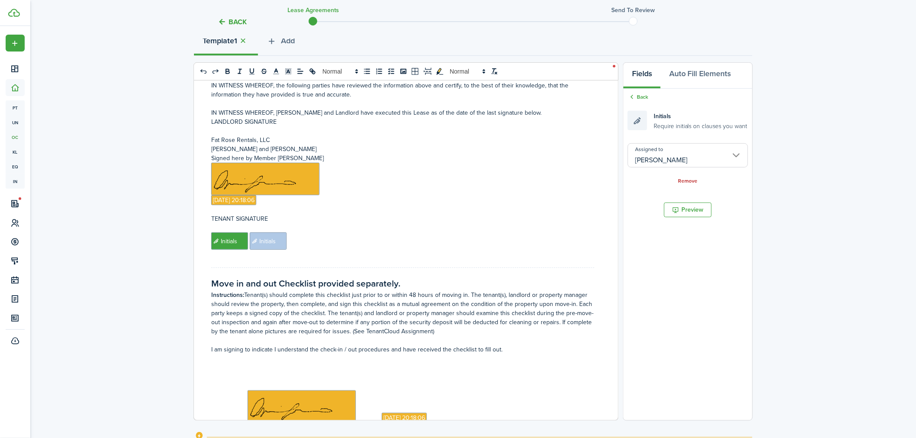
scroll to position [0, 0]
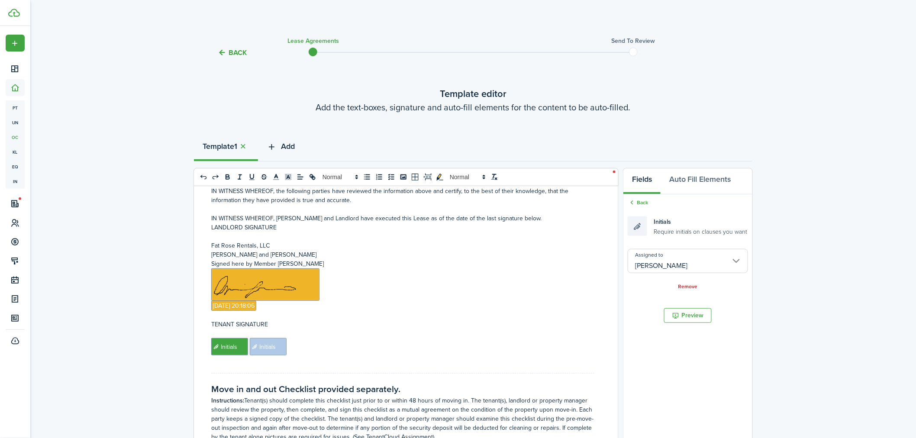
click at [282, 141] on button "Add" at bounding box center [280, 148] width 45 height 26
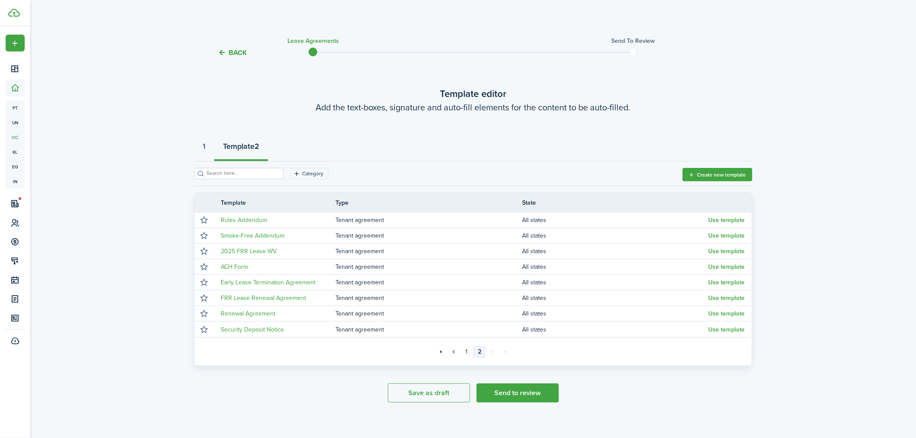
click at [252, 171] on input "search" at bounding box center [242, 173] width 76 height 8
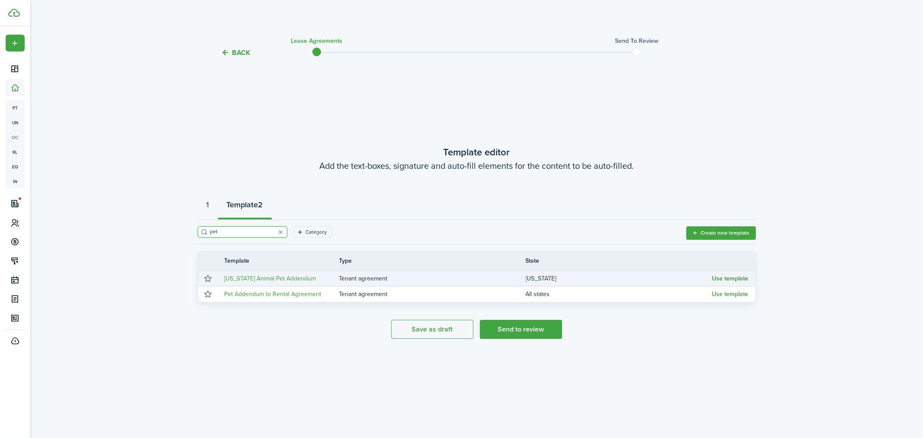
type input "pet"
click at [727, 279] on button "Use template" at bounding box center [731, 278] width 36 height 7
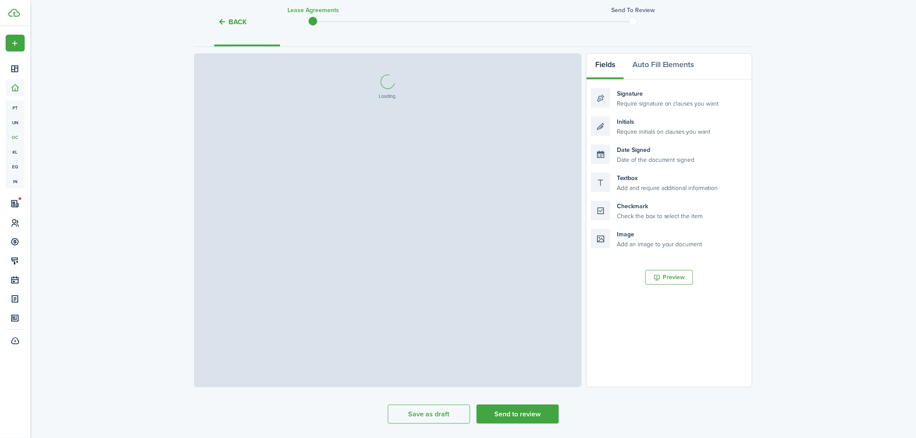
scroll to position [141, 0]
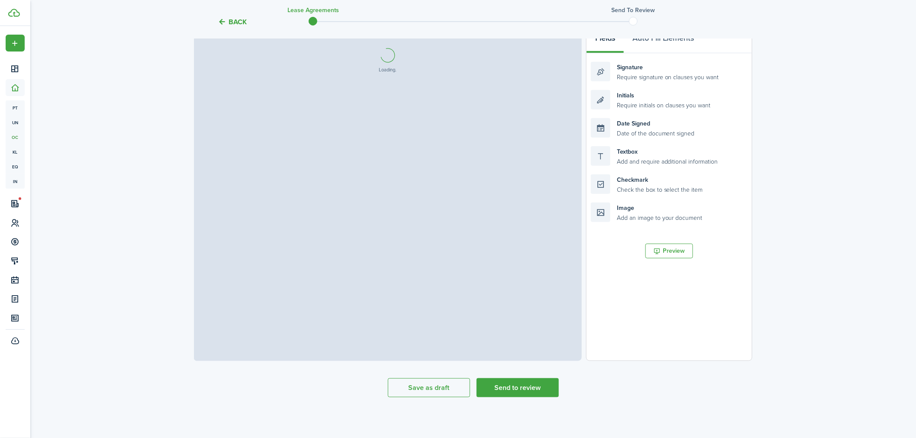
select select "fit"
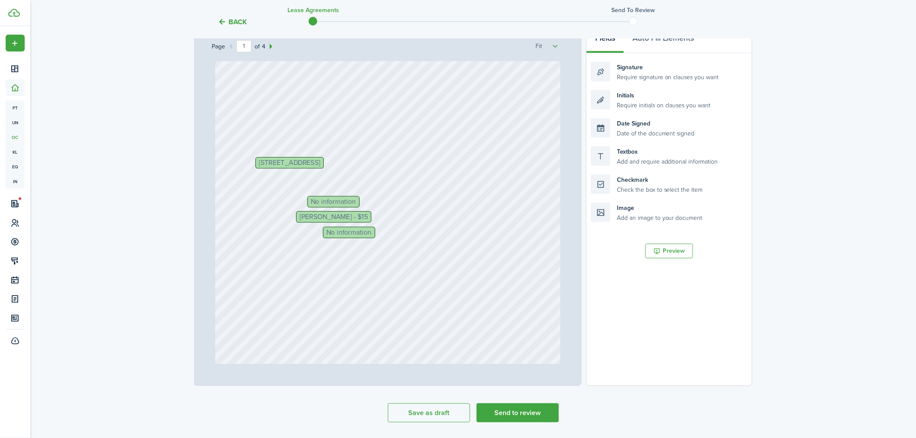
click at [339, 203] on span "No information" at bounding box center [333, 201] width 45 height 7
click at [331, 231] on span "No information" at bounding box center [348, 232] width 45 height 7
drag, startPoint x: 380, startPoint y: 213, endPoint x: 487, endPoint y: 221, distance: 107.7
click at [381, 213] on div "Text Text Text Text Text Text Text [STREET_ADDRESS] [PERSON_NAME] - $15" at bounding box center [388, 289] width 346 height 456
drag, startPoint x: 627, startPoint y: 158, endPoint x: 403, endPoint y: 223, distance: 233.2
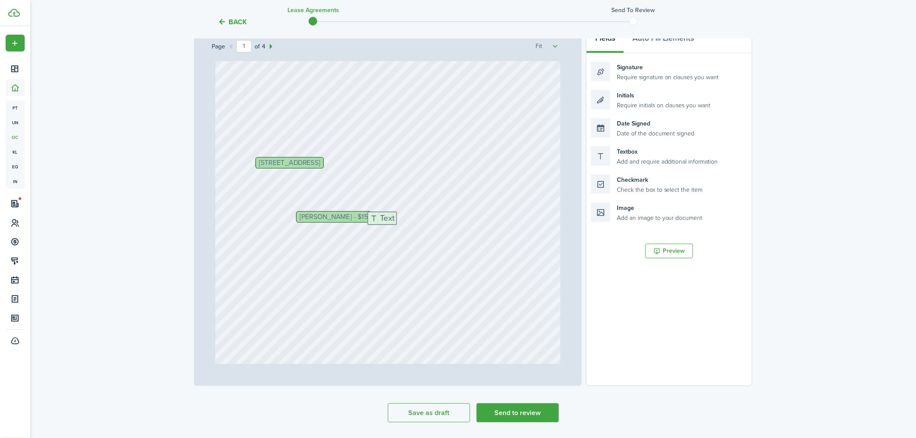
click at [403, 223] on div "Page 1 of 4 50% 75% 100% 150% 200% Fit Text Text Text Text Text Text Text [STRE…" at bounding box center [473, 206] width 558 height 359
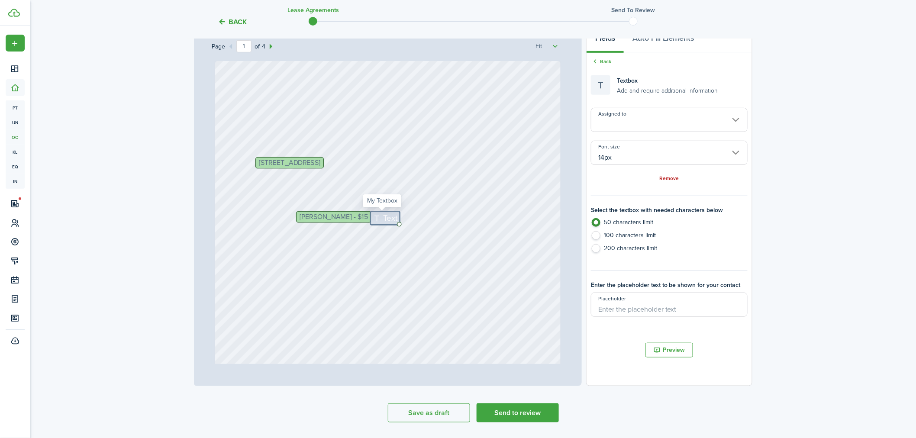
click at [386, 219] on span "Text" at bounding box center [391, 218] width 14 height 12
click at [537, 252] on div "Text Text Text Text Text Text Text [STREET_ADDRESS] [PERSON_NAME] - $15 Text Mo…" at bounding box center [388, 289] width 346 height 456
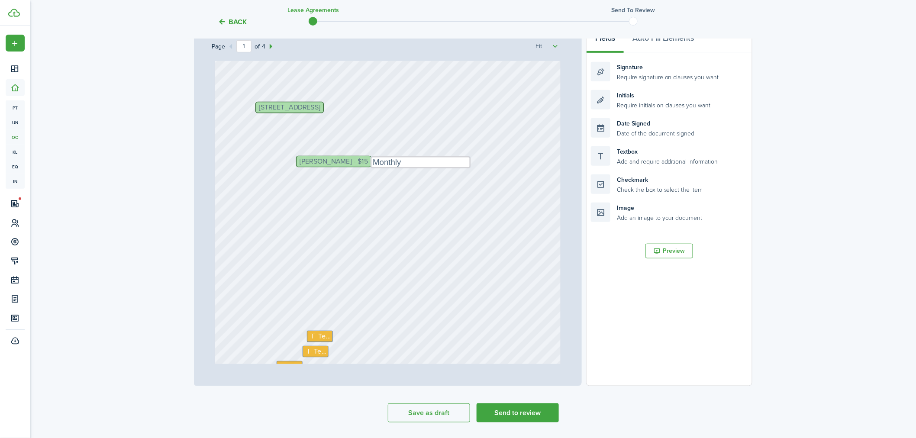
scroll to position [144, 0]
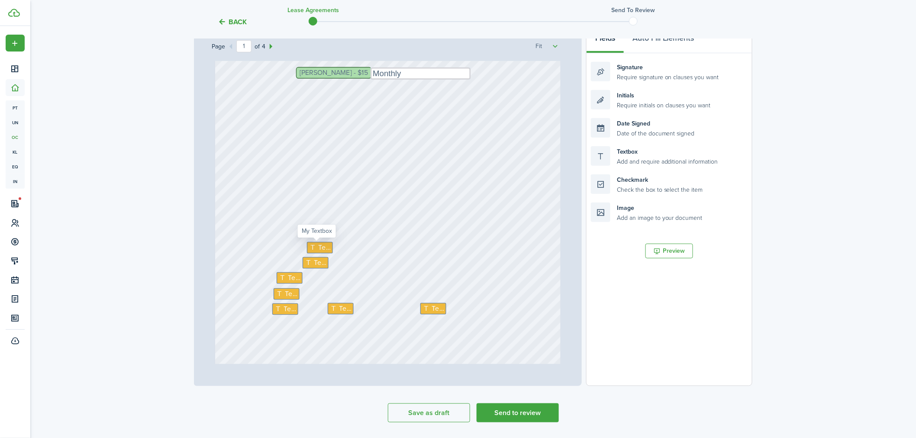
click at [319, 245] on div "Text Text Text Text Text Text Text [STREET_ADDRESS] [PERSON_NAME] - $15 Text Mo…" at bounding box center [388, 212] width 352 height 303
drag, startPoint x: 319, startPoint y: 252, endPoint x: 319, endPoint y: 247, distance: 4.8
click at [319, 245] on div "Text Text Text Text Text Text [STREET_ADDRESS] [PERSON_NAME] - $15 Text Monthly…" at bounding box center [388, 212] width 352 height 303
type textarea "Monthl"
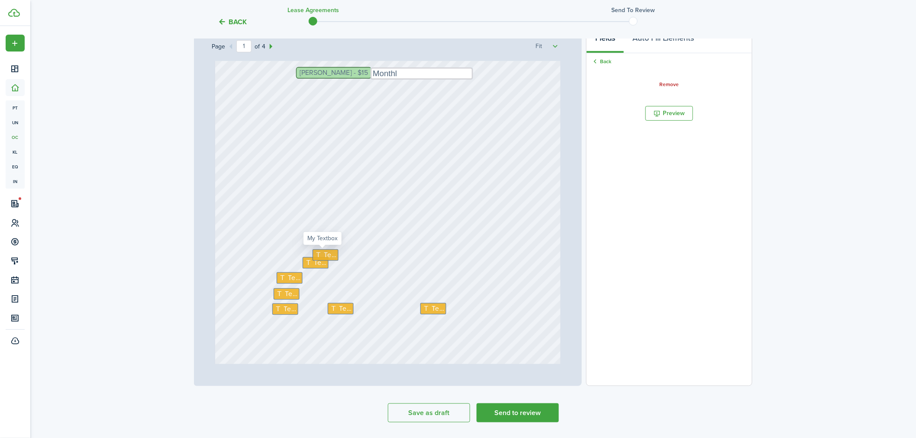
click at [324, 254] on span "Text" at bounding box center [330, 255] width 12 height 10
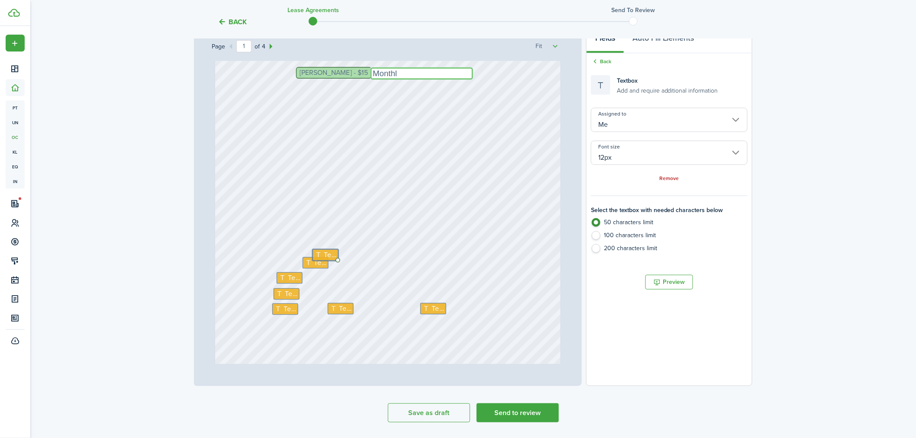
click at [412, 76] on textarea "Monthl" at bounding box center [422, 74] width 103 height 12
type input "14px"
type textarea "Monthly"
click at [406, 183] on div "Text Text Text Text Text Text [STREET_ADDRESS] [PERSON_NAME] - $15 Text Monthly…" at bounding box center [388, 145] width 346 height 456
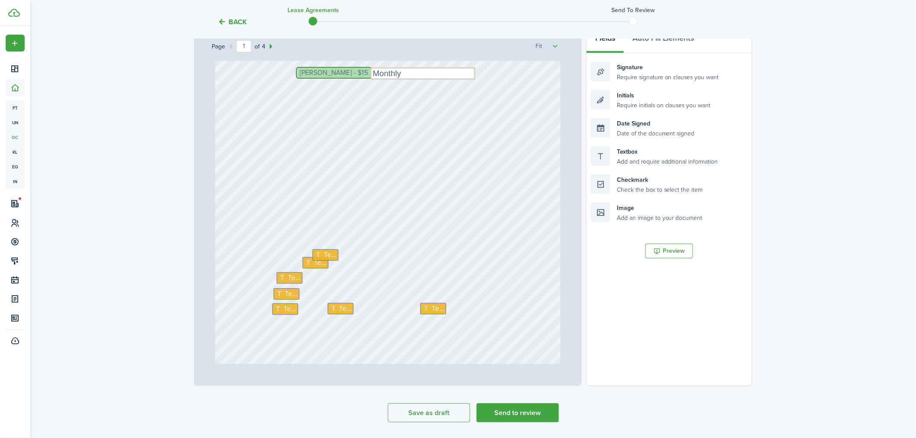
click at [406, 183] on div "Text Text Text Text Text Text [STREET_ADDRESS] [PERSON_NAME] - $15 Text Monthly…" at bounding box center [388, 145] width 346 height 456
click at [330, 254] on span "Text" at bounding box center [330, 255] width 12 height 10
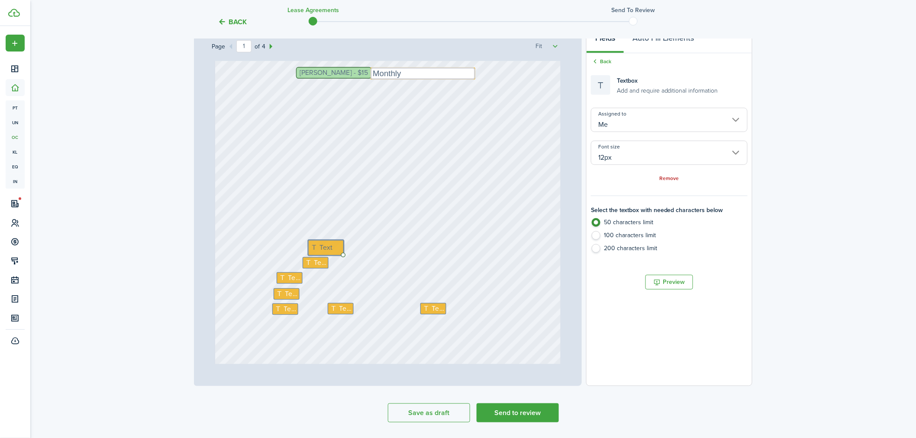
drag, startPoint x: 332, startPoint y: 252, endPoint x: 331, endPoint y: 244, distance: 8.7
click at [646, 119] on input "Me" at bounding box center [669, 120] width 157 height 24
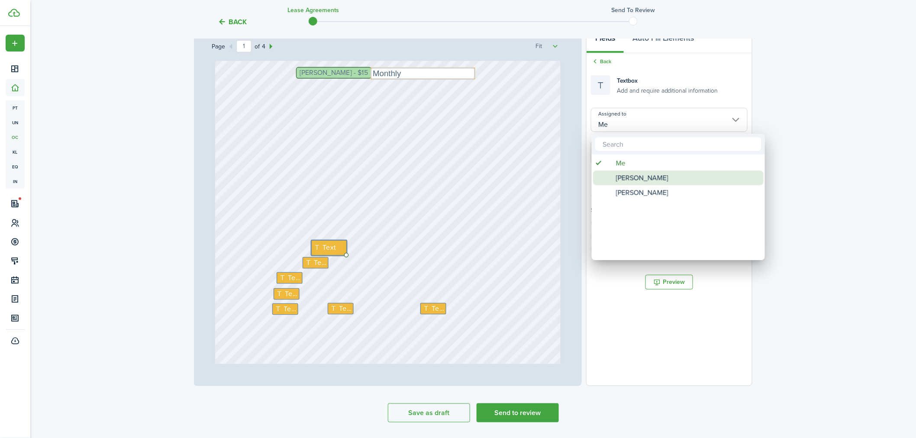
drag, startPoint x: 630, startPoint y: 181, endPoint x: 420, endPoint y: 203, distance: 210.6
click at [630, 182] on span "[PERSON_NAME]" at bounding box center [642, 178] width 52 height 15
type input "[PERSON_NAME]"
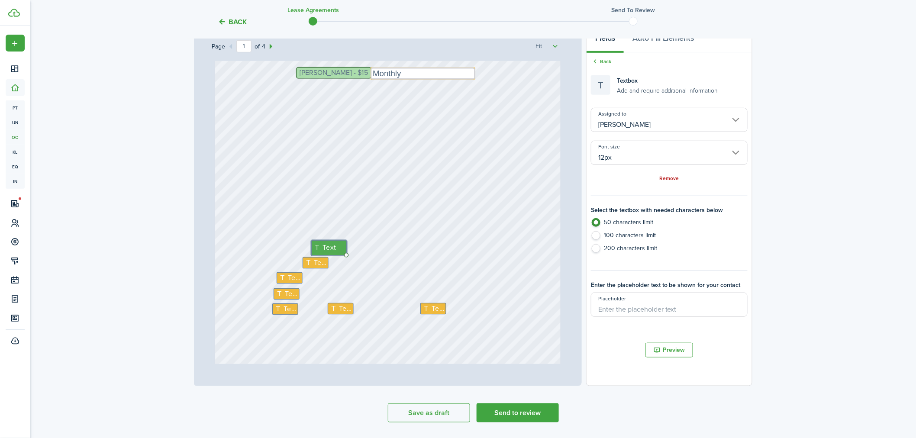
click at [626, 133] on div "Assigned to [PERSON_NAME] Font size 12px Remove" at bounding box center [669, 145] width 157 height 75
click at [630, 123] on input "[PERSON_NAME]" at bounding box center [669, 120] width 157 height 24
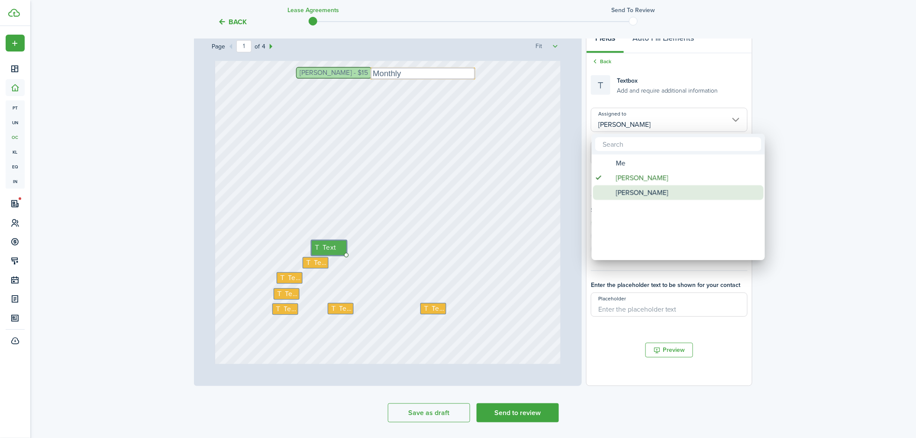
click at [616, 187] on span "[PERSON_NAME]" at bounding box center [642, 192] width 52 height 15
type input "[PERSON_NAME]"
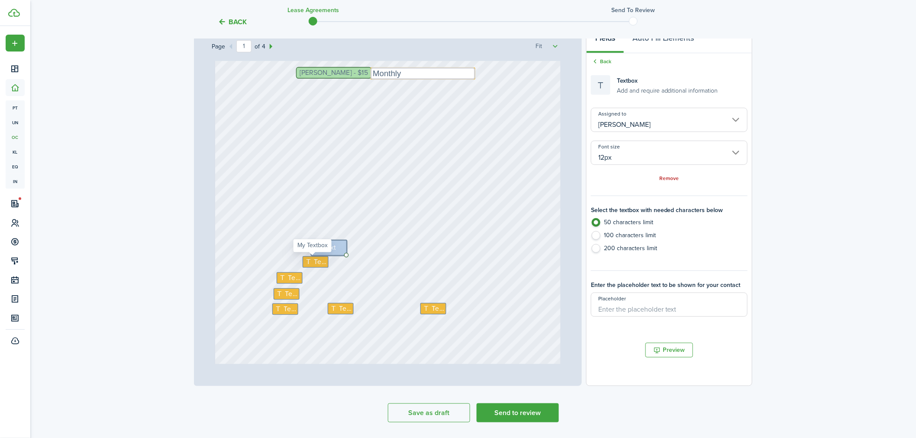
click at [314, 262] on span "Text" at bounding box center [320, 262] width 12 height 10
type input "Me"
click at [641, 116] on input "Me" at bounding box center [669, 120] width 157 height 24
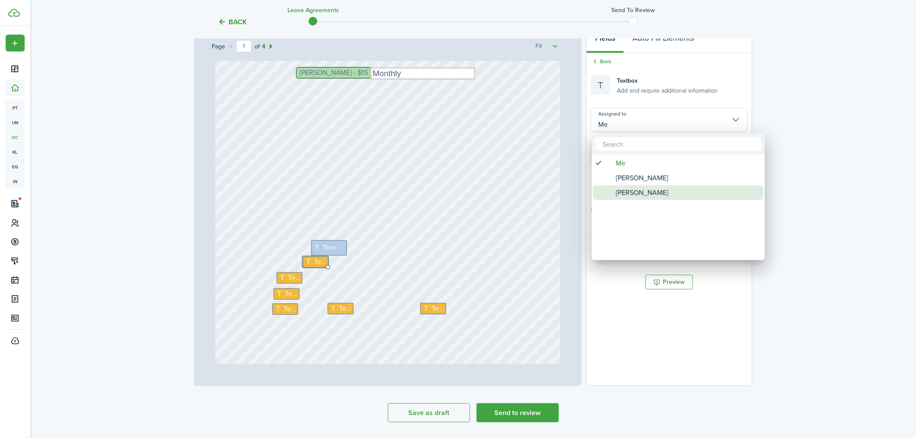
drag, startPoint x: 637, startPoint y: 194, endPoint x: 399, endPoint y: 225, distance: 240.1
click at [637, 194] on span "[PERSON_NAME]" at bounding box center [642, 192] width 52 height 15
type input "[PERSON_NAME]"
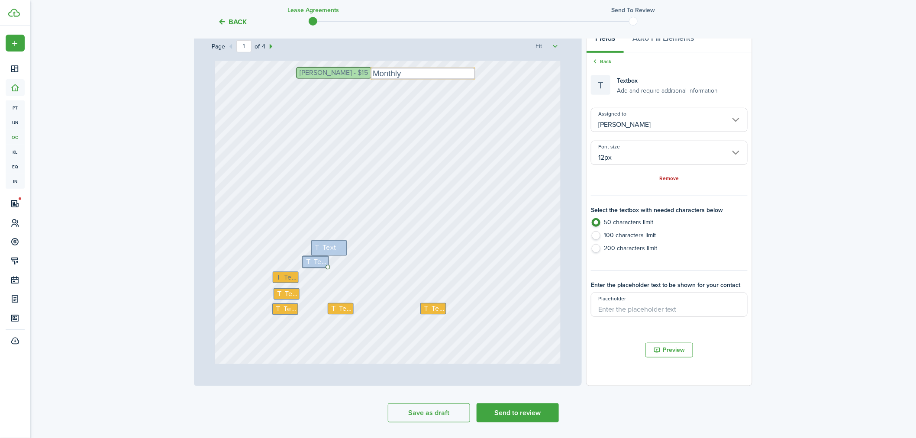
drag, startPoint x: 280, startPoint y: 276, endPoint x: 503, endPoint y: 235, distance: 226.7
click at [281, 277] on div "Text Text Text Text Text [STREET_ADDRESS] [PERSON_NAME] - $15 Text Monthly Text…" at bounding box center [388, 212] width 352 height 303
click at [610, 122] on input "[PERSON_NAME]" at bounding box center [669, 120] width 157 height 24
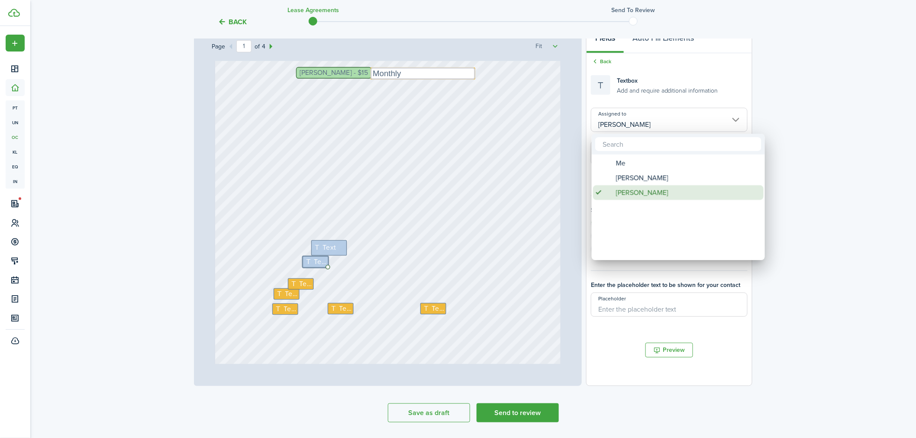
click at [621, 188] on span "[PERSON_NAME]" at bounding box center [642, 192] width 52 height 15
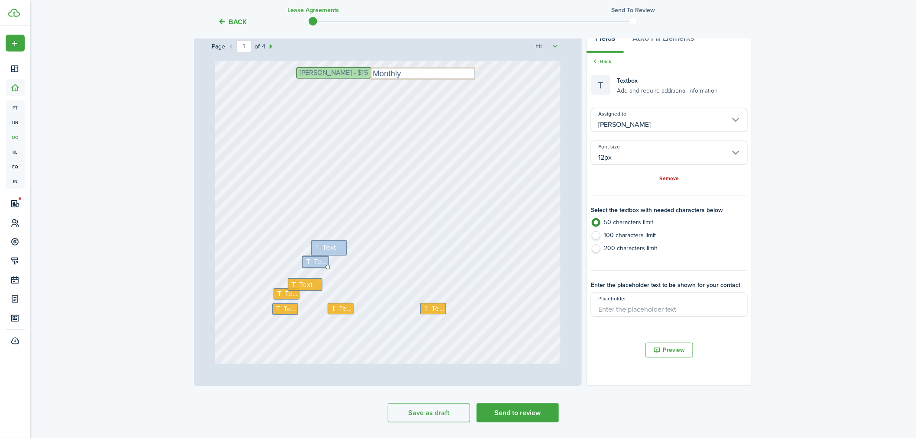
drag, startPoint x: 301, startPoint y: 286, endPoint x: 291, endPoint y: 276, distance: 13.8
click at [291, 276] on div "Text Text Text Text [STREET_ADDRESS] [PERSON_NAME] - $15 Text Monthly Text Text…" at bounding box center [388, 145] width 346 height 456
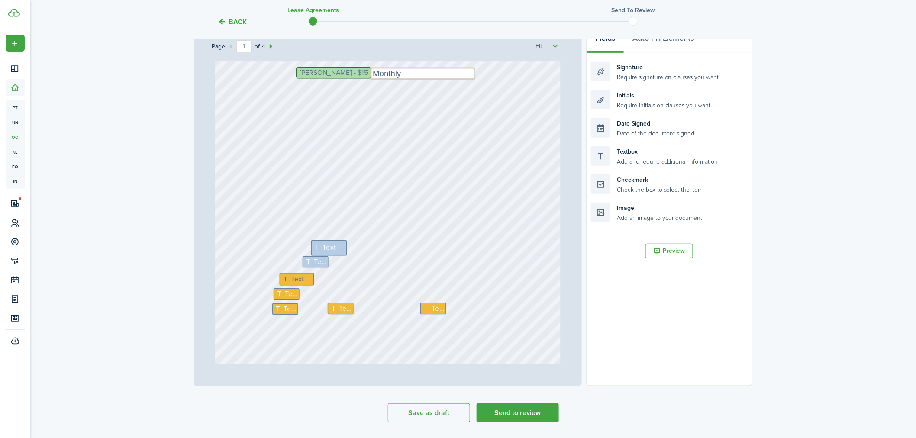
drag, startPoint x: 296, startPoint y: 284, endPoint x: 290, endPoint y: 279, distance: 7.4
click at [295, 277] on span "Text" at bounding box center [300, 279] width 13 height 10
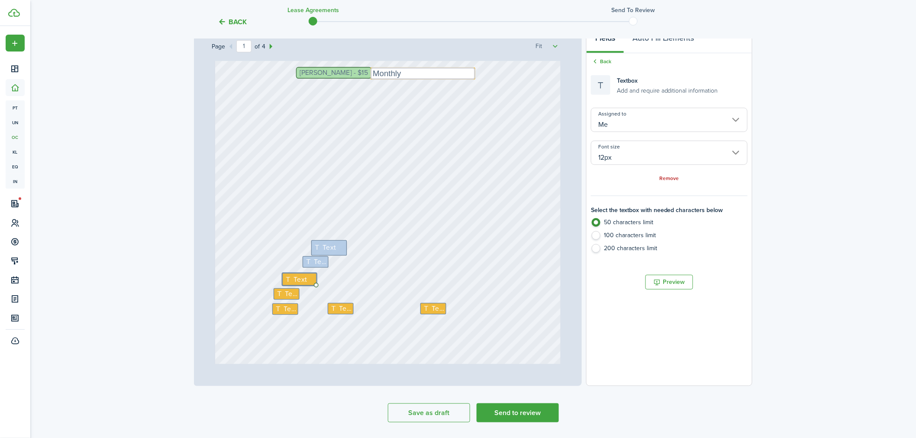
click at [608, 113] on input "Me" at bounding box center [669, 120] width 157 height 24
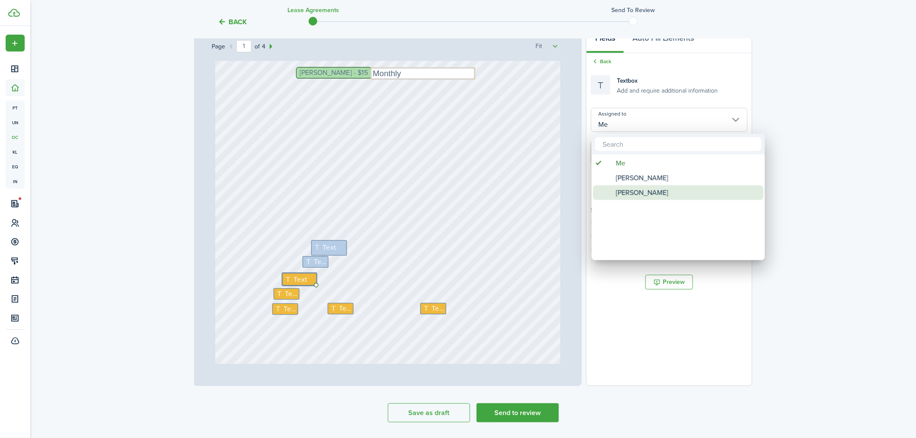
click at [625, 199] on span "[PERSON_NAME]" at bounding box center [642, 192] width 52 height 15
type input "[PERSON_NAME]"
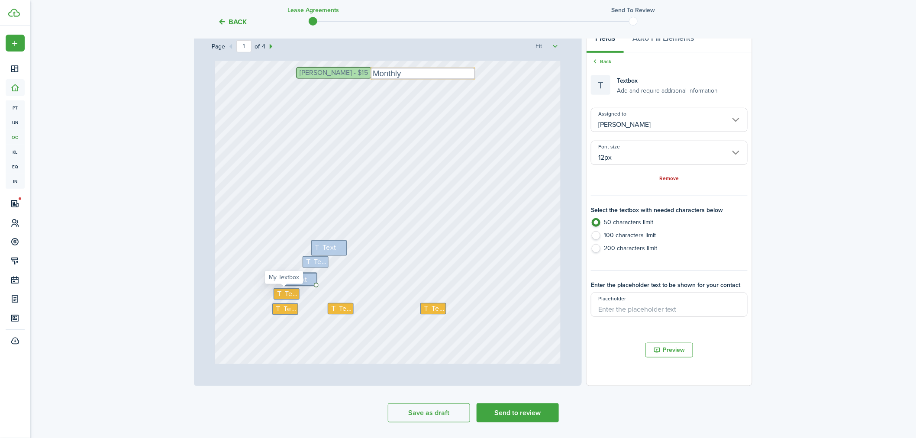
click at [280, 292] on icon at bounding box center [280, 293] width 9 height 7
type input "Me"
click at [655, 122] on input "Me" at bounding box center [669, 120] width 157 height 24
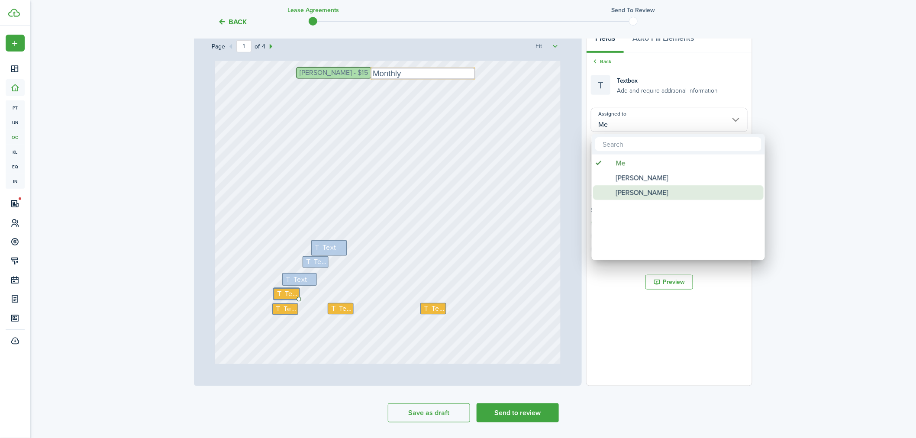
click at [644, 196] on span "[PERSON_NAME]" at bounding box center [642, 192] width 52 height 15
type input "[PERSON_NAME]"
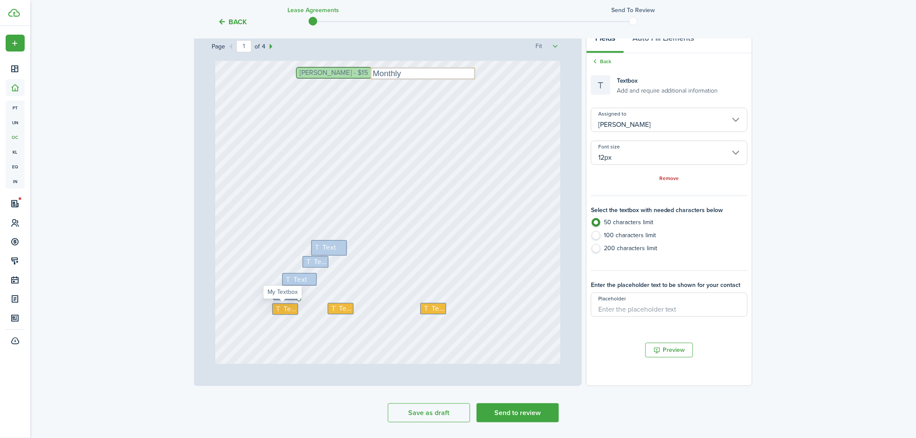
click at [289, 310] on span "Text" at bounding box center [290, 309] width 12 height 10
type input "Me"
click at [641, 113] on input "Me" at bounding box center [669, 120] width 157 height 24
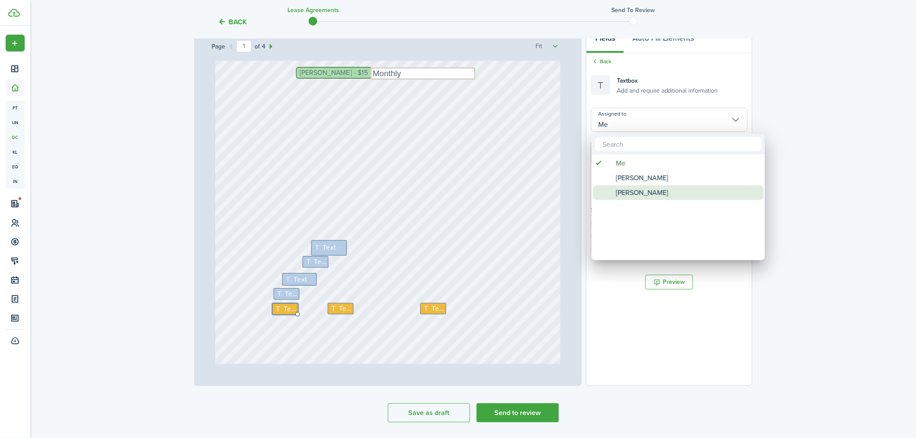
drag, startPoint x: 631, startPoint y: 191, endPoint x: 627, endPoint y: 195, distance: 5.5
click at [631, 192] on span "[PERSON_NAME]" at bounding box center [642, 192] width 52 height 15
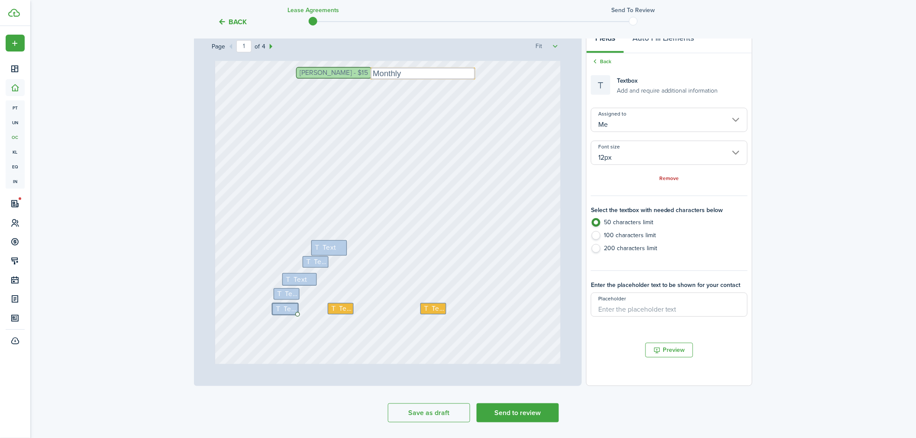
type input "[PERSON_NAME]"
click at [340, 308] on span "Text" at bounding box center [345, 308] width 12 height 10
type input "Me"
click at [615, 118] on input "Me" at bounding box center [669, 120] width 157 height 24
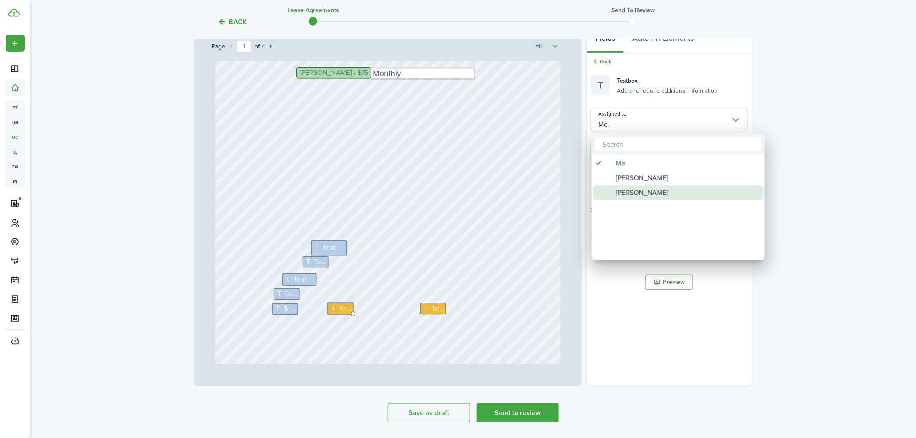
click at [646, 188] on span "[PERSON_NAME]" at bounding box center [642, 192] width 52 height 15
type input "[PERSON_NAME]"
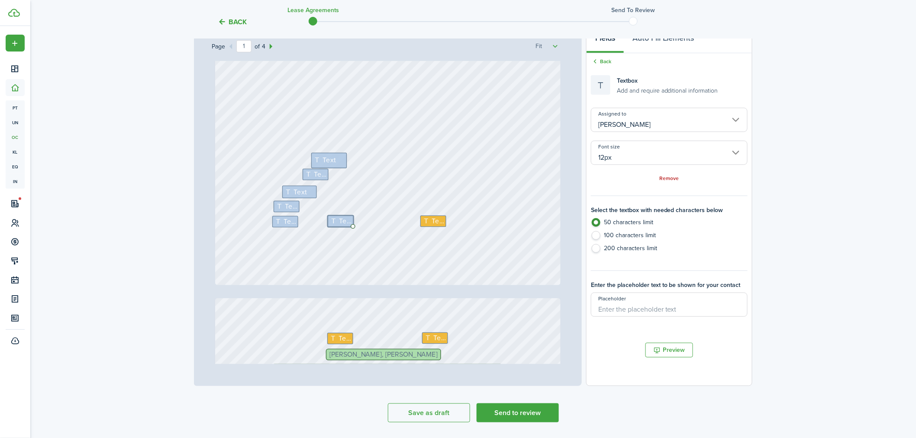
scroll to position [240, 0]
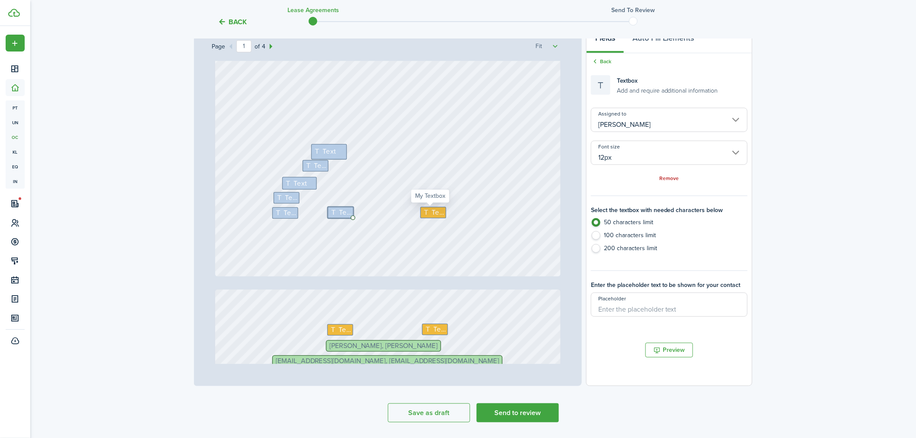
click at [426, 208] on div "Text Text Text Text [STREET_ADDRESS] [PERSON_NAME] - $15 Text Monthly Text Text…" at bounding box center [388, 212] width 352 height 303
drag, startPoint x: 440, startPoint y: 211, endPoint x: 471, endPoint y: 207, distance: 31.4
click at [649, 114] on input "[PERSON_NAME]" at bounding box center [669, 120] width 157 height 24
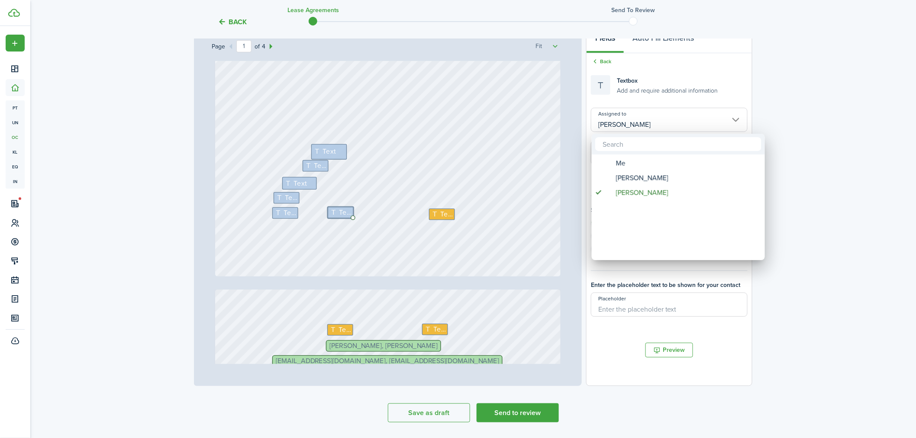
click at [446, 212] on div at bounding box center [458, 219] width 1055 height 577
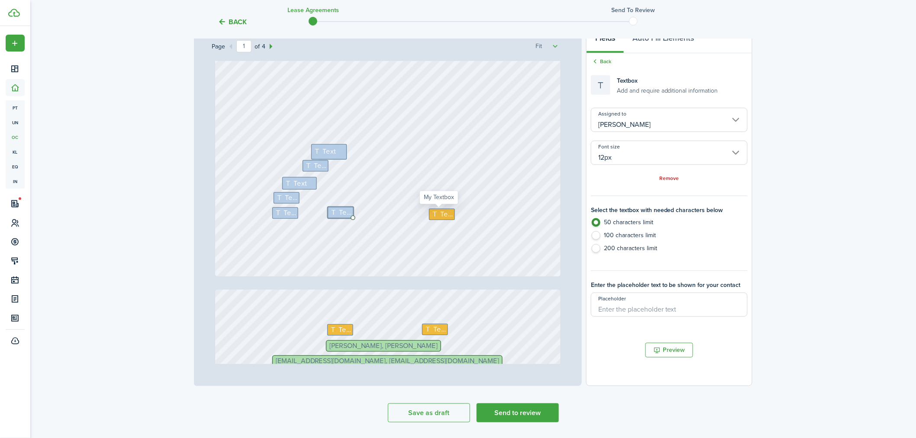
click at [440, 214] on span "Text" at bounding box center [446, 214] width 12 height 10
type input "Me"
click at [611, 122] on input "Me" at bounding box center [669, 120] width 157 height 24
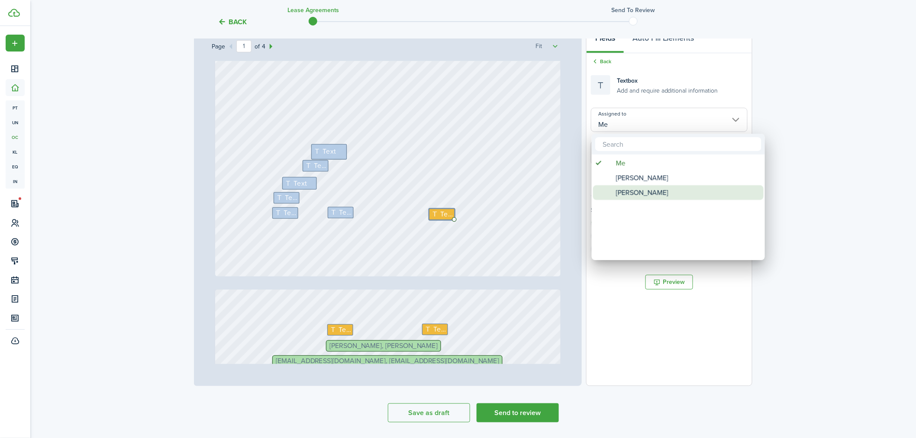
click at [618, 195] on span "[PERSON_NAME]" at bounding box center [642, 192] width 52 height 15
type input "[PERSON_NAME]"
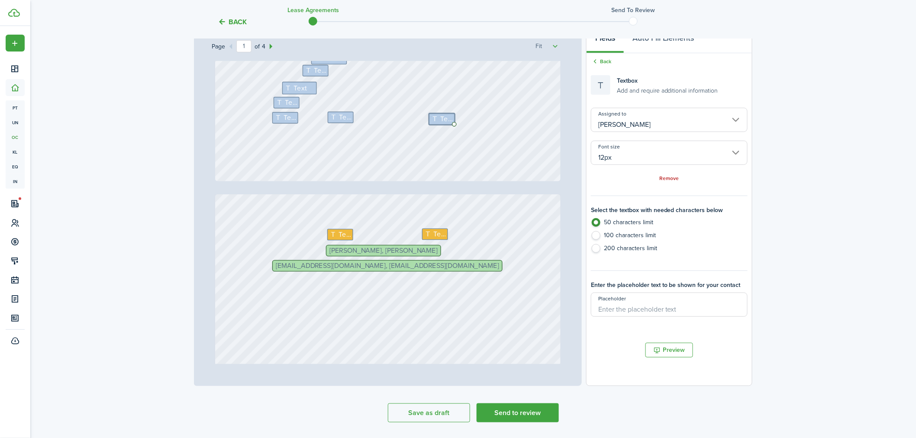
scroll to position [336, 0]
click at [344, 229] on span "Text" at bounding box center [345, 234] width 12 height 10
type input "Me"
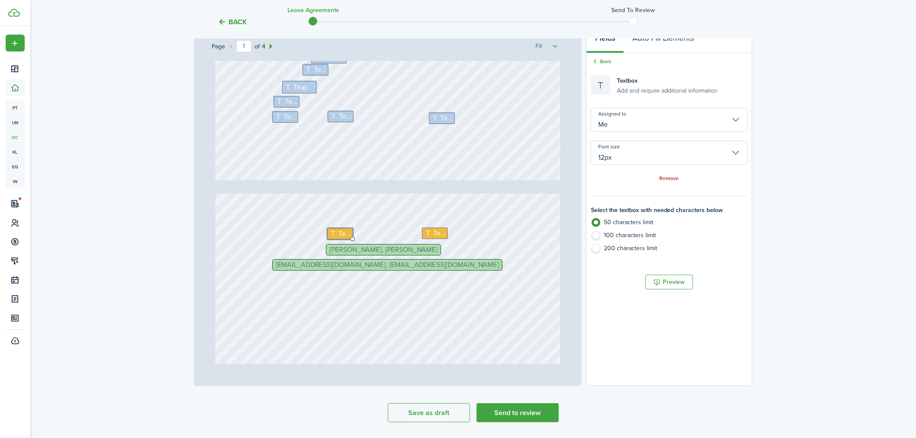
click at [635, 119] on input "Me" at bounding box center [669, 120] width 157 height 24
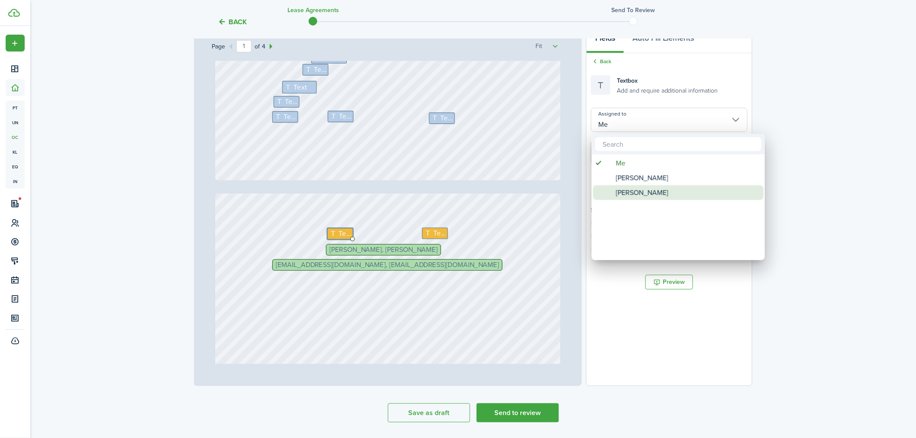
click at [640, 194] on span "[PERSON_NAME]" at bounding box center [642, 192] width 52 height 15
type input "[PERSON_NAME]"
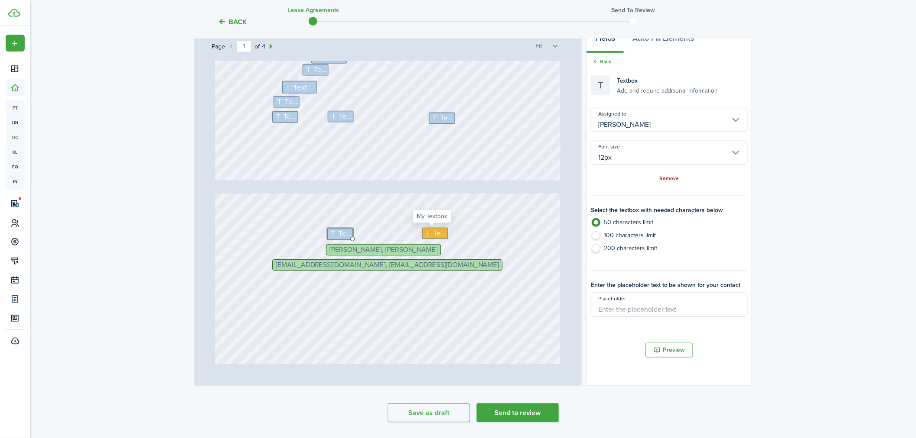
click at [435, 231] on span "Text" at bounding box center [440, 233] width 12 height 10
type input "Me"
click at [635, 126] on input "Me" at bounding box center [669, 120] width 157 height 24
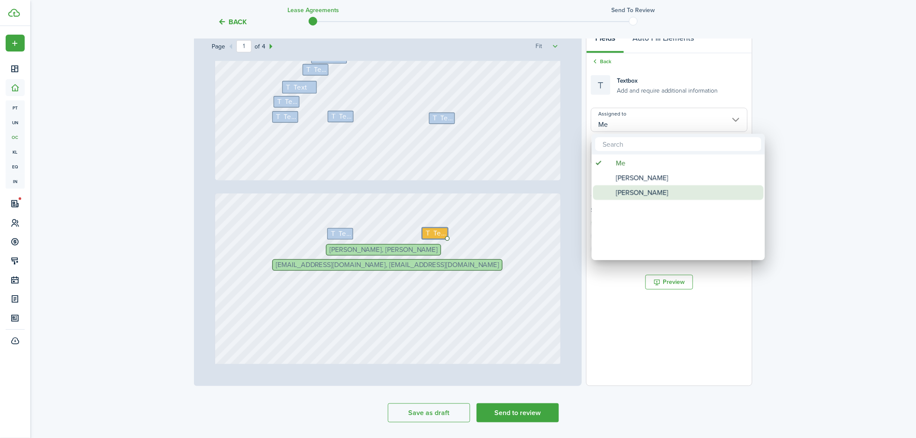
click at [629, 193] on span "[PERSON_NAME]" at bounding box center [642, 192] width 52 height 15
type input "[PERSON_NAME]"
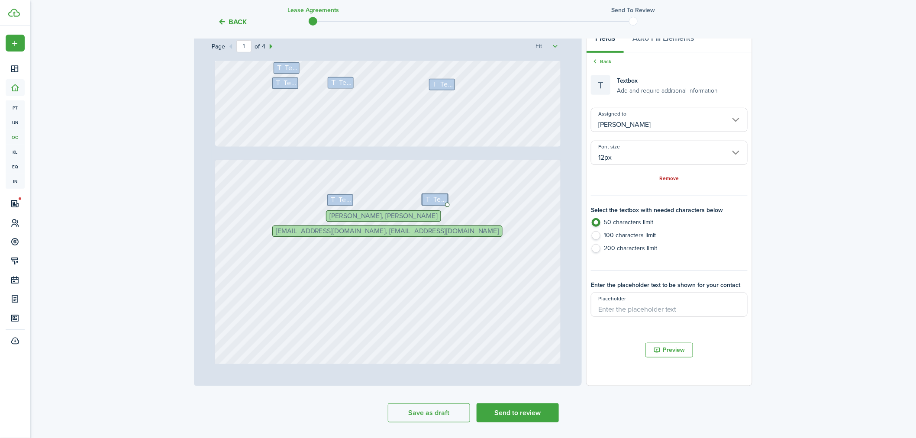
type input "2"
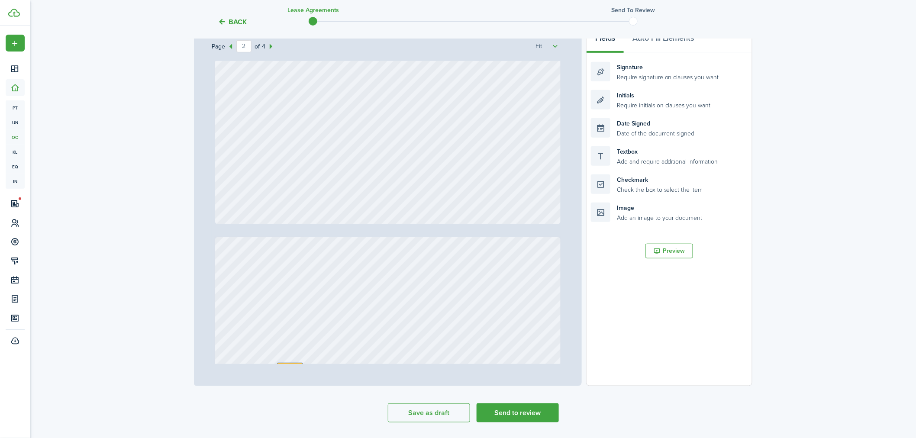
scroll to position [866, 0]
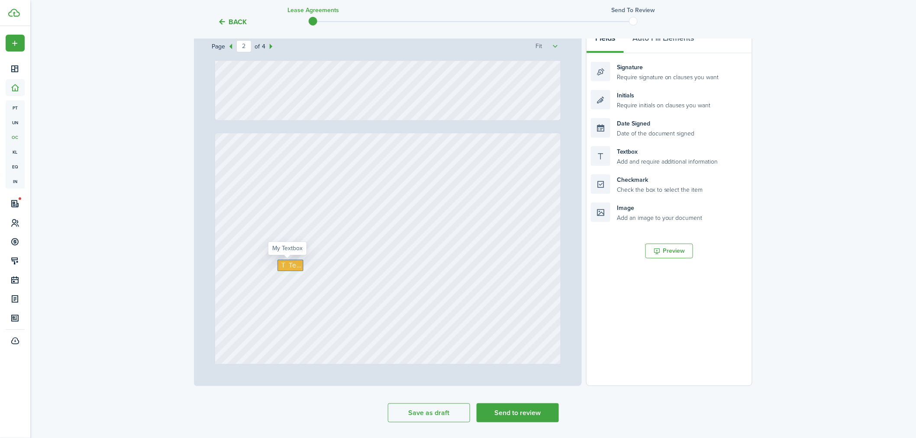
click at [294, 270] on span "Text" at bounding box center [295, 265] width 12 height 10
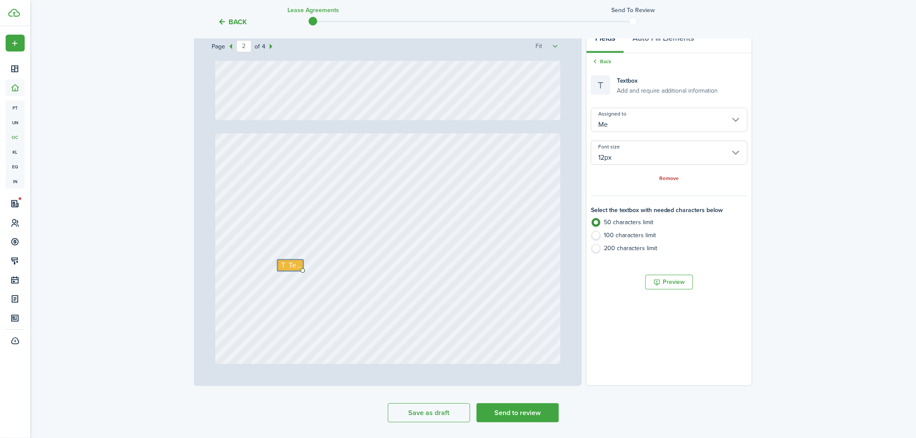
click at [627, 121] on input "Me" at bounding box center [669, 120] width 157 height 24
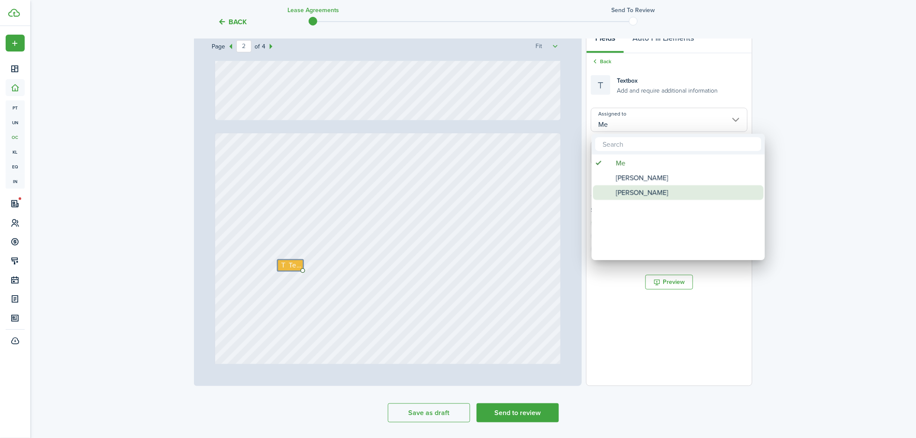
drag, startPoint x: 631, startPoint y: 193, endPoint x: 404, endPoint y: 223, distance: 228.5
click at [630, 193] on span "[PERSON_NAME]" at bounding box center [642, 192] width 52 height 15
type input "[PERSON_NAME]"
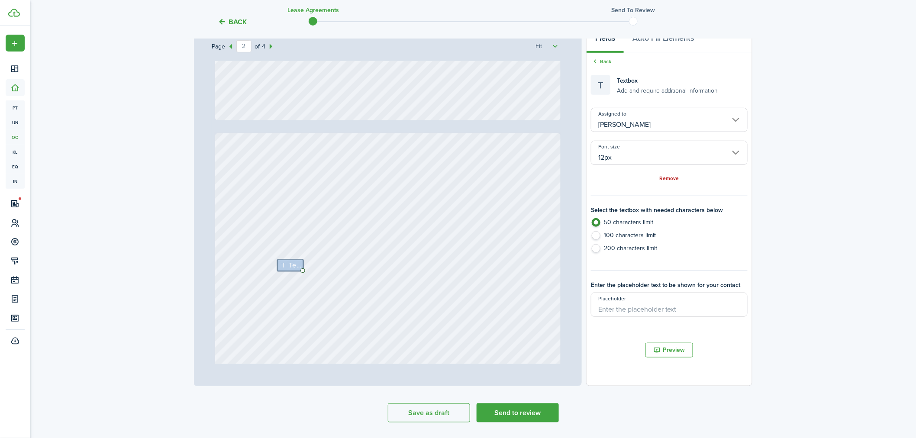
type input "3"
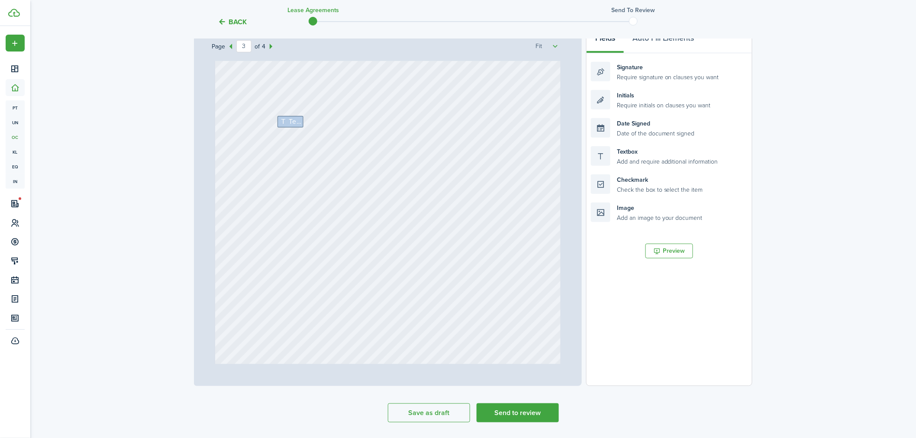
scroll to position [1010, 0]
drag, startPoint x: 634, startPoint y: 71, endPoint x: 306, endPoint y: 179, distance: 345.5
click at [306, 179] on div "Page 3 of 4 50% 75% 100% 150% 200% Fit Text Text Text [STREET_ADDRESS] [PERSON_…" at bounding box center [473, 206] width 558 height 359
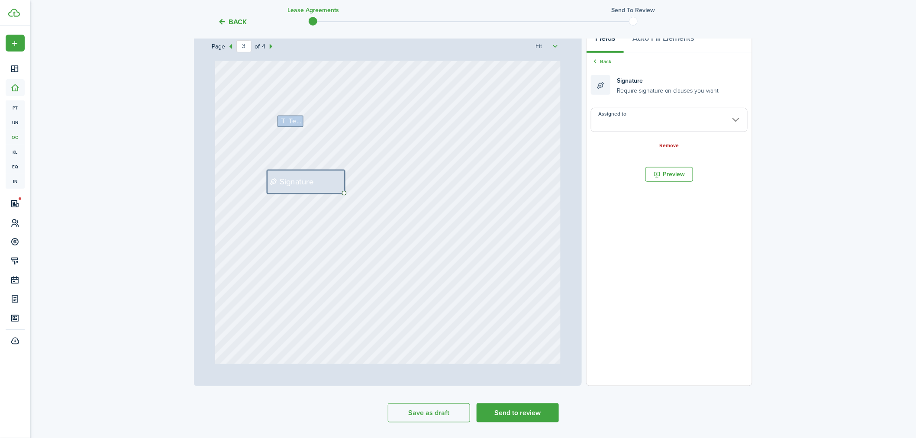
click at [646, 115] on input "Assigned to" at bounding box center [669, 120] width 157 height 24
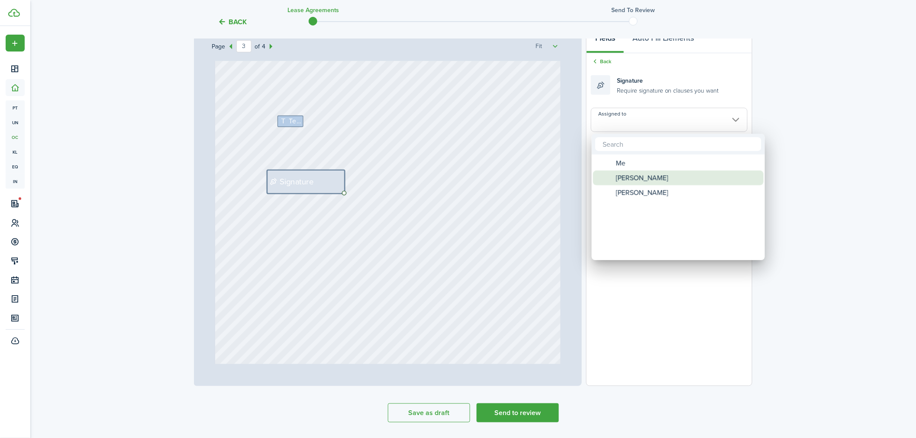
click at [629, 177] on span "[PERSON_NAME]" at bounding box center [642, 178] width 52 height 15
type input "[PERSON_NAME]"
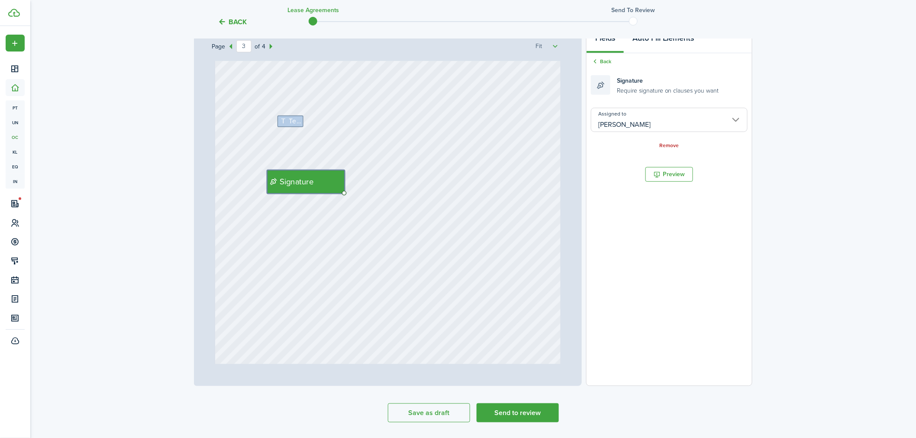
click at [640, 49] on button "Auto Fill Elements" at bounding box center [663, 40] width 79 height 26
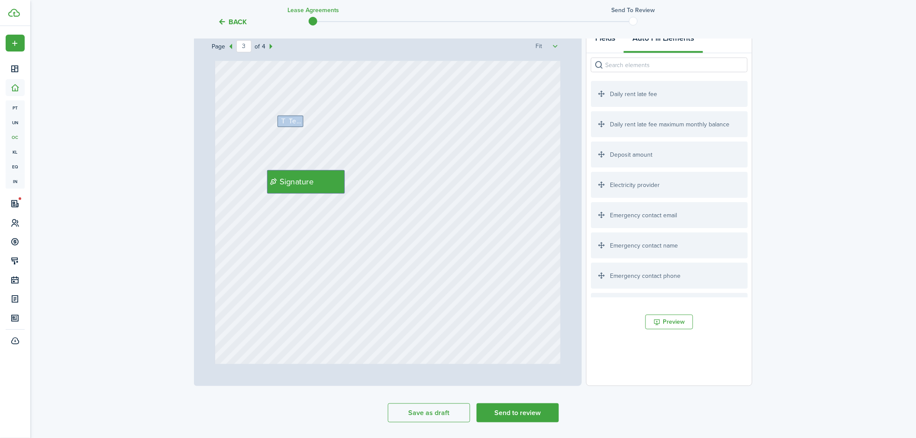
drag, startPoint x: 600, startPoint y: 44, endPoint x: 632, endPoint y: 72, distance: 43.0
click at [600, 44] on button "Fields" at bounding box center [605, 40] width 37 height 26
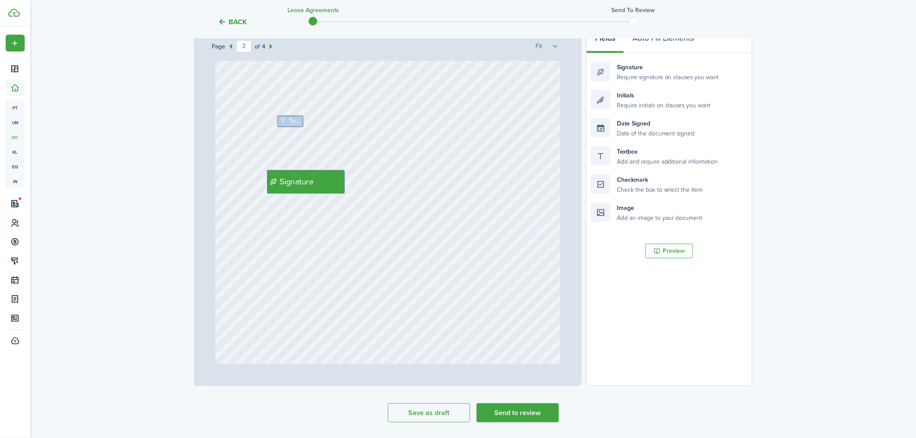
click at [655, 81] on li "Signature Require signature on clauses you want" at bounding box center [669, 72] width 157 height 28
drag, startPoint x: 661, startPoint y: 73, endPoint x: 423, endPoint y: 182, distance: 262.1
click at [423, 184] on div "Page 3 of 4 50% 75% 100% 150% 200% Fit Text Text Text [STREET_ADDRESS] [PERSON_…" at bounding box center [473, 206] width 558 height 359
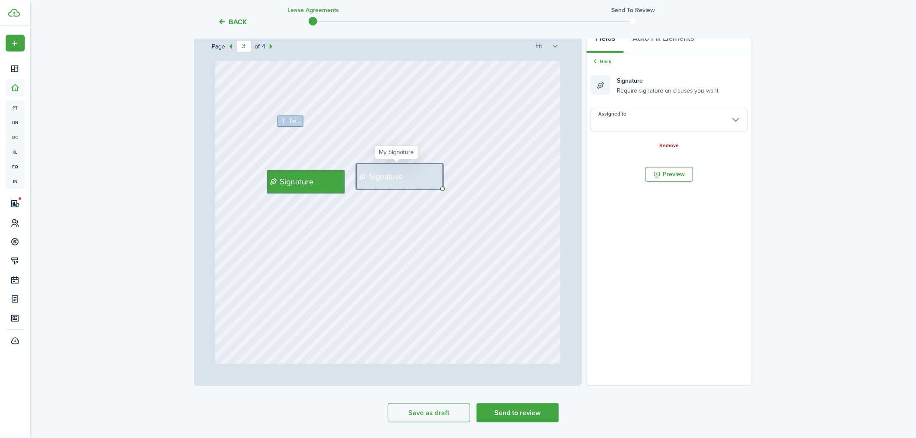
drag, startPoint x: 402, startPoint y: 180, endPoint x: 404, endPoint y: 188, distance: 8.9
click at [404, 188] on div "Signature" at bounding box center [399, 177] width 87 height 26
drag, startPoint x: 457, startPoint y: 225, endPoint x: 396, endPoint y: 175, distance: 78.7
click at [455, 224] on div "Text Signature Signature" at bounding box center [388, 217] width 346 height 456
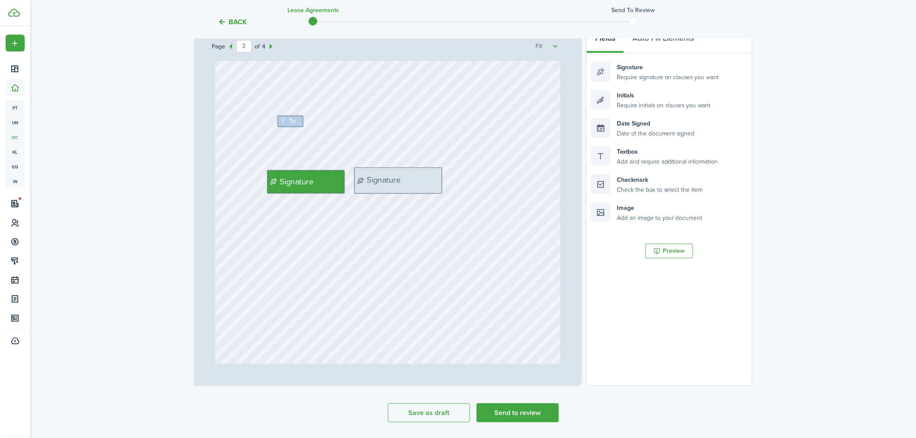
drag, startPoint x: 392, startPoint y: 171, endPoint x: 393, endPoint y: 176, distance: 4.4
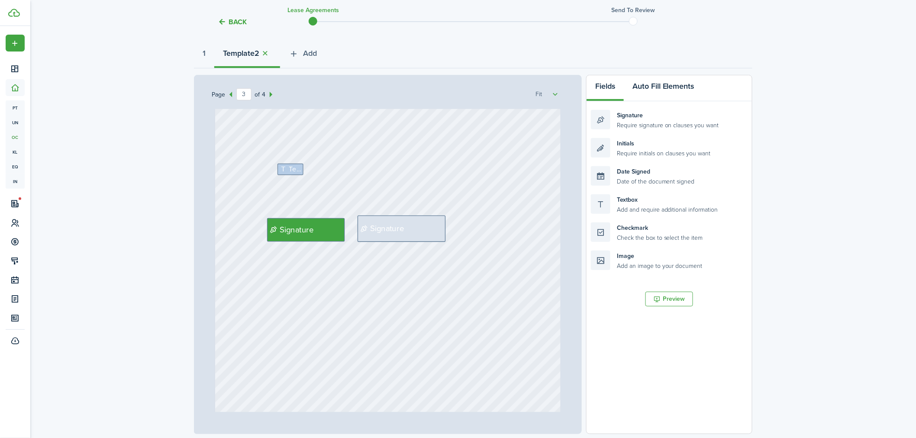
click at [660, 87] on button "Auto Fill Elements" at bounding box center [663, 88] width 79 height 26
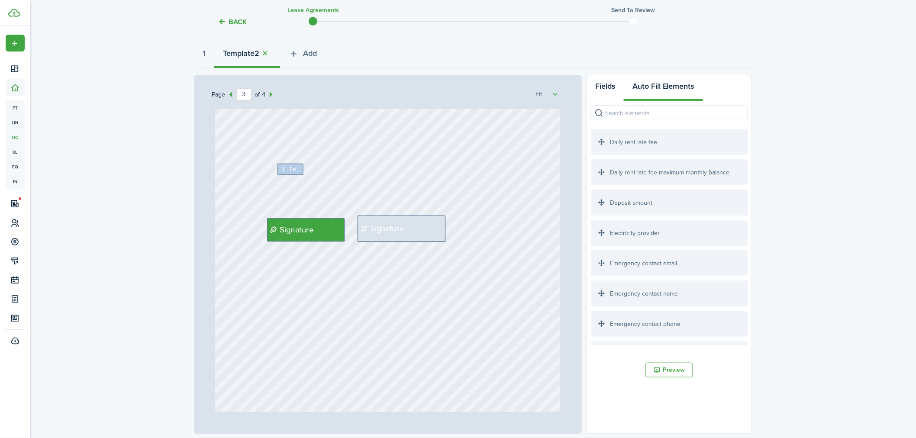
click at [607, 93] on button "Fields" at bounding box center [605, 88] width 37 height 26
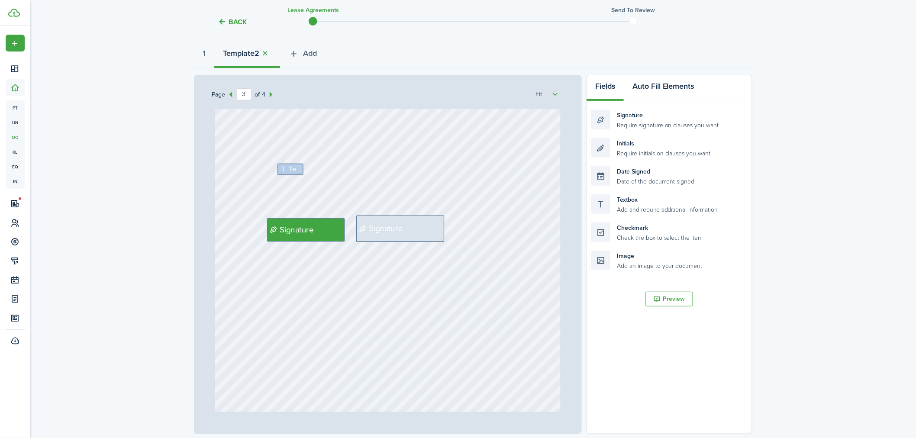
click at [643, 91] on button "Auto Fill Elements" at bounding box center [663, 88] width 79 height 26
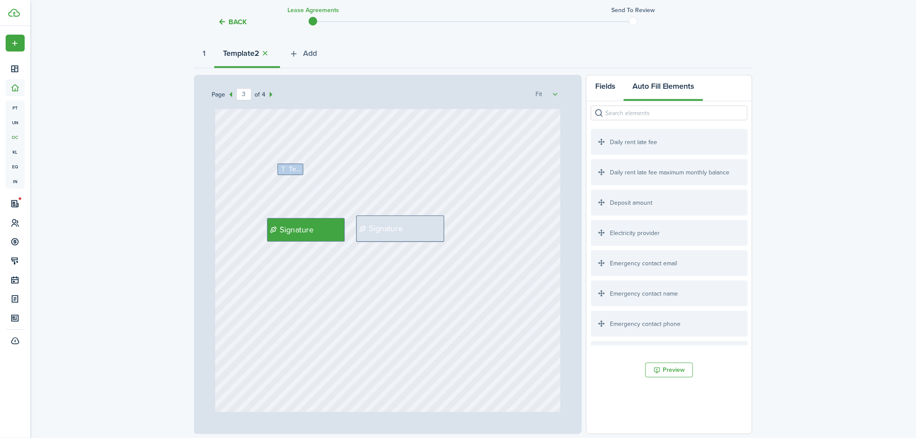
click at [607, 84] on button "Fields" at bounding box center [605, 88] width 37 height 26
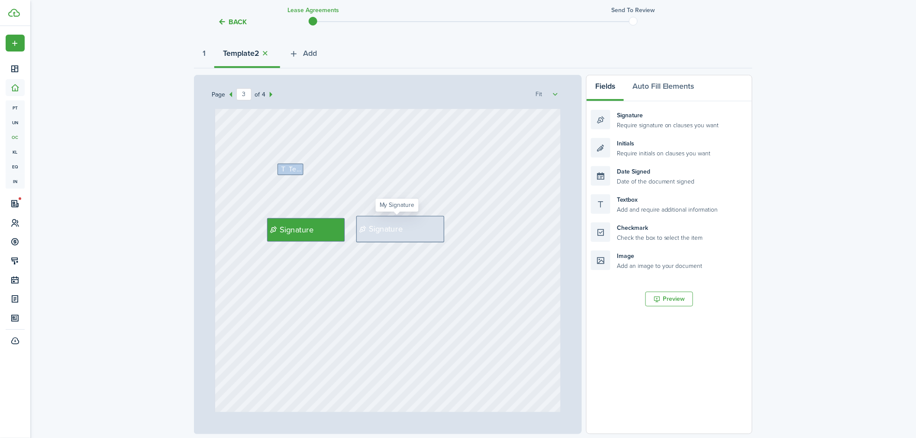
click at [423, 226] on div "Signature" at bounding box center [400, 229] width 88 height 26
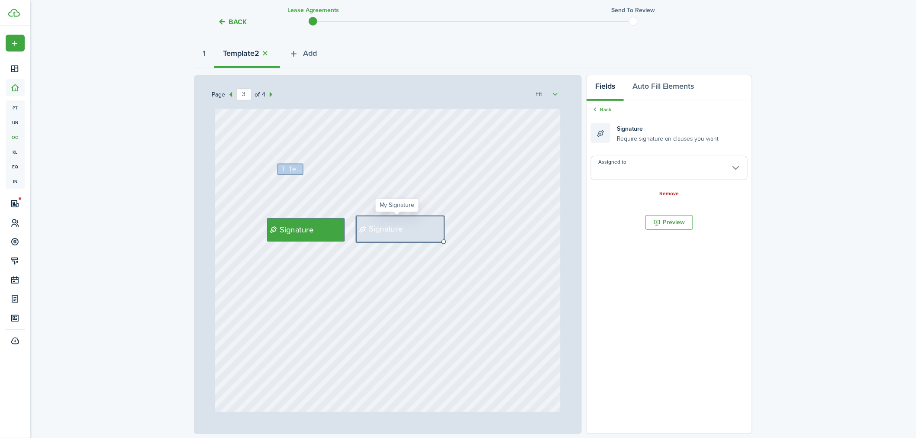
click at [423, 226] on div "Signature" at bounding box center [400, 229] width 88 height 26
click at [307, 226] on div "Text Text Text [STREET_ADDRESS] [PERSON_NAME] - $15 Text Monthly Text Text Text…" at bounding box center [388, 260] width 352 height 303
drag, startPoint x: 323, startPoint y: 243, endPoint x: 318, endPoint y: 219, distance: 24.3
click at [318, 219] on div "Text Signature Signature" at bounding box center [388, 265] width 346 height 456
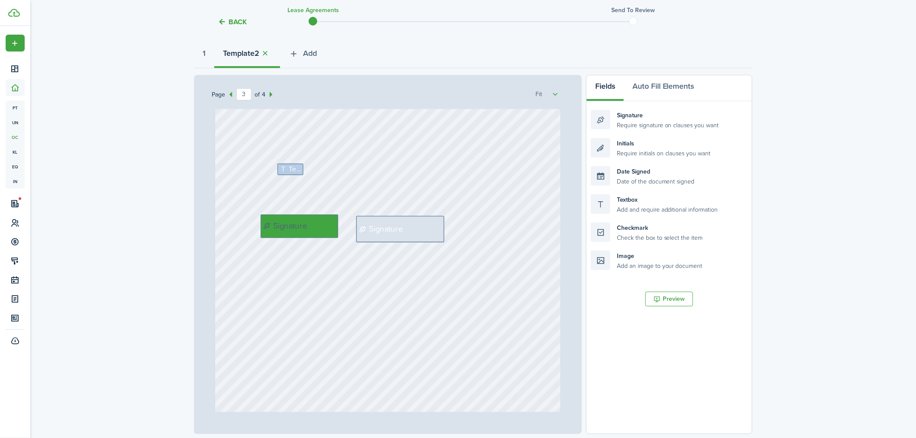
drag, startPoint x: 308, startPoint y: 240, endPoint x: 299, endPoint y: 226, distance: 16.6
click at [373, 228] on span "Signature" at bounding box center [386, 229] width 34 height 12
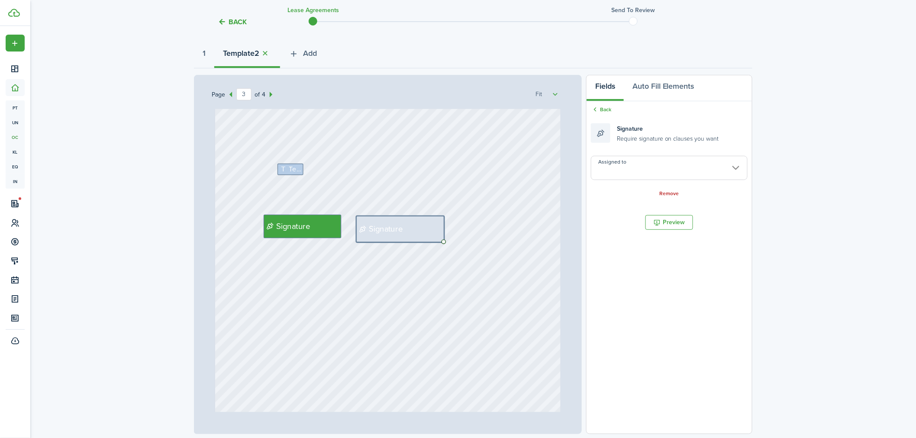
click at [603, 174] on input "Assigned to" at bounding box center [669, 168] width 157 height 24
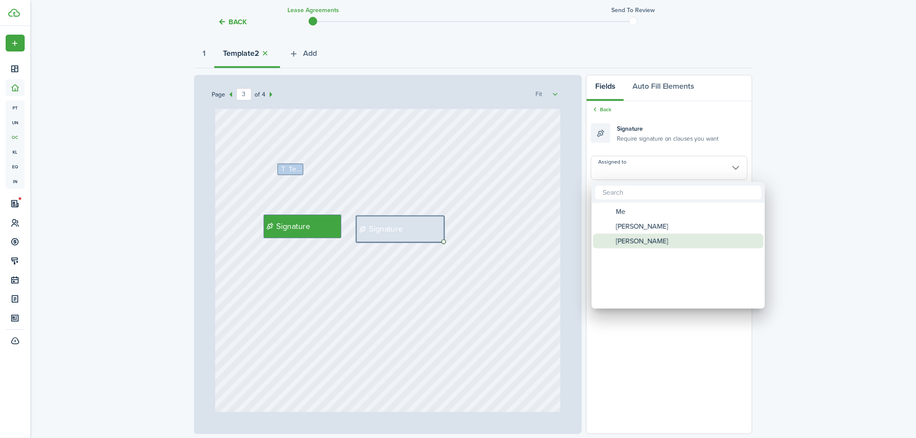
click at [612, 240] on div "[PERSON_NAME]" at bounding box center [681, 241] width 153 height 15
type input "[PERSON_NAME]"
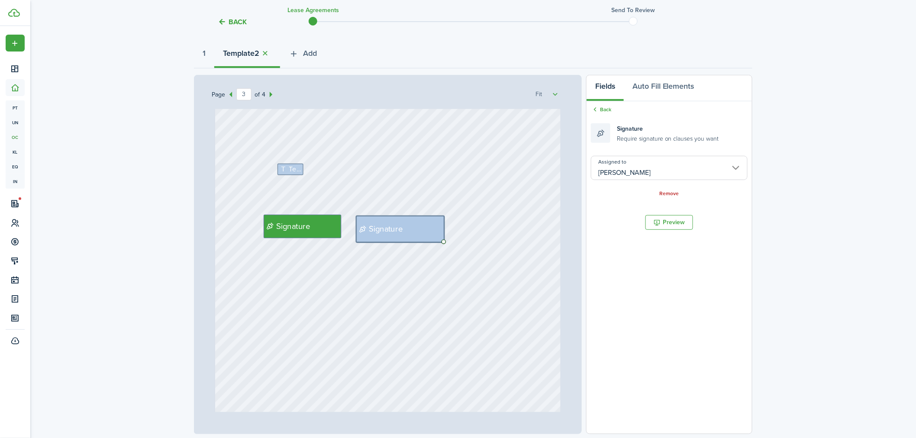
click at [492, 278] on div "Text Signature Signature" at bounding box center [388, 265] width 346 height 456
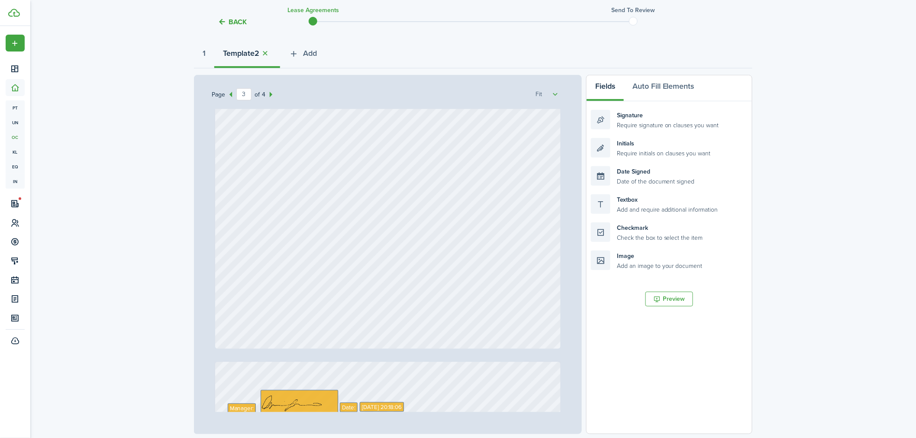
scroll to position [962, 0]
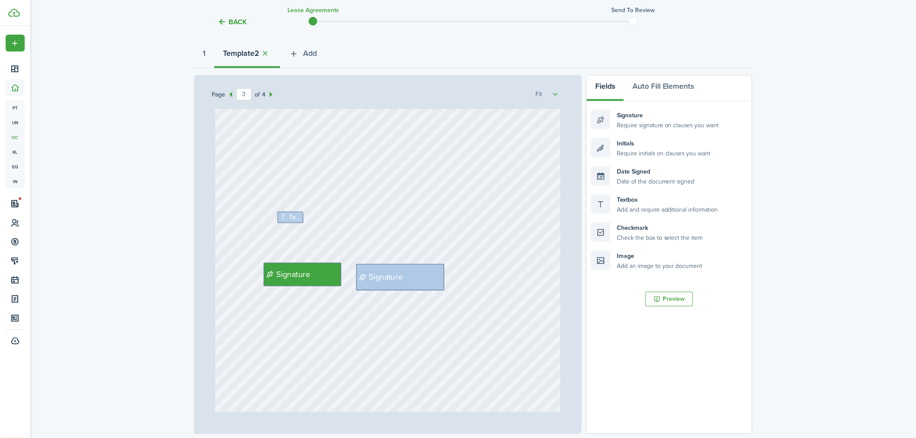
click at [458, 279] on div "Text Signature Signature" at bounding box center [388, 313] width 346 height 456
click at [422, 276] on div "Signature" at bounding box center [400, 277] width 88 height 26
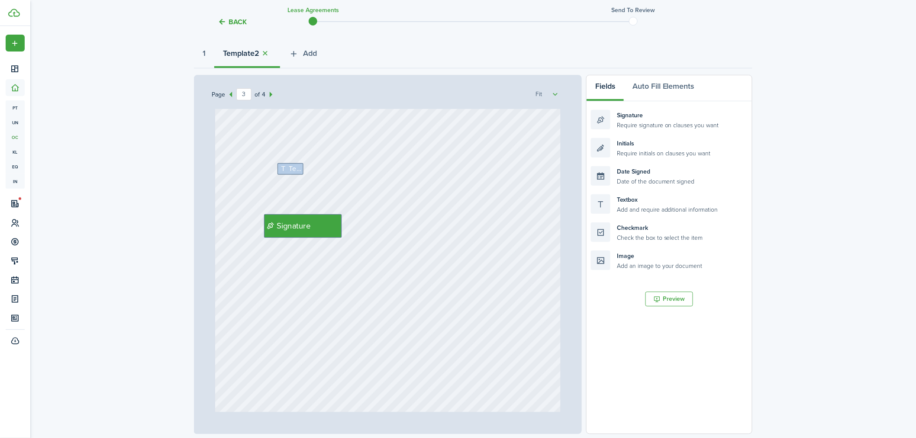
scroll to position [1010, 0]
click at [310, 232] on div "Signature" at bounding box center [303, 226] width 78 height 23
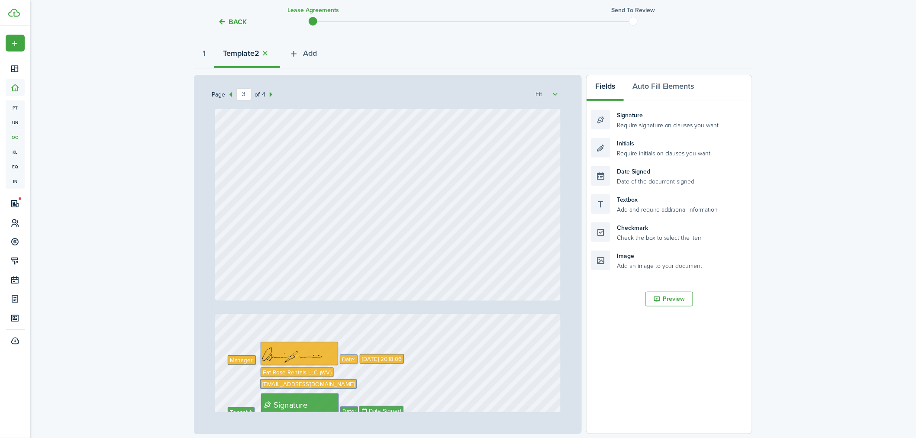
type input "4"
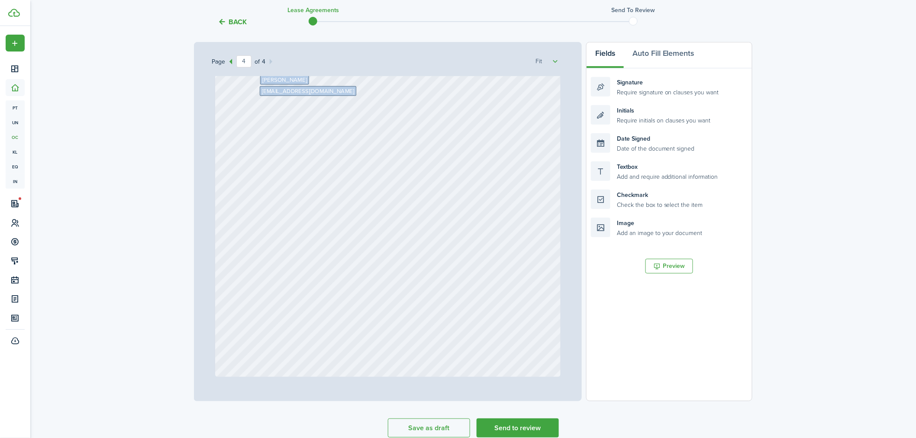
scroll to position [167, 0]
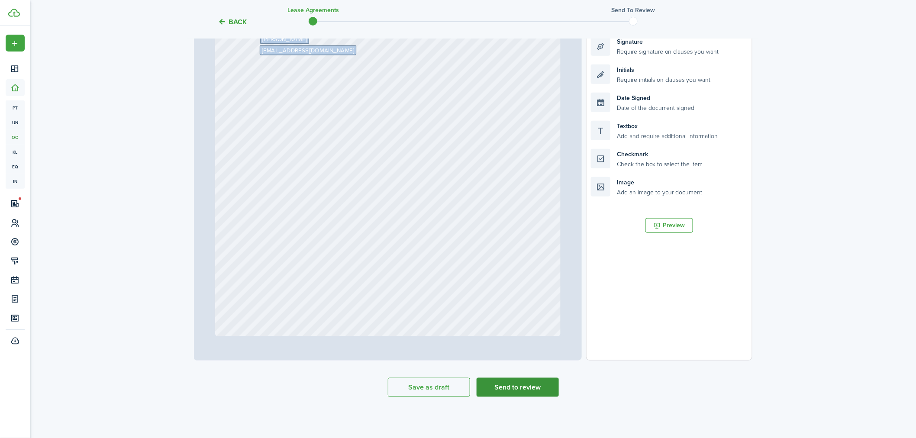
click at [537, 391] on button "Send to review" at bounding box center [518, 387] width 82 height 19
